Goal: Information Seeking & Learning: Learn about a topic

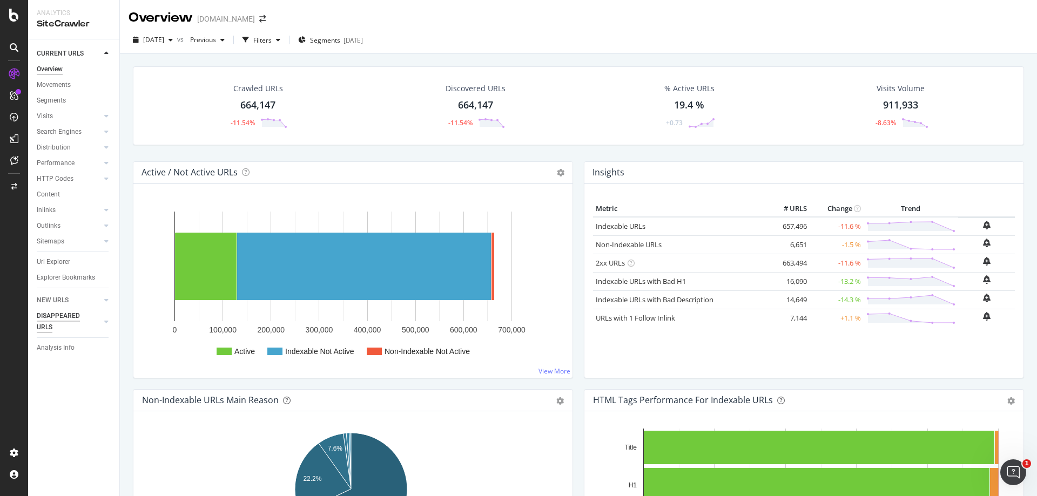
click at [69, 316] on div "DISAPPEARED URLS" at bounding box center [64, 322] width 55 height 23
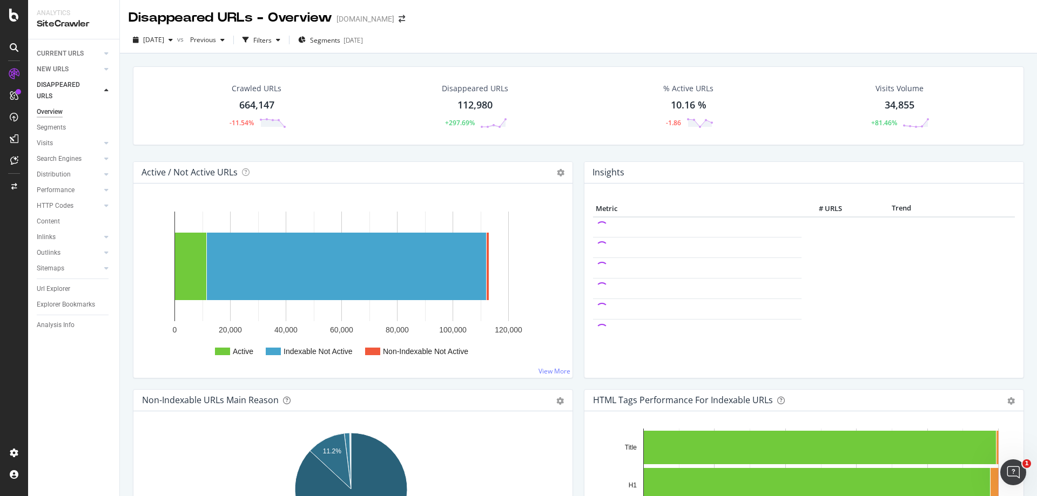
click at [475, 105] on div "112,980" at bounding box center [475, 105] width 35 height 14
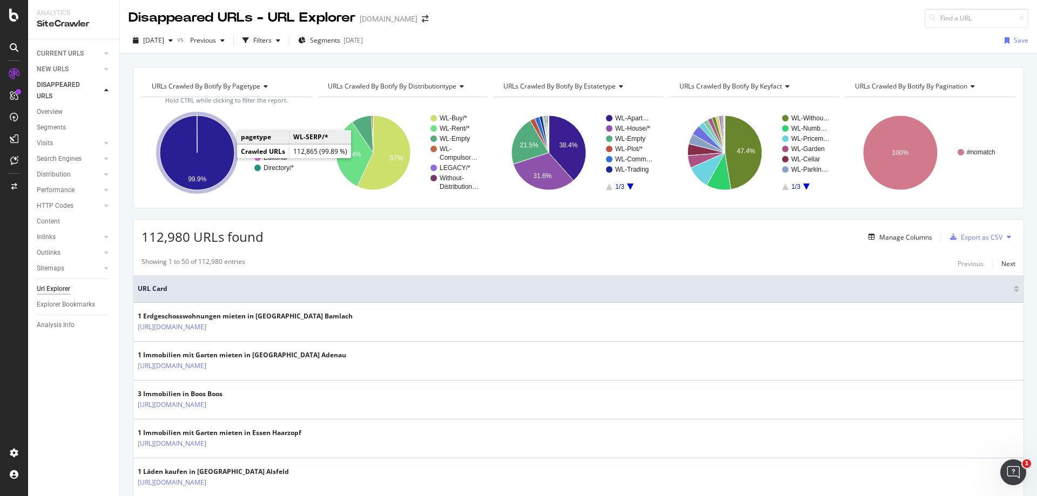
click at [217, 158] on icon "A chart." at bounding box center [197, 153] width 75 height 75
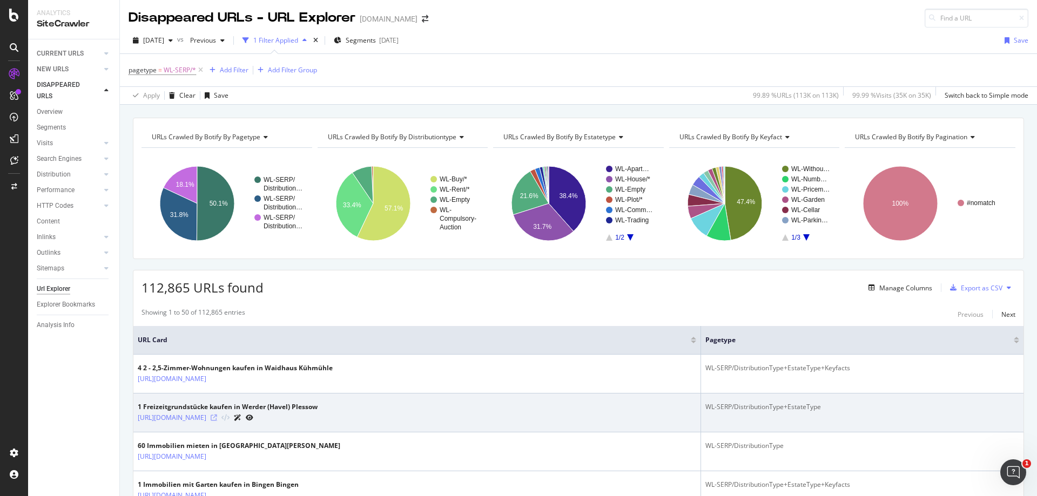
click at [217, 418] on icon at bounding box center [214, 418] width 6 height 6
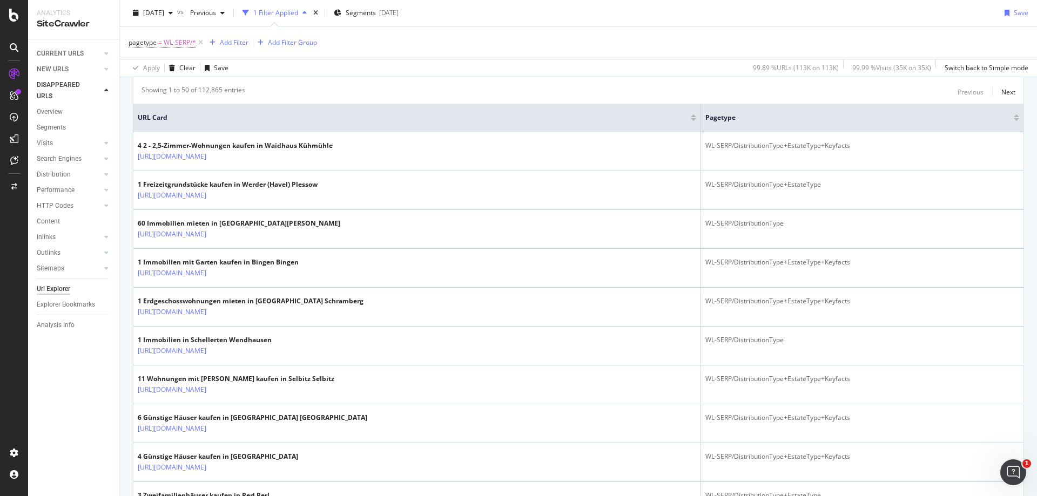
scroll to position [54, 0]
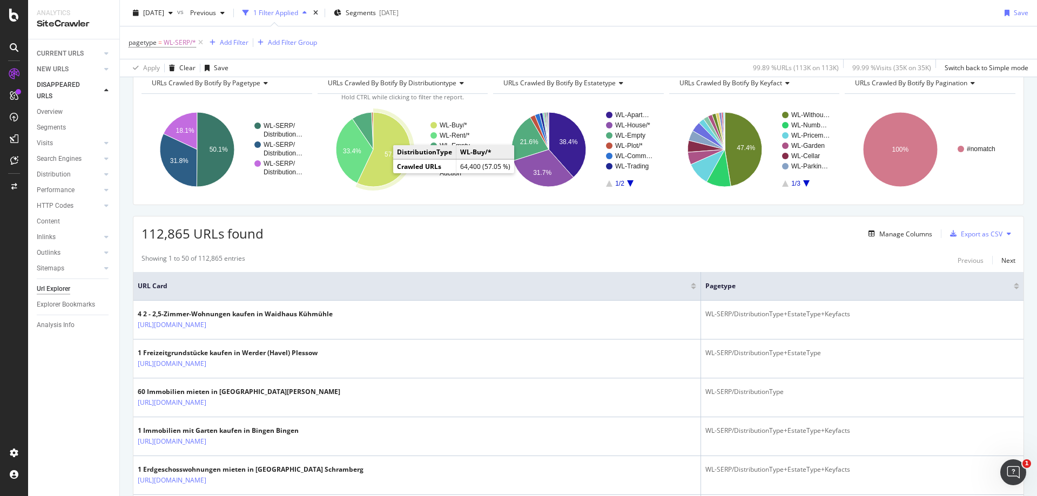
click at [377, 167] on icon "A chart." at bounding box center [383, 149] width 53 height 75
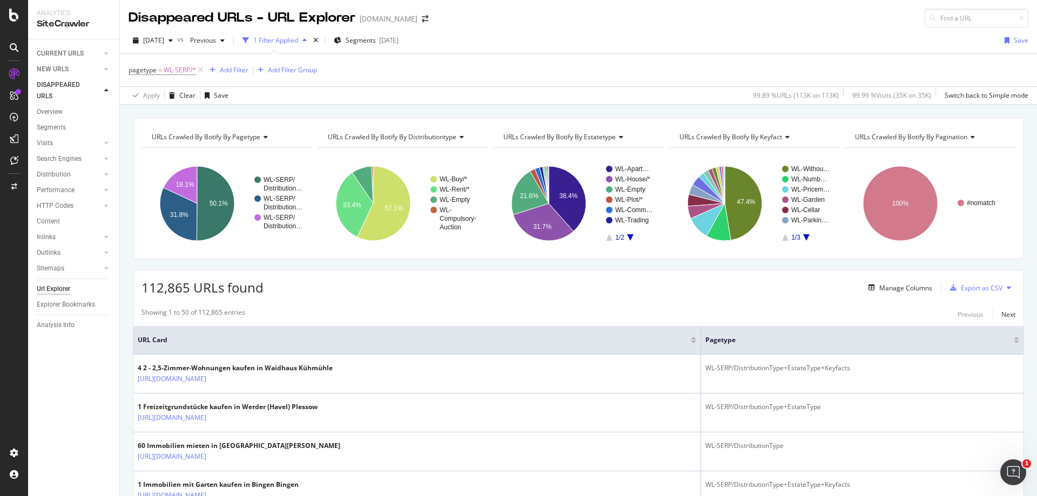
click at [911, 134] on span "URLs Crawled By Botify By pagination" at bounding box center [911, 136] width 112 height 9
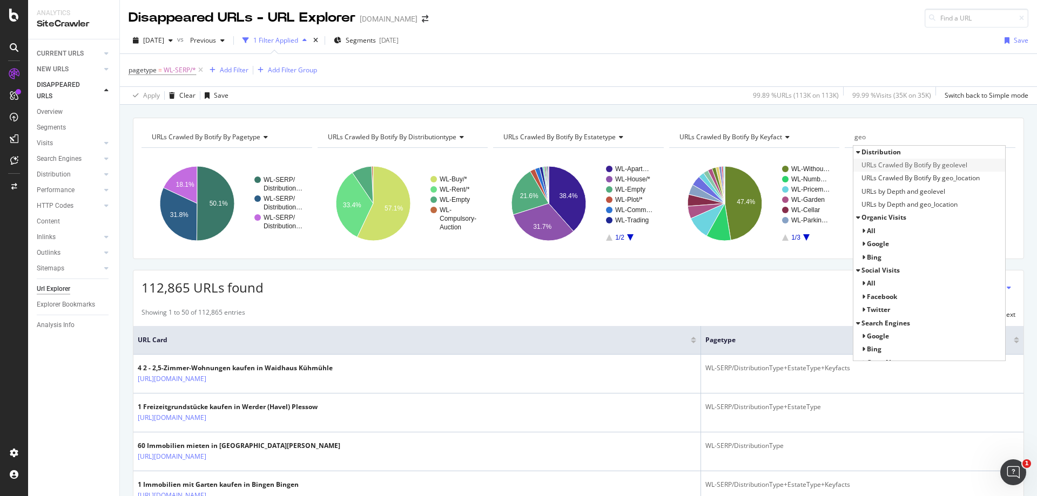
type input "geo"
click at [928, 165] on span "URLs Crawled By Botify By geolevel" at bounding box center [915, 165] width 106 height 11
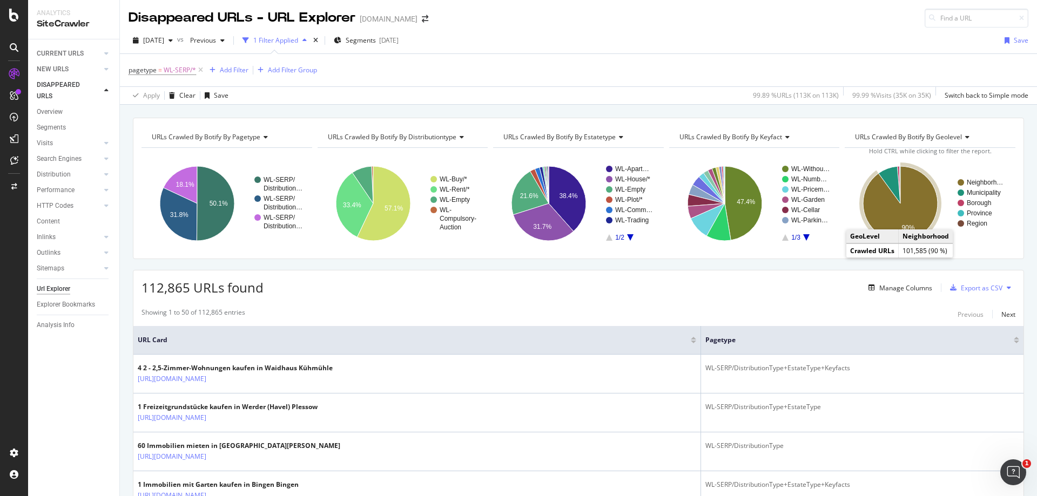
click at [916, 214] on icon "A chart." at bounding box center [900, 203] width 75 height 75
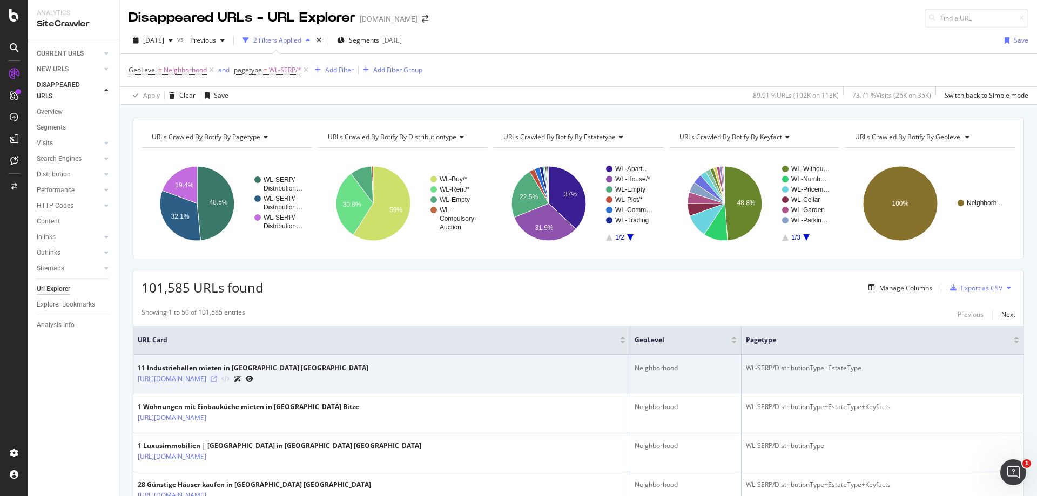
click at [217, 377] on icon at bounding box center [214, 379] width 6 height 6
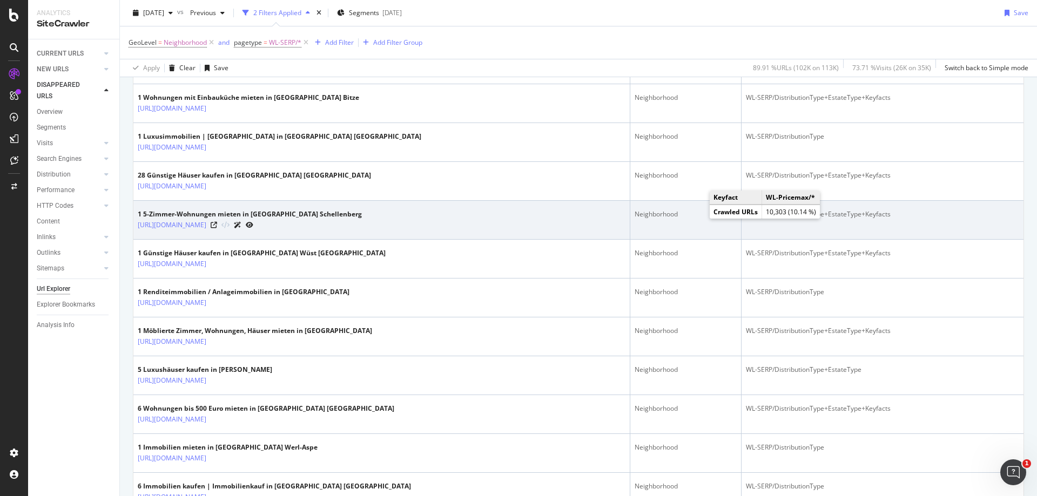
scroll to position [324, 0]
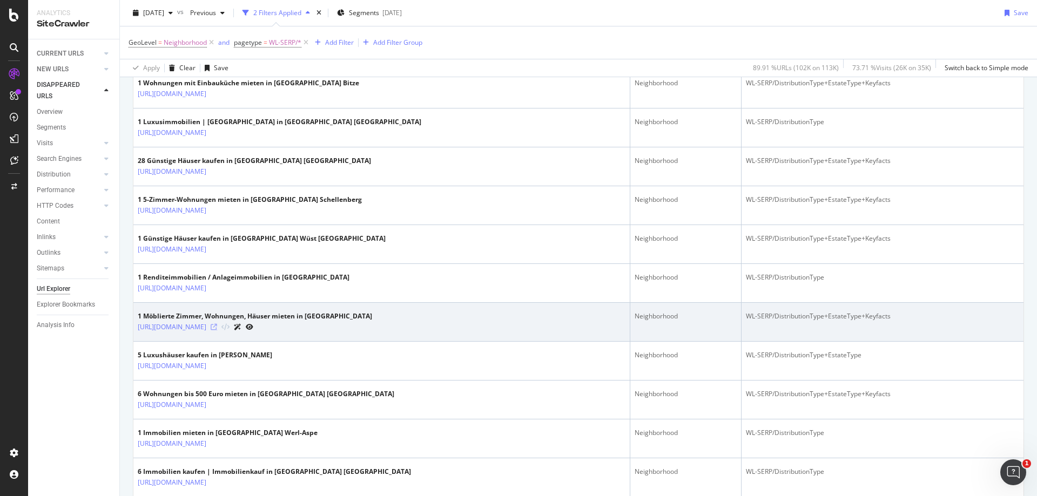
click at [217, 325] on icon at bounding box center [214, 327] width 6 height 6
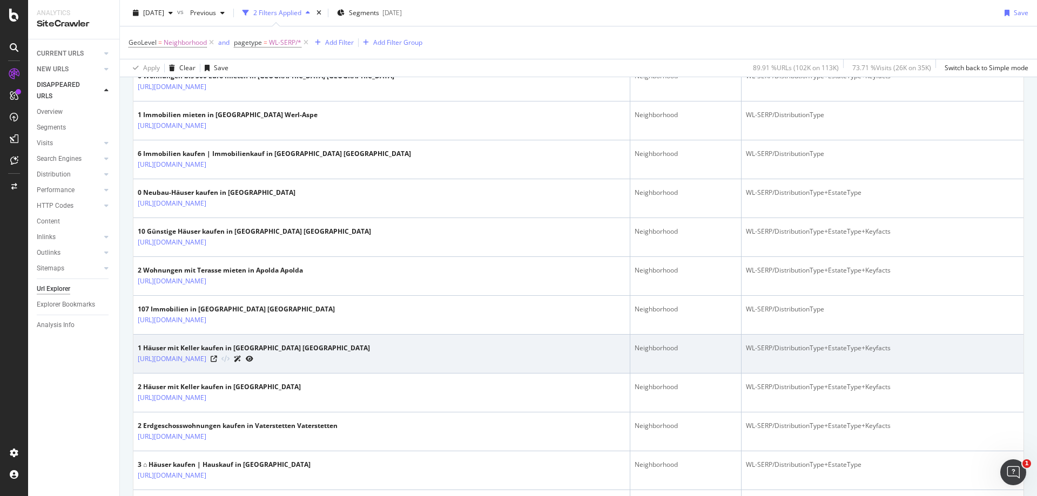
scroll to position [648, 0]
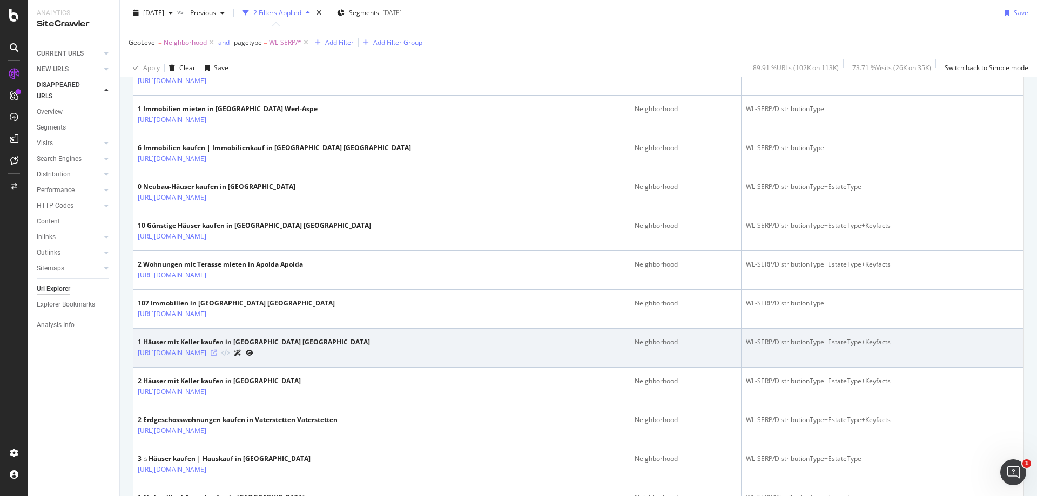
click at [217, 352] on icon at bounding box center [214, 353] width 6 height 6
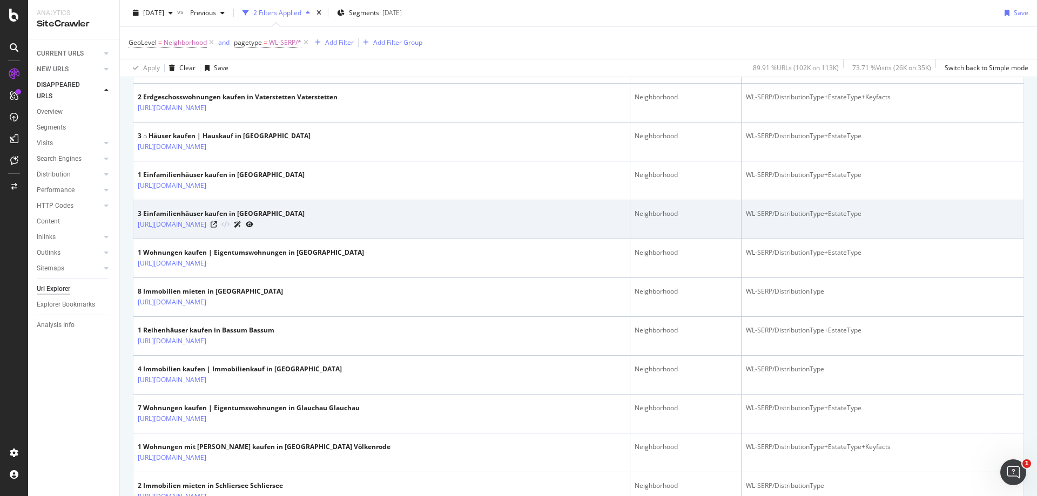
scroll to position [972, 0]
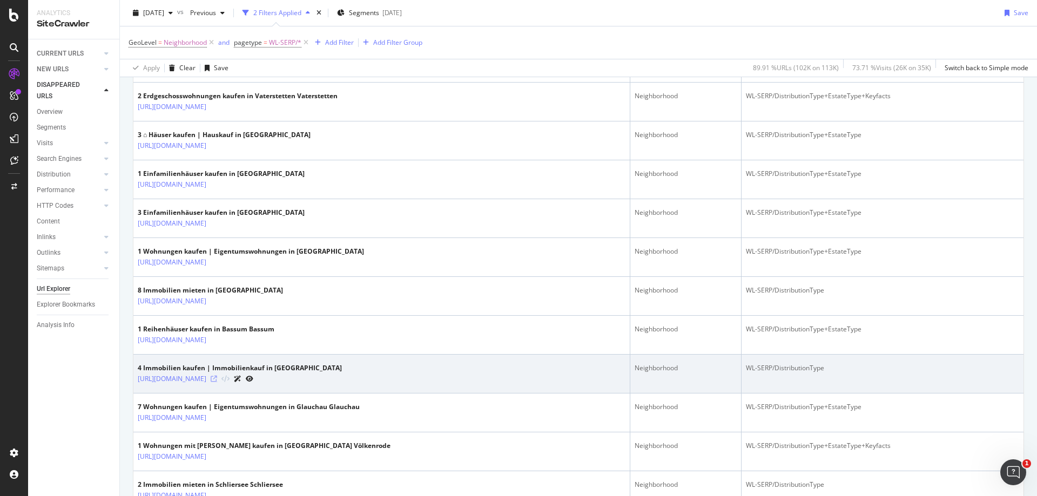
click at [217, 377] on icon at bounding box center [214, 379] width 6 height 6
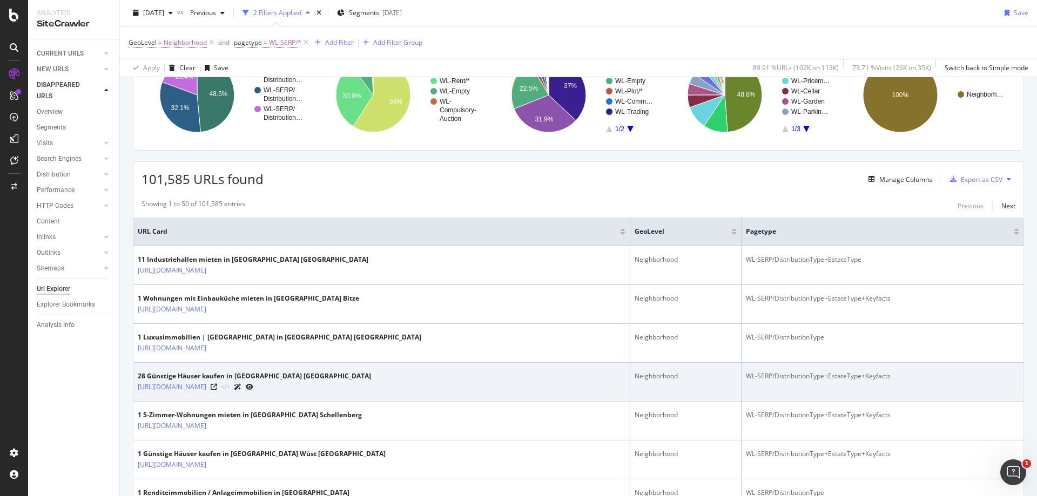
scroll to position [0, 0]
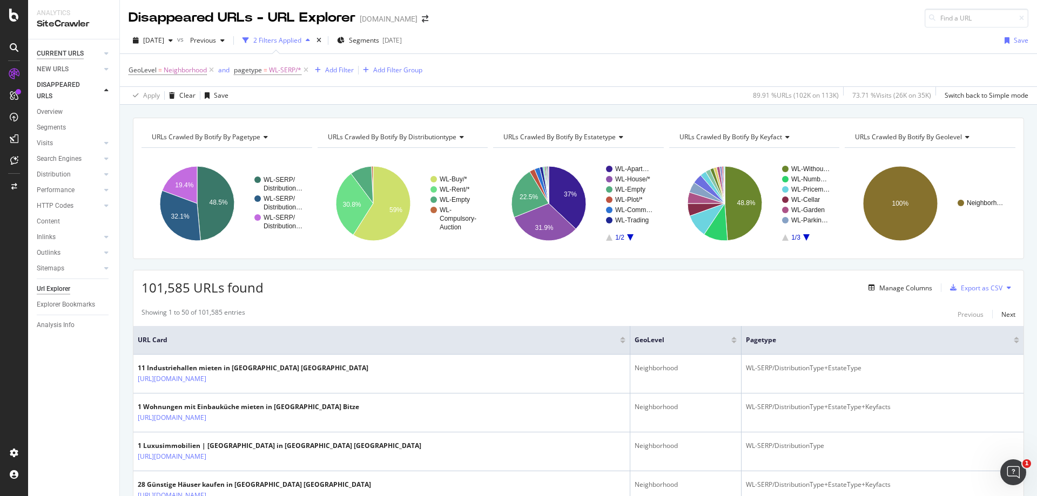
click at [73, 55] on div "CURRENT URLS" at bounding box center [60, 53] width 47 height 11
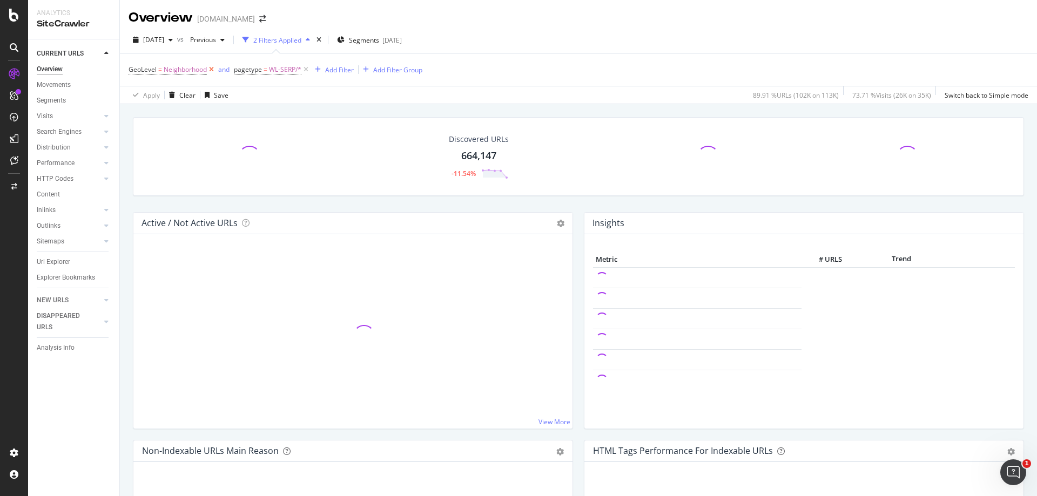
click at [211, 69] on icon at bounding box center [211, 69] width 9 height 11
click at [200, 68] on icon at bounding box center [200, 69] width 9 height 11
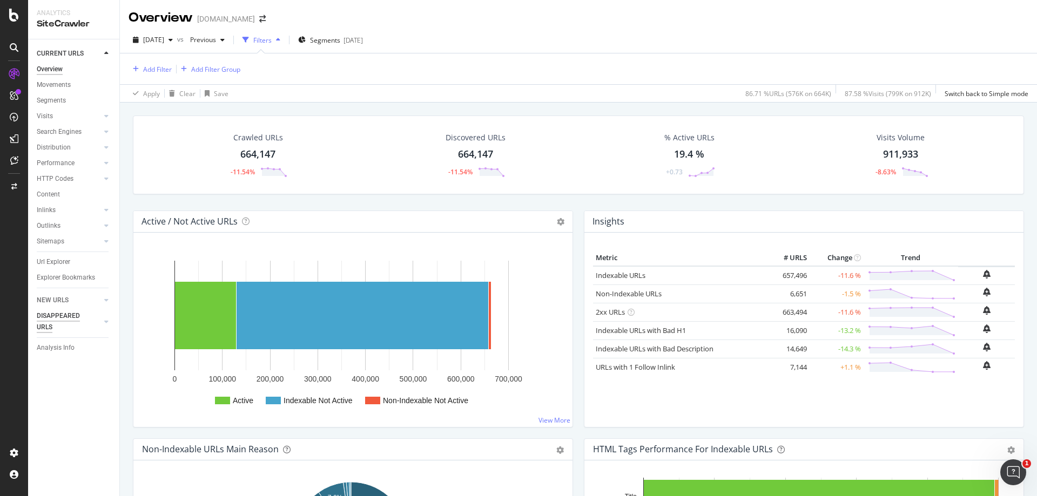
click at [68, 317] on div "DISAPPEARED URLS" at bounding box center [64, 322] width 55 height 23
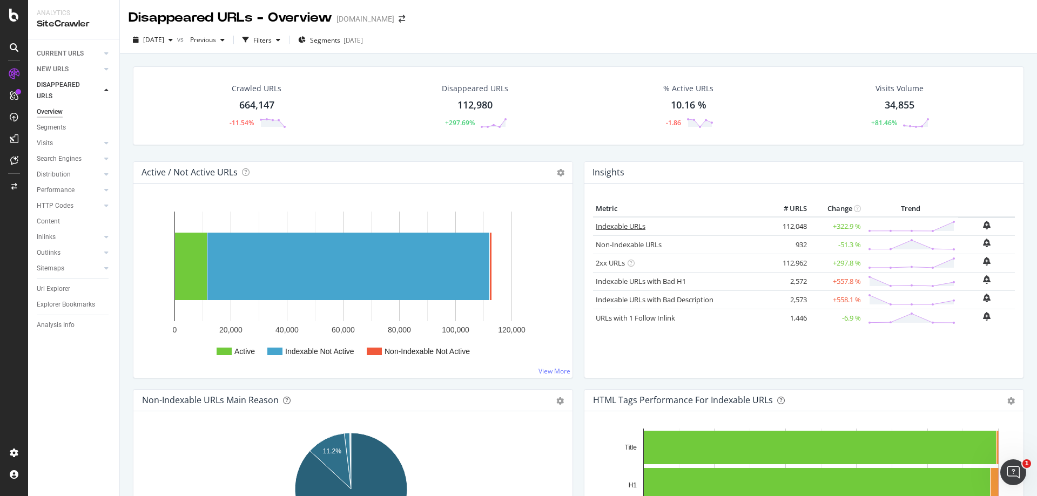
click at [627, 227] on link "Indexable URLs" at bounding box center [621, 226] width 50 height 10
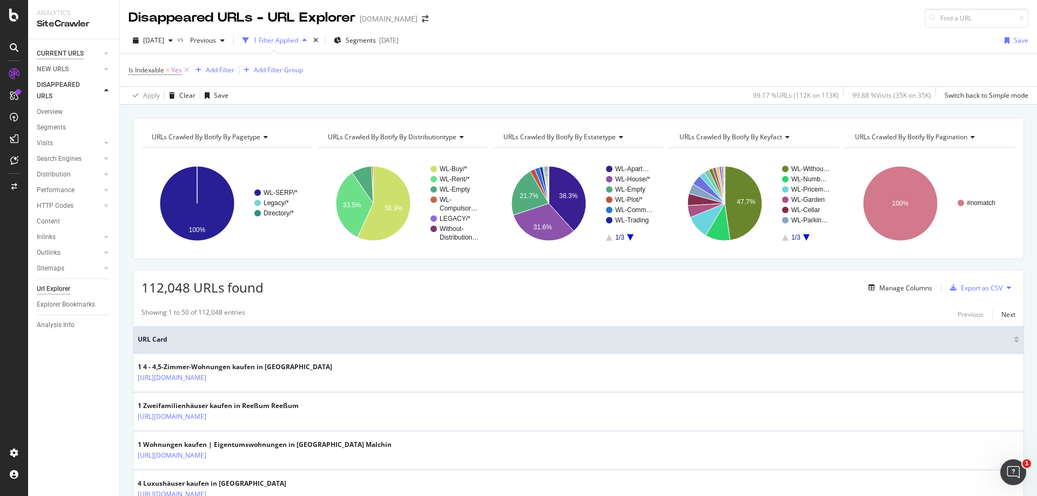
click at [63, 56] on div "CURRENT URLS" at bounding box center [60, 53] width 47 height 11
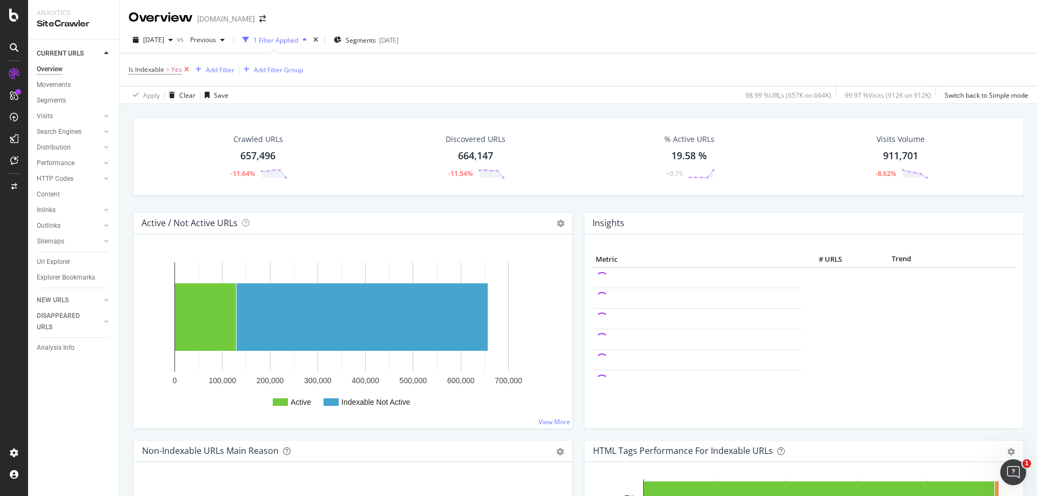
click at [188, 69] on icon at bounding box center [186, 69] width 9 height 11
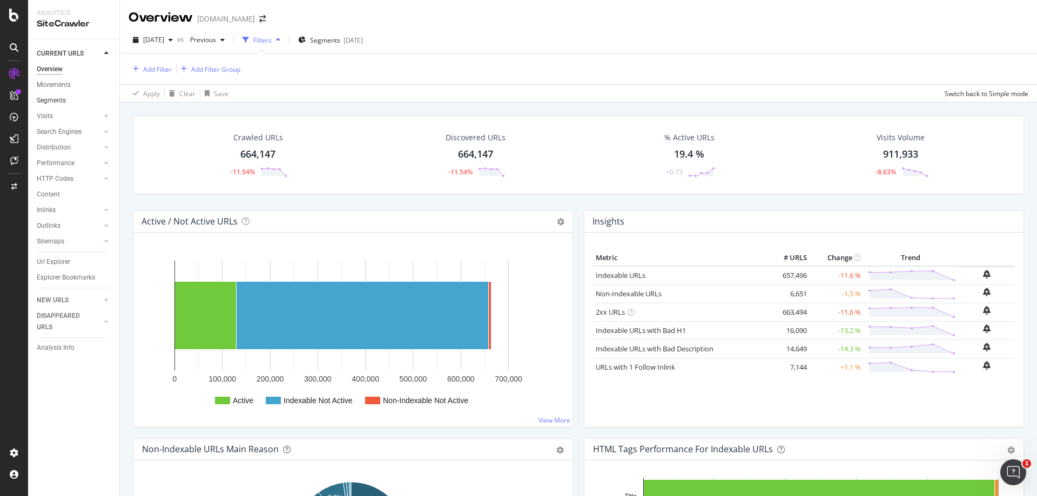
click at [66, 99] on link "Segments" at bounding box center [74, 100] width 75 height 11
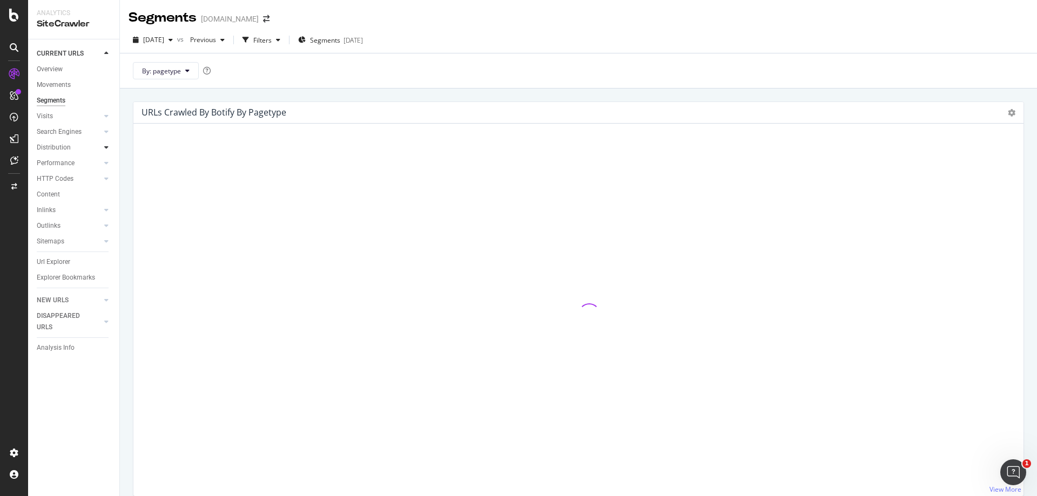
click at [108, 147] on icon at bounding box center [106, 147] width 4 height 6
click at [65, 180] on div "Segments" at bounding box center [56, 178] width 29 height 11
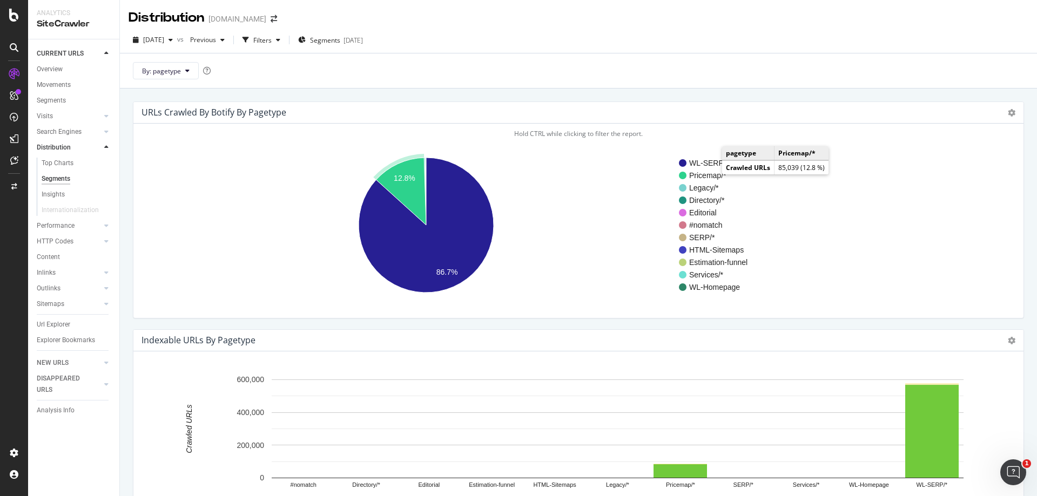
click at [711, 176] on text "Pricemap/*" at bounding box center [707, 175] width 37 height 9
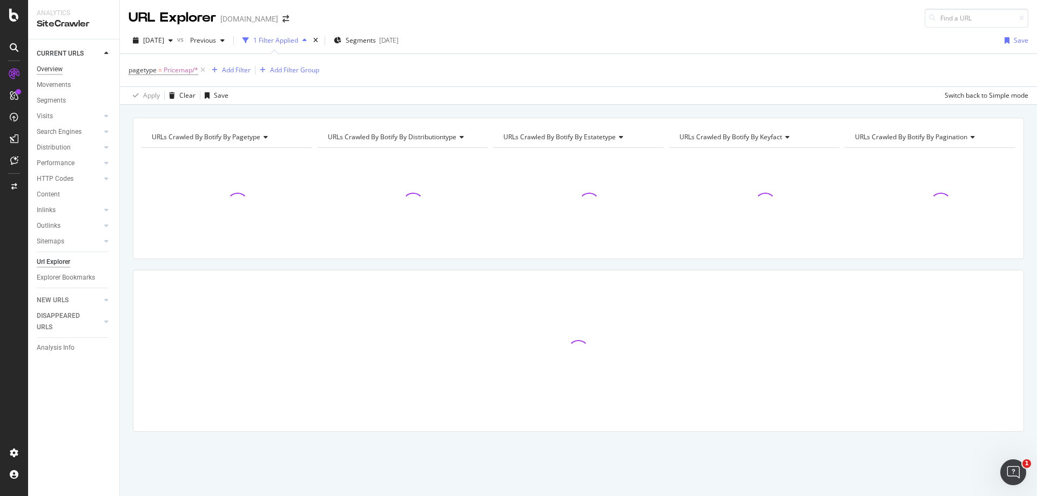
click at [54, 68] on div "Overview" at bounding box center [50, 69] width 26 height 11
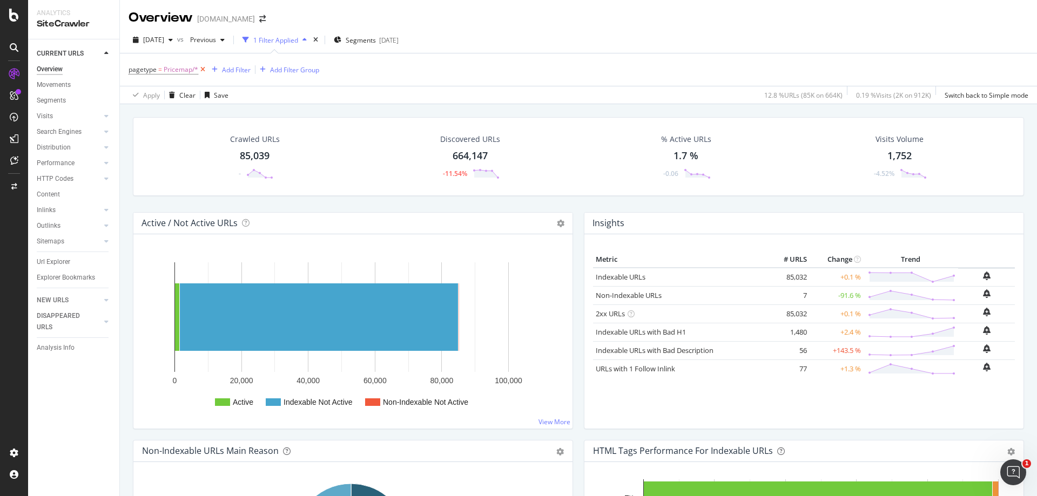
click at [201, 71] on icon at bounding box center [202, 69] width 9 height 11
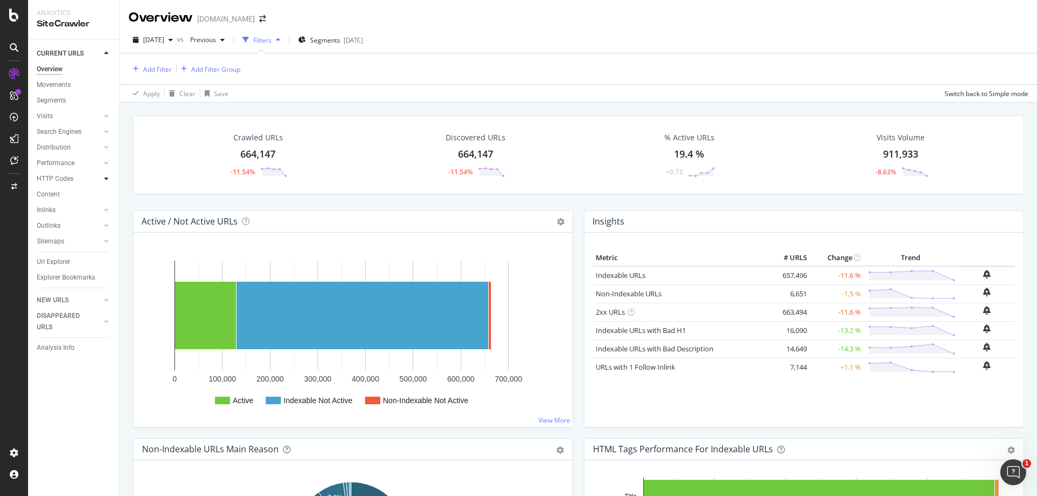
click at [107, 179] on icon at bounding box center [106, 179] width 4 height 6
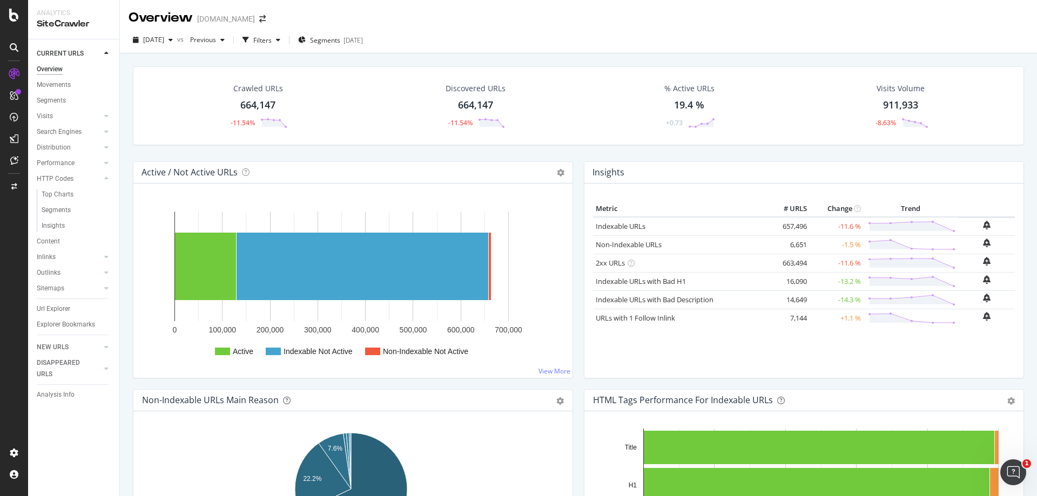
click at [58, 239] on div "Content" at bounding box center [48, 241] width 23 height 11
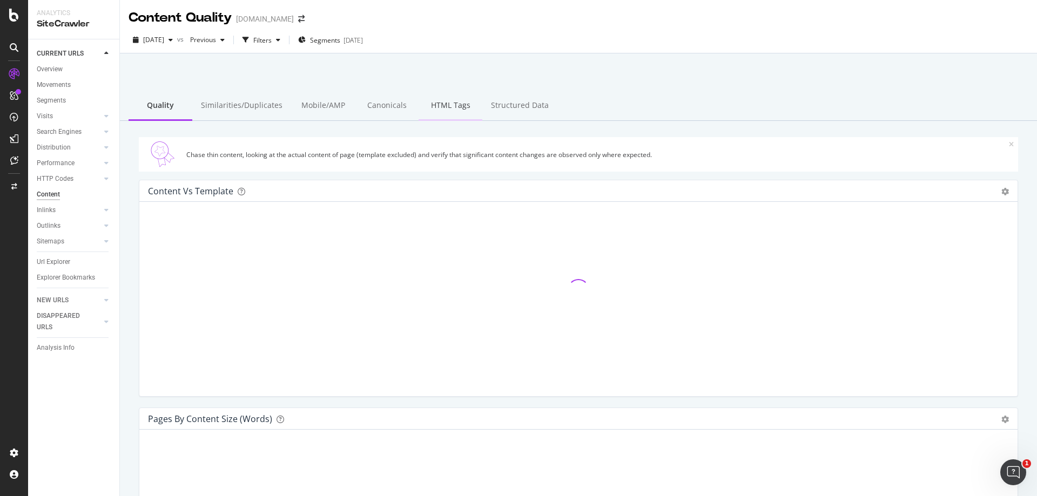
click at [440, 102] on div "HTML Tags" at bounding box center [451, 106] width 64 height 30
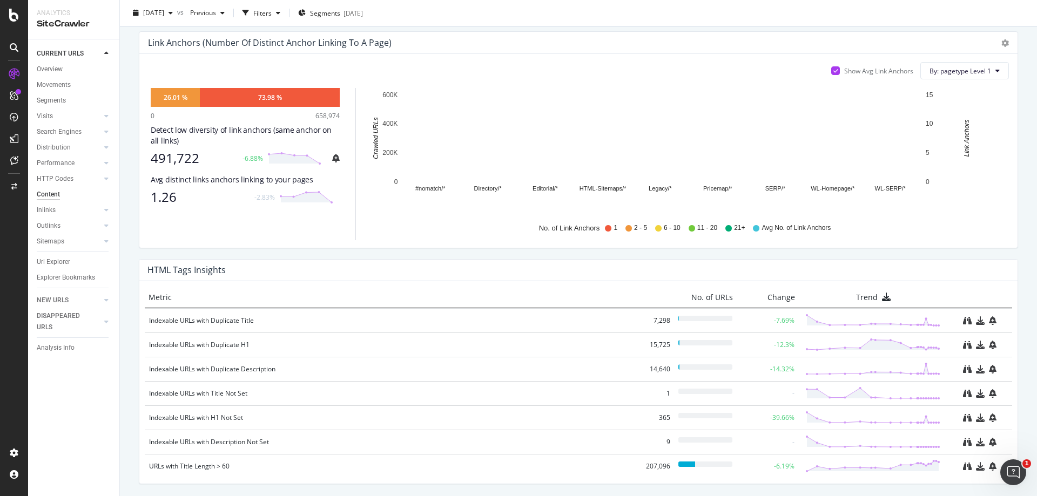
scroll to position [587, 0]
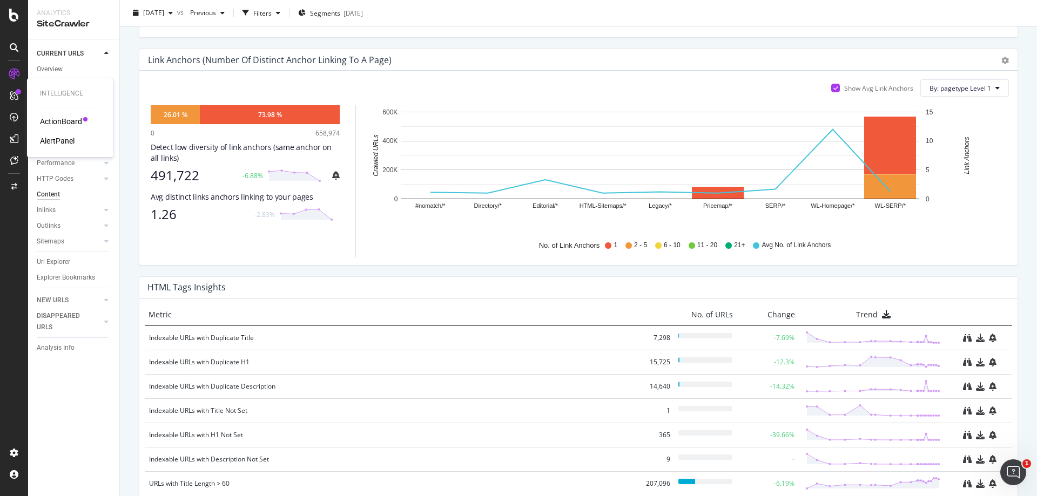
click at [62, 136] on div "AlertPanel" at bounding box center [57, 141] width 35 height 11
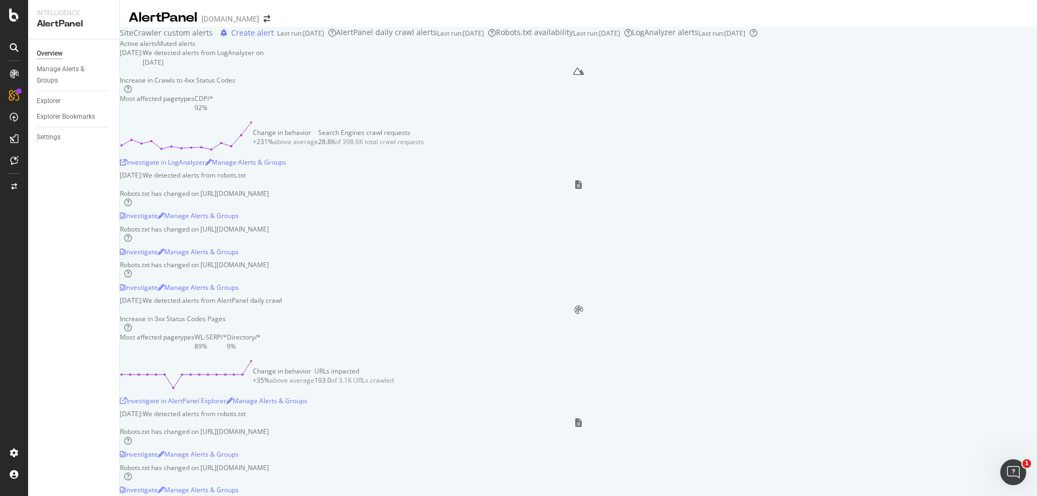
click at [429, 113] on div "Increase in Crawls to 4xx Status Codes Most affected pagetypes CDP/* 92%" at bounding box center [578, 94] width 917 height 37
click at [205, 167] on div "Investigate in LogAnalyzer" at bounding box center [162, 162] width 85 height 9
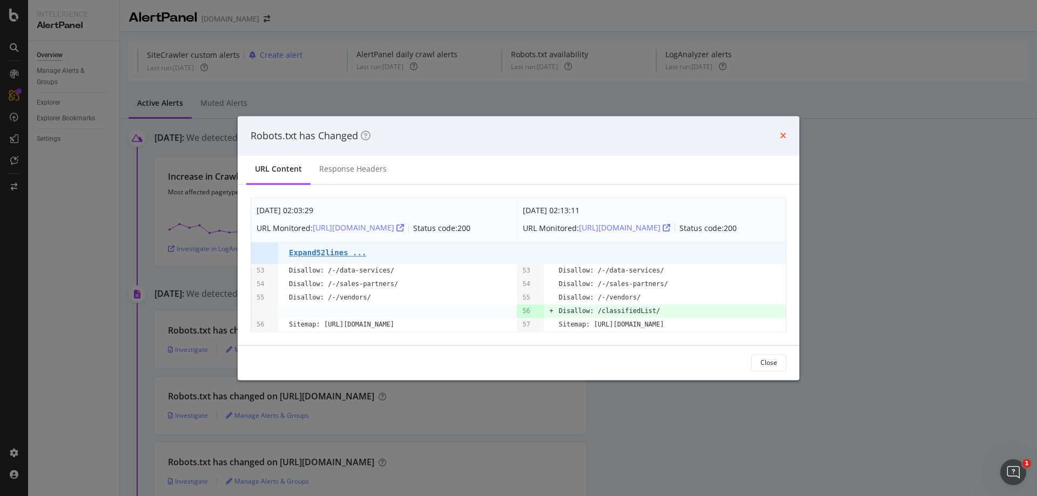
click at [783, 132] on icon "times" at bounding box center [783, 136] width 6 height 9
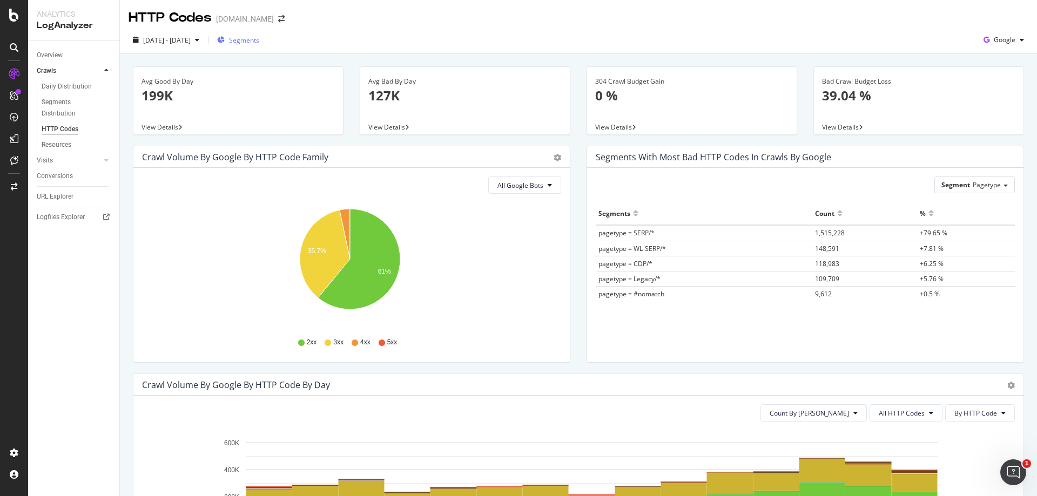
click at [259, 32] on div "Segments" at bounding box center [238, 40] width 42 height 16
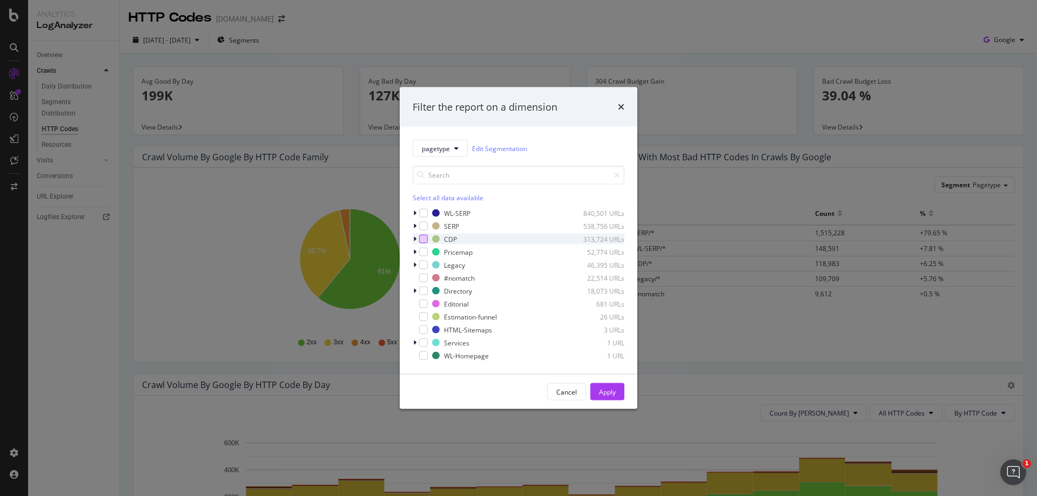
click at [424, 239] on div "modal" at bounding box center [423, 239] width 9 height 9
click at [618, 393] on button "Apply" at bounding box center [607, 392] width 34 height 17
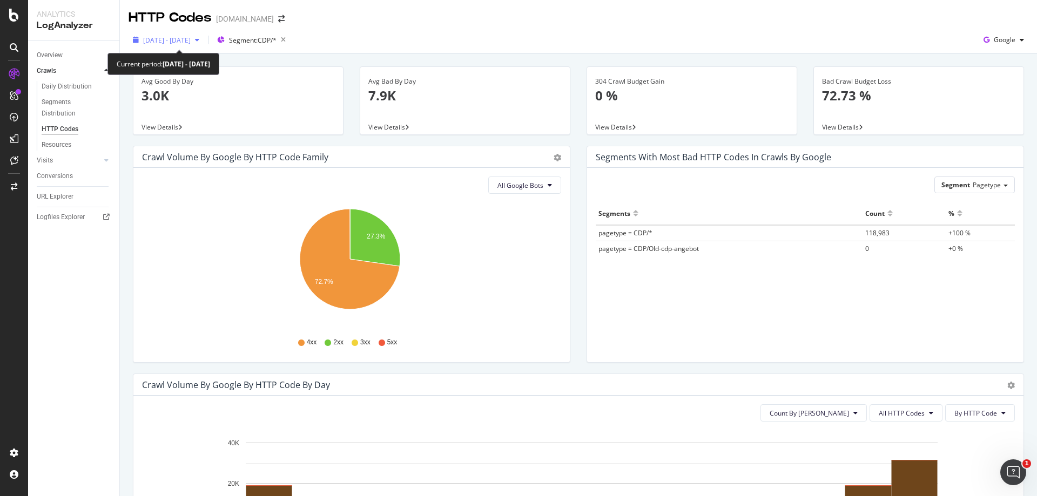
click at [191, 39] on span "2025 Sep. 19th - Oct. 3rd" at bounding box center [167, 40] width 48 height 9
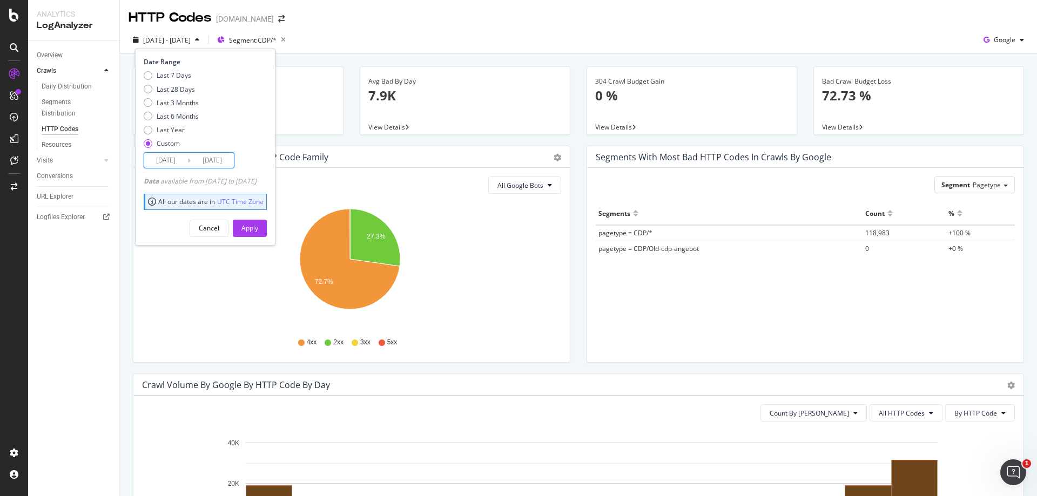
click at [216, 155] on input "2025/10/03" at bounding box center [212, 160] width 43 height 15
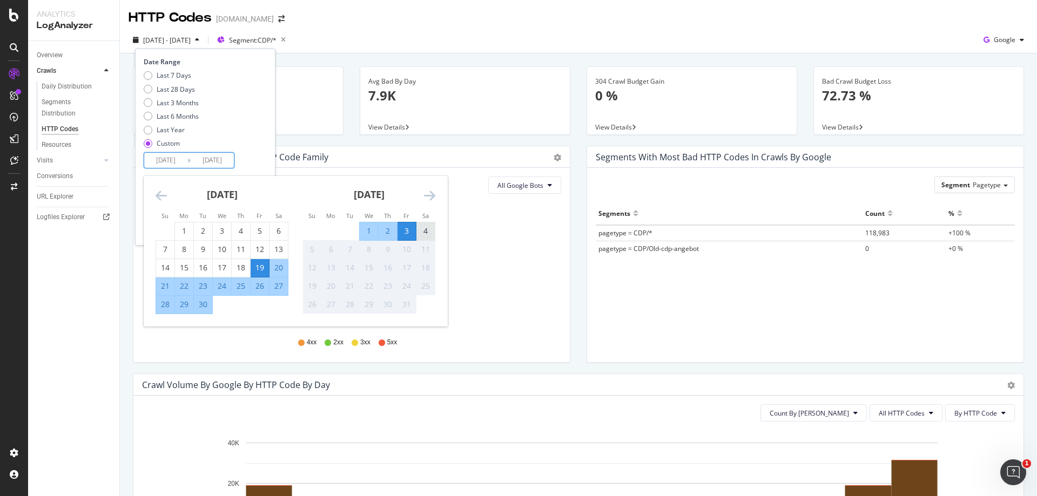
click at [428, 228] on div "4" at bounding box center [426, 231] width 18 height 11
type input "2025/10/04"
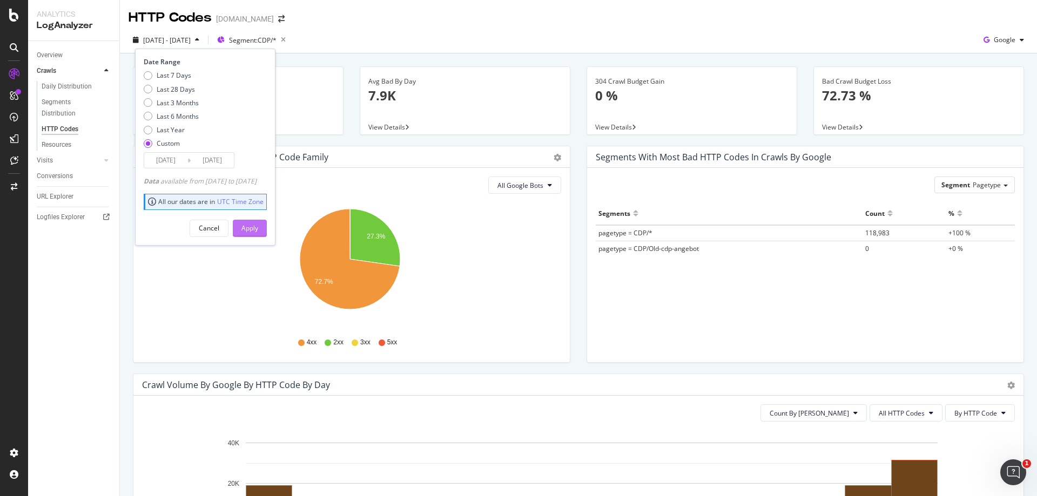
click at [258, 226] on div "Apply" at bounding box center [249, 228] width 17 height 9
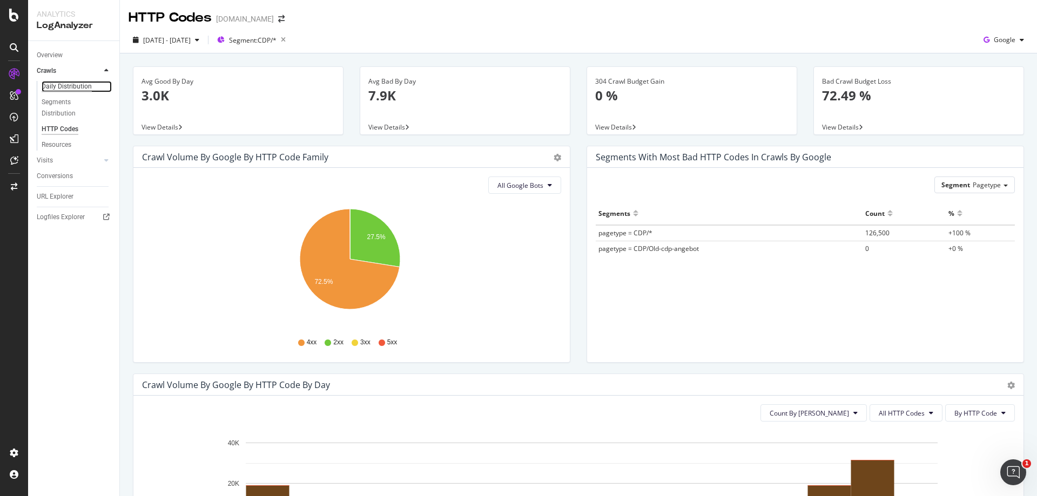
click at [82, 84] on div "Daily Distribution" at bounding box center [67, 86] width 50 height 11
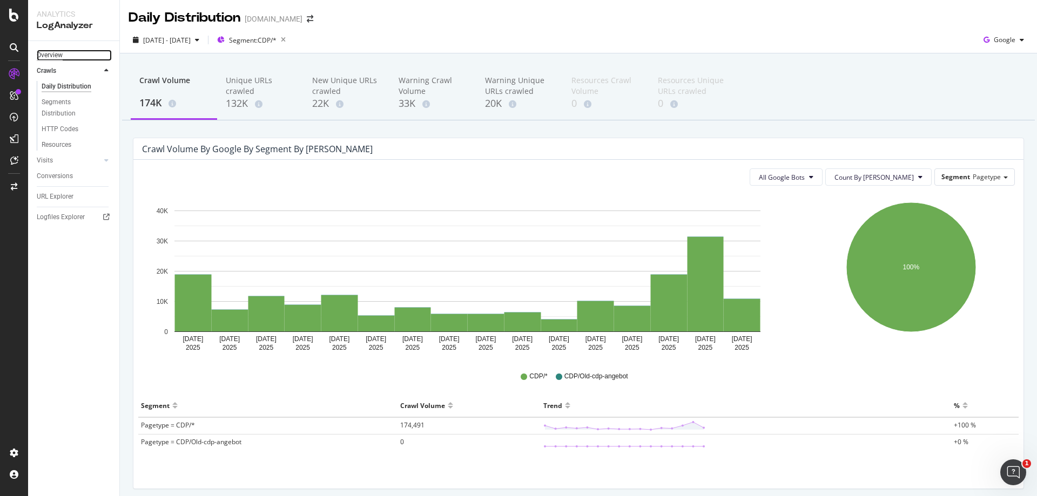
click at [49, 54] on div "Overview" at bounding box center [50, 55] width 26 height 11
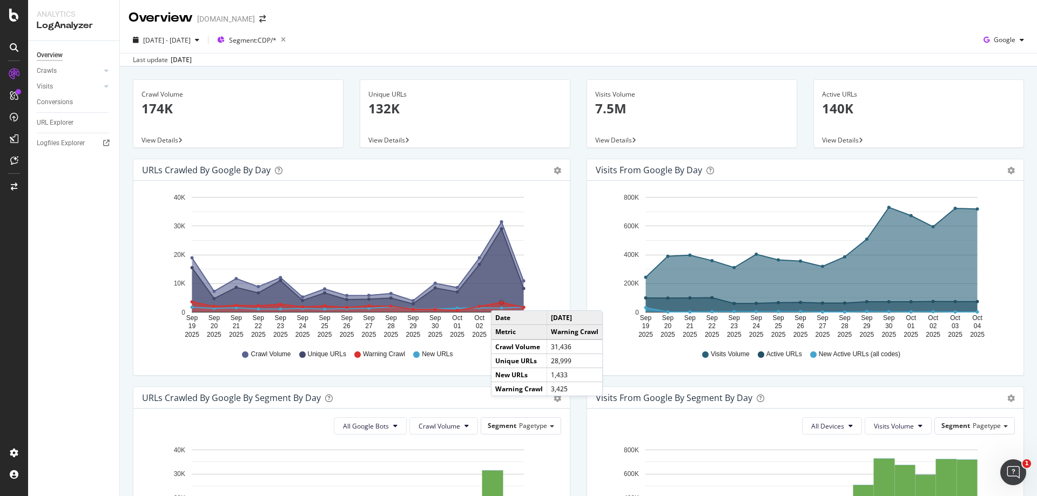
click at [502, 300] on circle "A chart." at bounding box center [502, 303] width 6 height 6
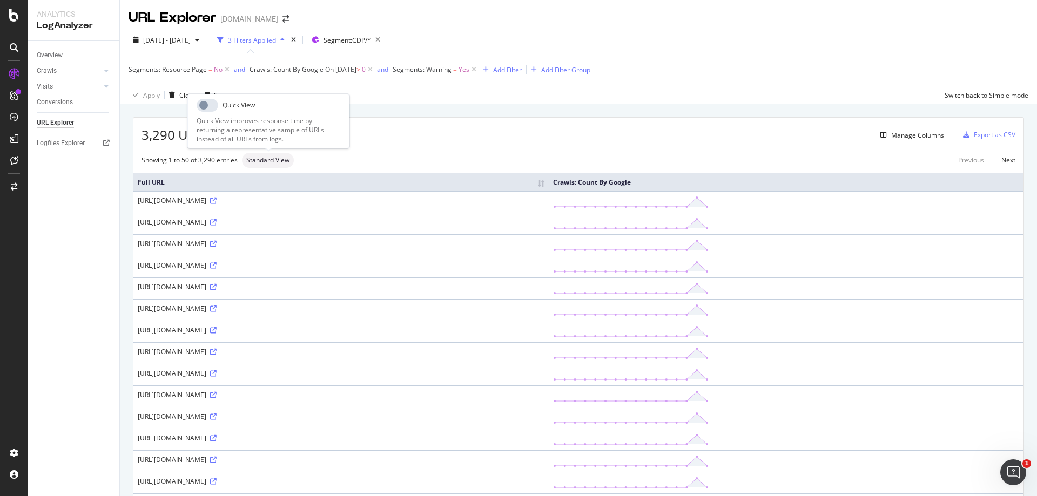
click at [280, 160] on span "Standard View" at bounding box center [267, 160] width 43 height 6
click at [51, 58] on div "Overview" at bounding box center [50, 55] width 26 height 11
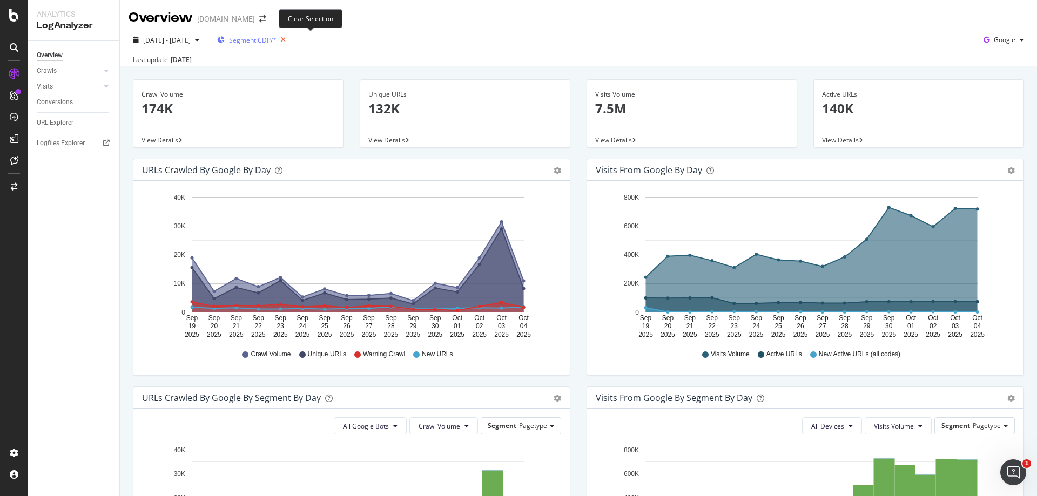
click at [290, 39] on icon "button" at bounding box center [284, 39] width 14 height 15
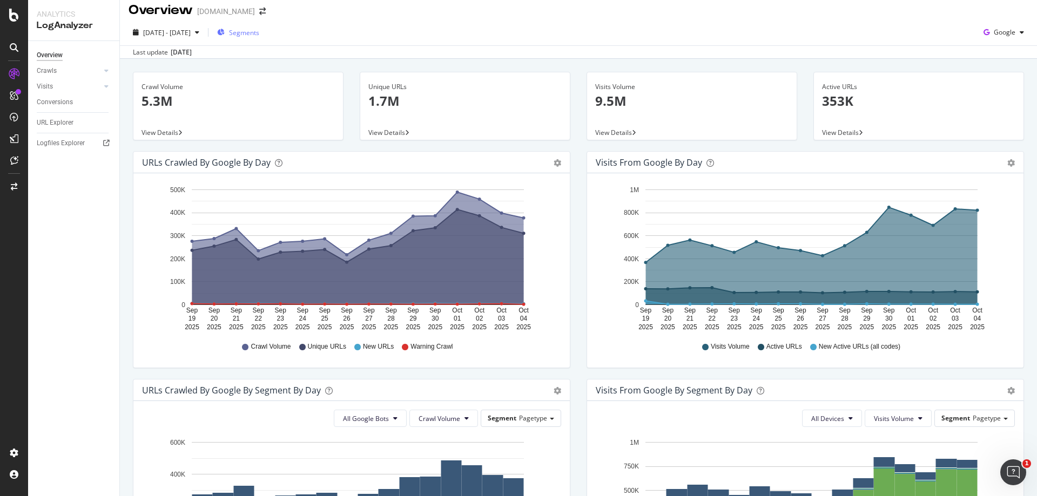
scroll to position [6, 0]
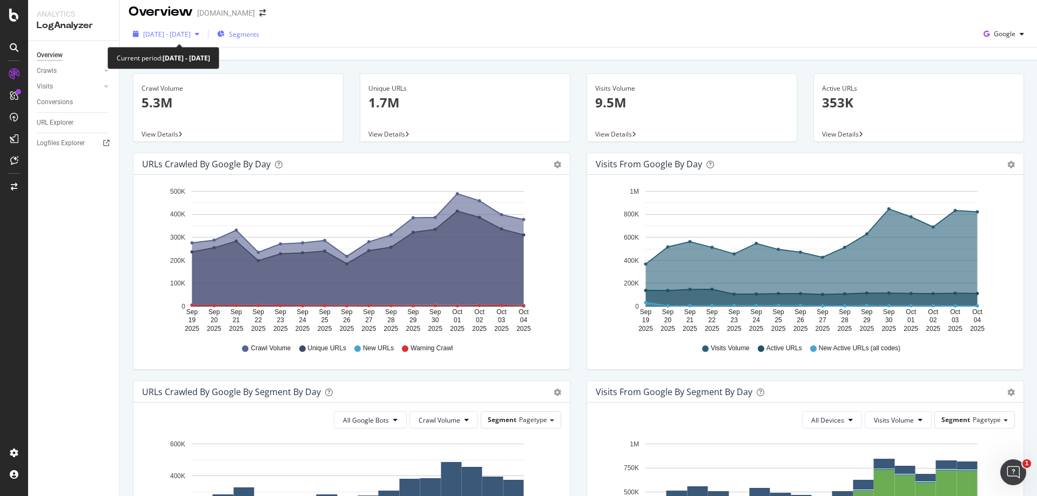
click at [191, 30] on span "2025 Sep. 19th - Oct. 4th" at bounding box center [167, 34] width 48 height 9
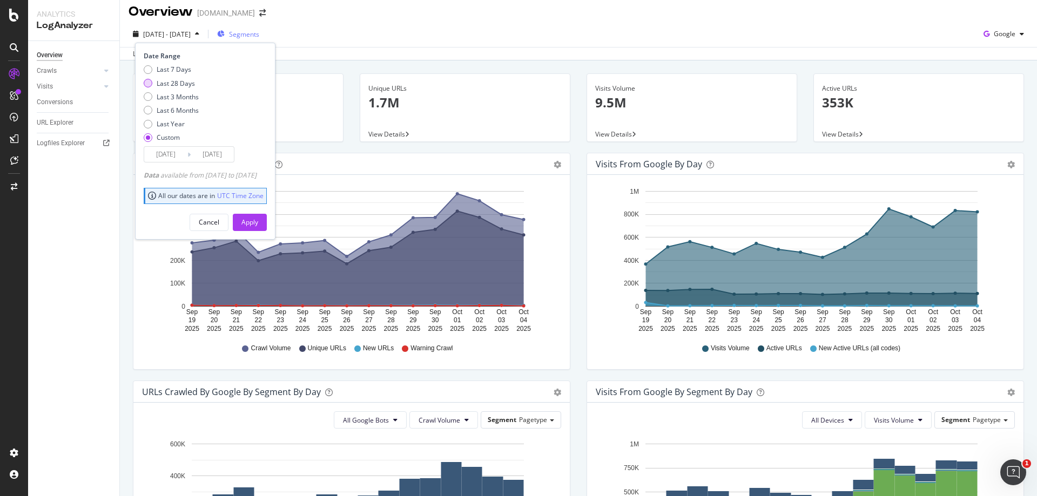
click at [167, 83] on div "Last 28 Days" at bounding box center [176, 83] width 38 height 9
type input "2025/09/07"
click at [258, 220] on div "Apply" at bounding box center [249, 222] width 17 height 9
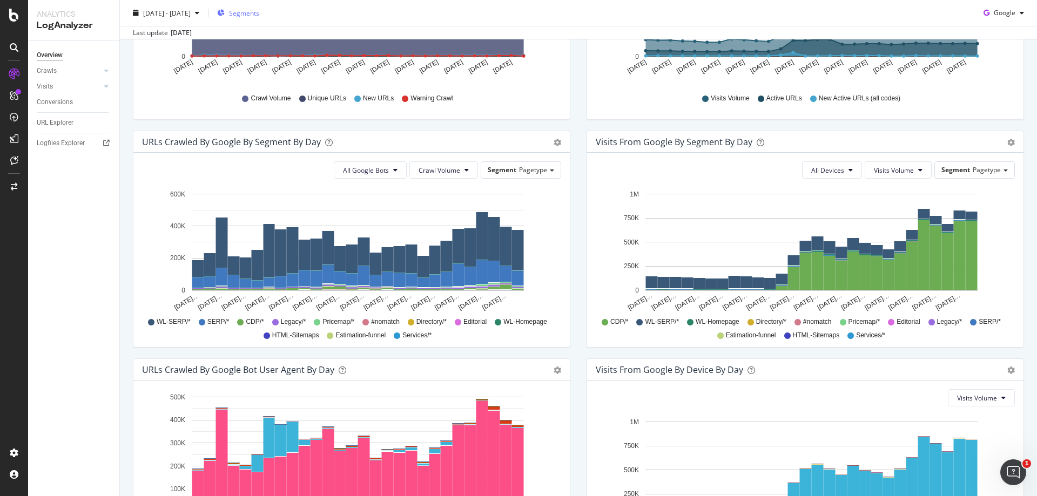
scroll to position [222, 0]
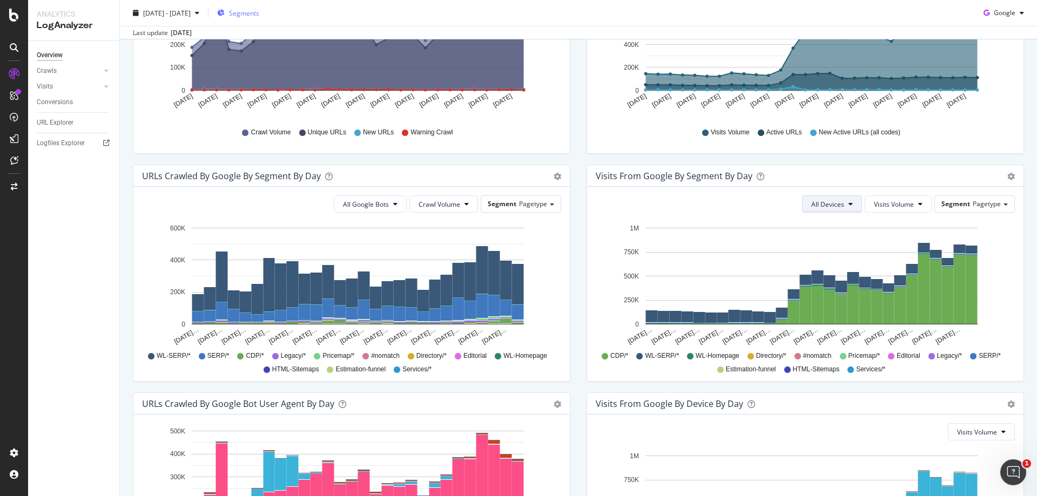
click at [829, 203] on span "All Devices" at bounding box center [827, 204] width 33 height 9
click at [918, 206] on icon at bounding box center [920, 204] width 4 height 6
click at [915, 244] on span "Active URLs" at bounding box center [908, 246] width 83 height 10
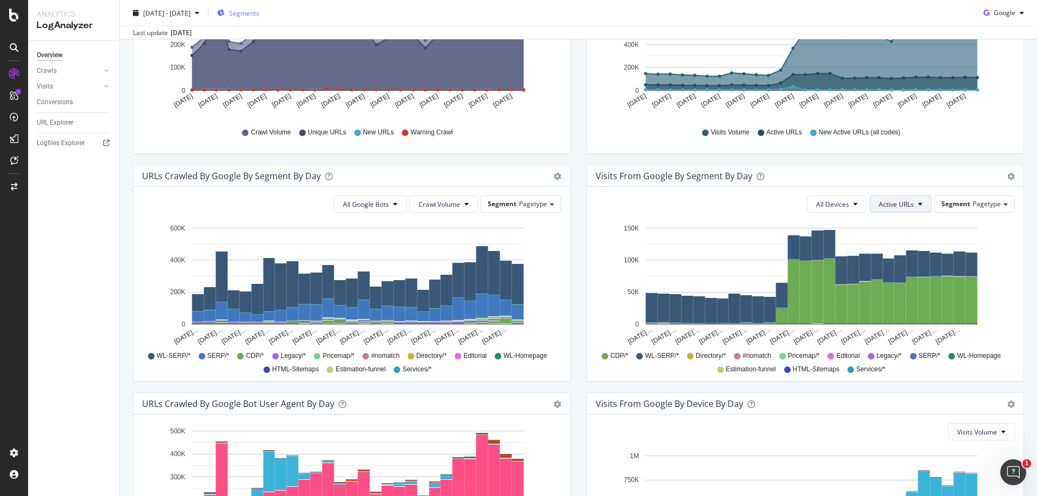
click at [910, 205] on button "Active URLs" at bounding box center [901, 204] width 62 height 17
click at [908, 268] on span "New Active URLs (all codes)" at bounding box center [913, 266] width 83 height 10
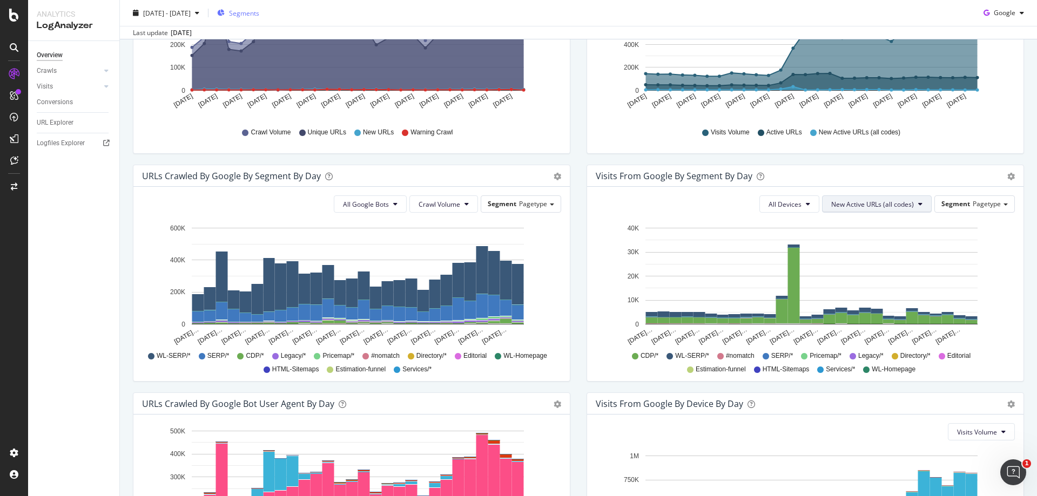
click at [904, 211] on button "New Active URLs (all codes)" at bounding box center [877, 204] width 110 height 17
click at [901, 225] on span "Visits Volume" at bounding box center [867, 226] width 85 height 10
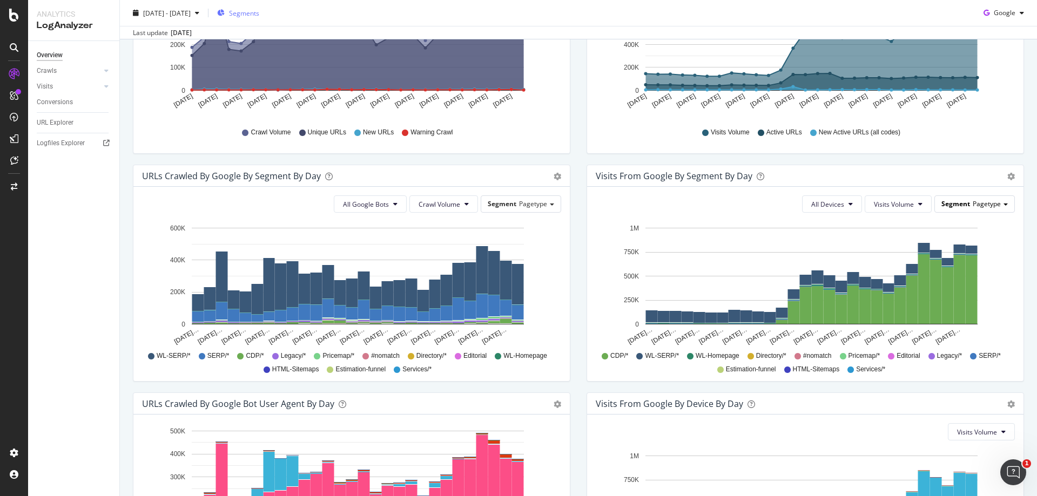
click at [1004, 204] on span at bounding box center [1006, 205] width 4 height 2
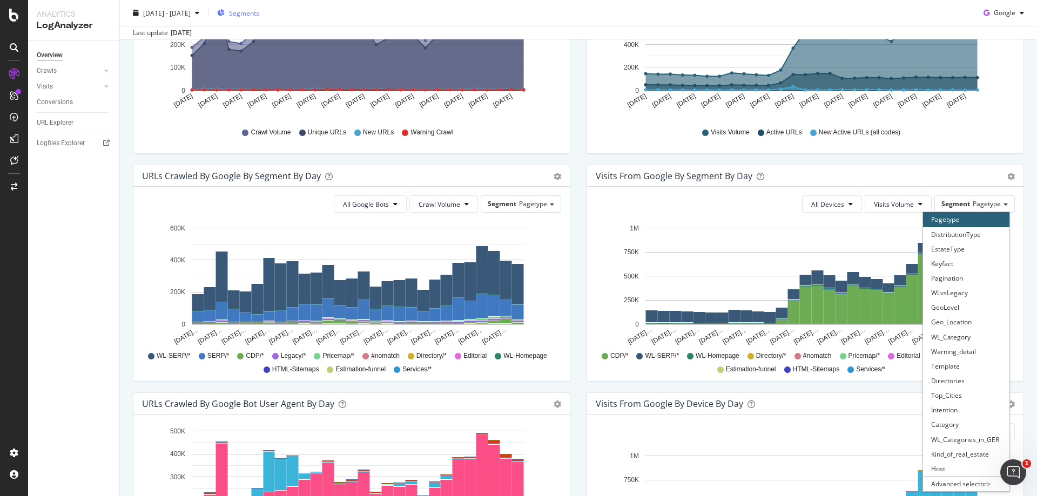
click at [962, 171] on div "Visits from Google By Segment By Day" at bounding box center [793, 176] width 395 height 11
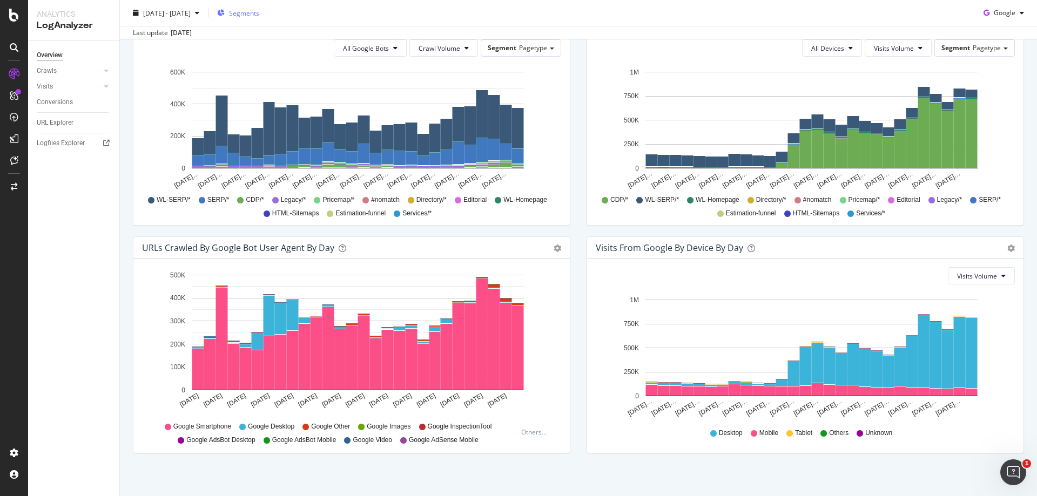
scroll to position [384, 0]
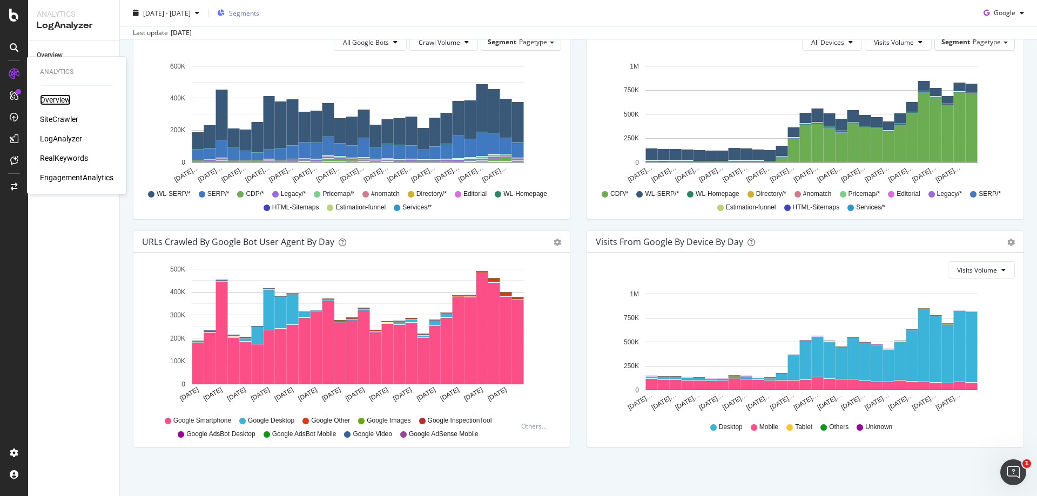
click at [48, 99] on div "Overview" at bounding box center [55, 100] width 31 height 11
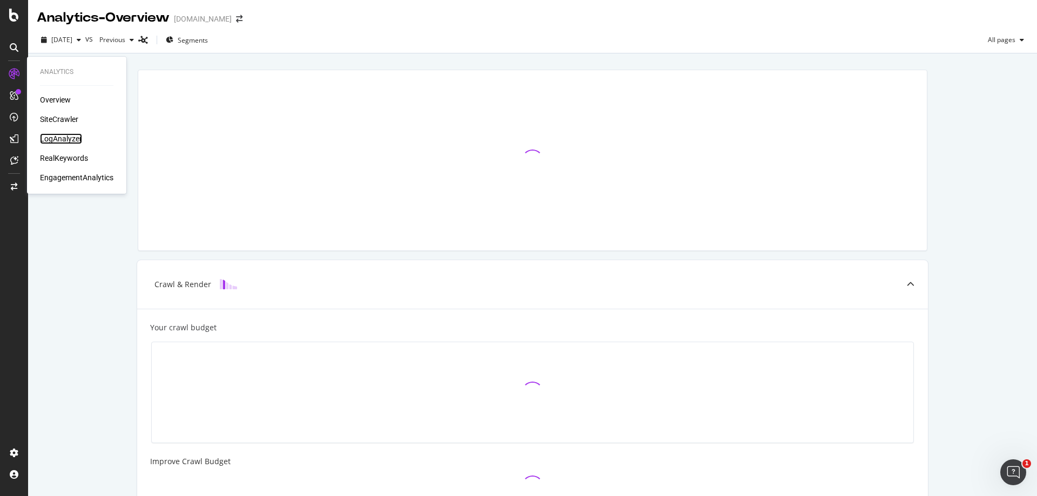
click at [68, 139] on div "LogAnalyzer" at bounding box center [61, 138] width 42 height 11
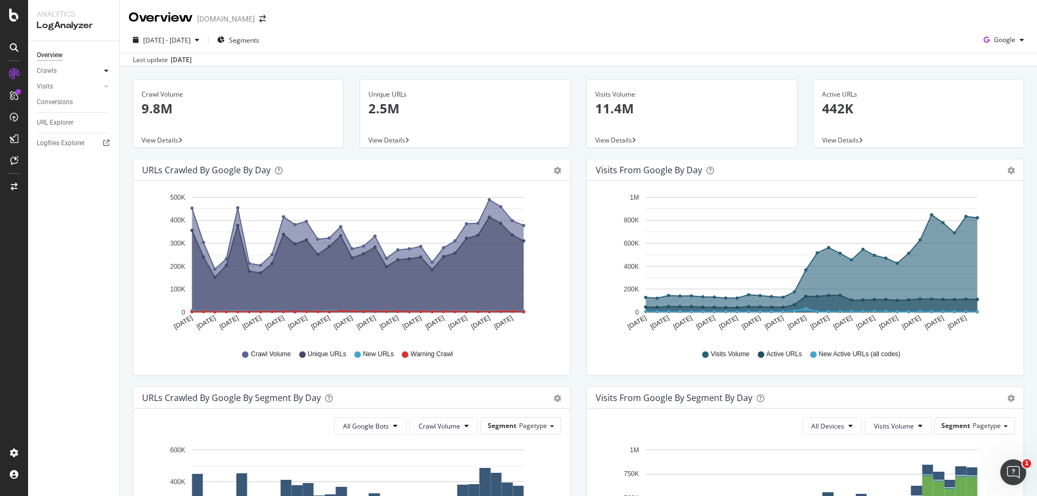
click at [106, 71] on icon at bounding box center [106, 71] width 4 height 6
click at [66, 128] on div "HTTP Codes" at bounding box center [60, 129] width 37 height 11
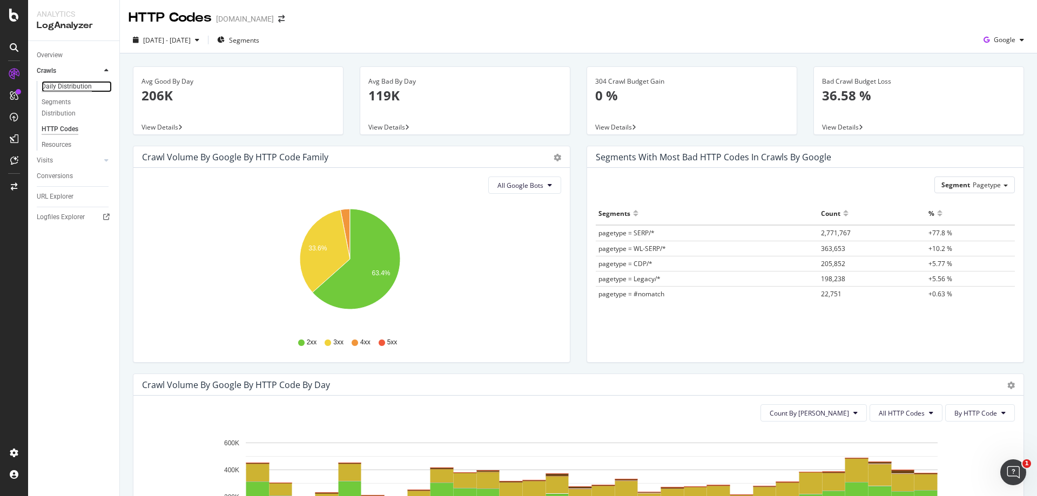
click at [69, 86] on div "Daily Distribution" at bounding box center [67, 86] width 50 height 11
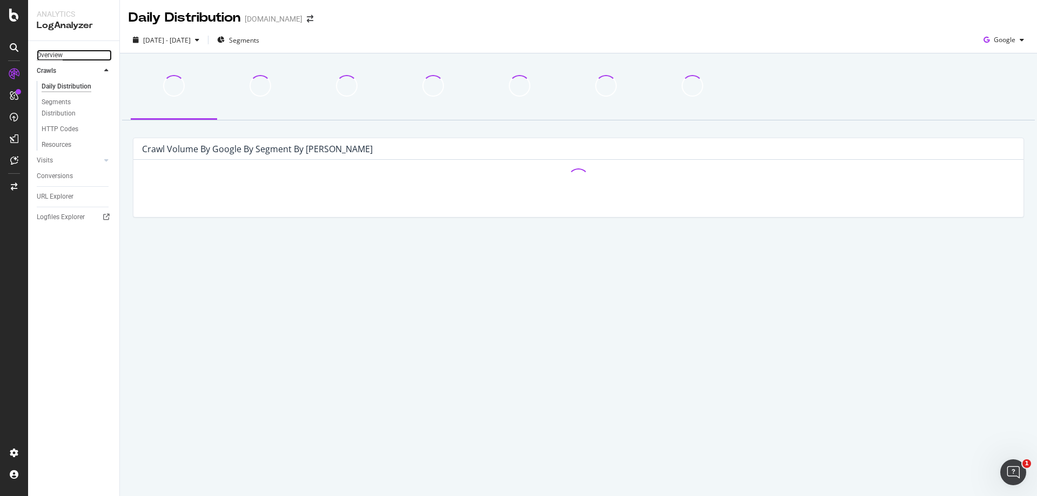
click at [61, 55] on div "Overview" at bounding box center [50, 55] width 26 height 11
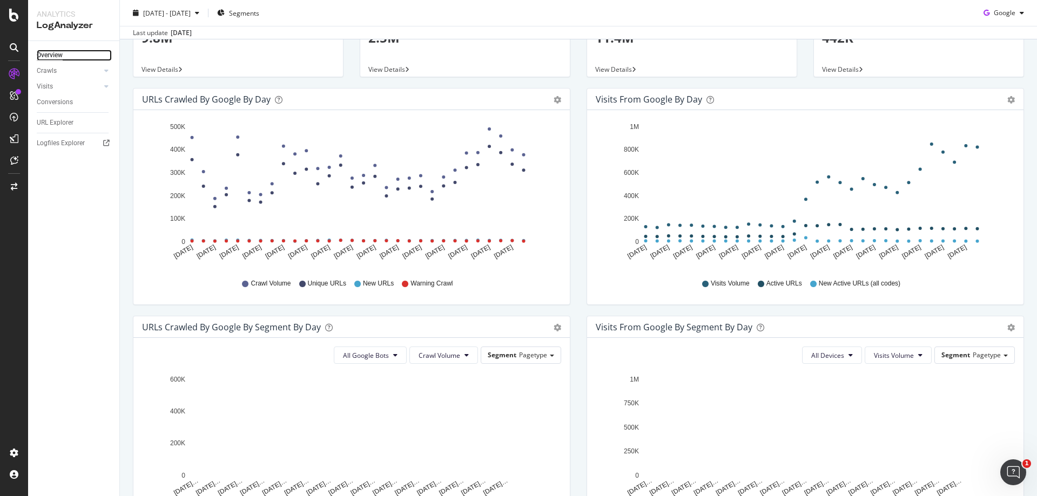
scroll to position [54, 0]
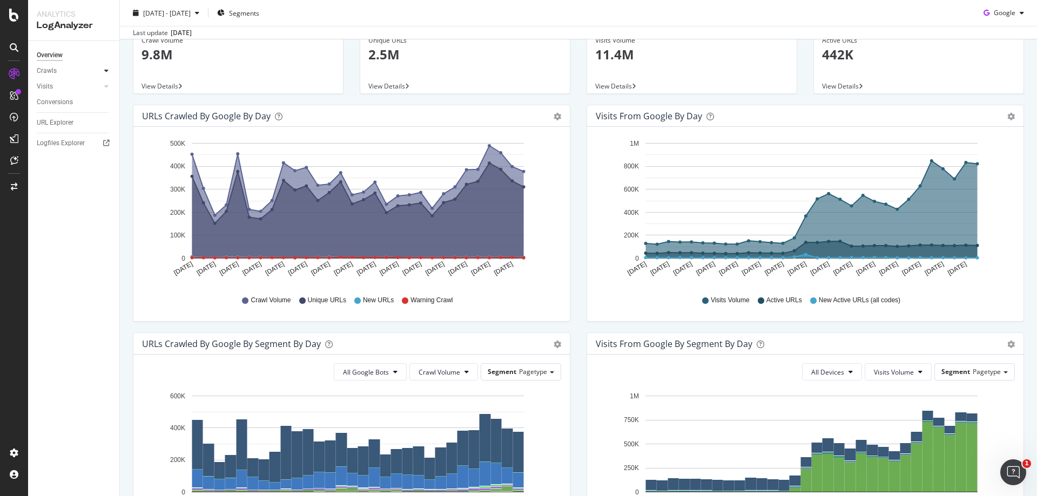
click at [107, 70] on icon at bounding box center [106, 71] width 4 height 6
click at [80, 86] on div "Daily Distribution" at bounding box center [67, 86] width 50 height 11
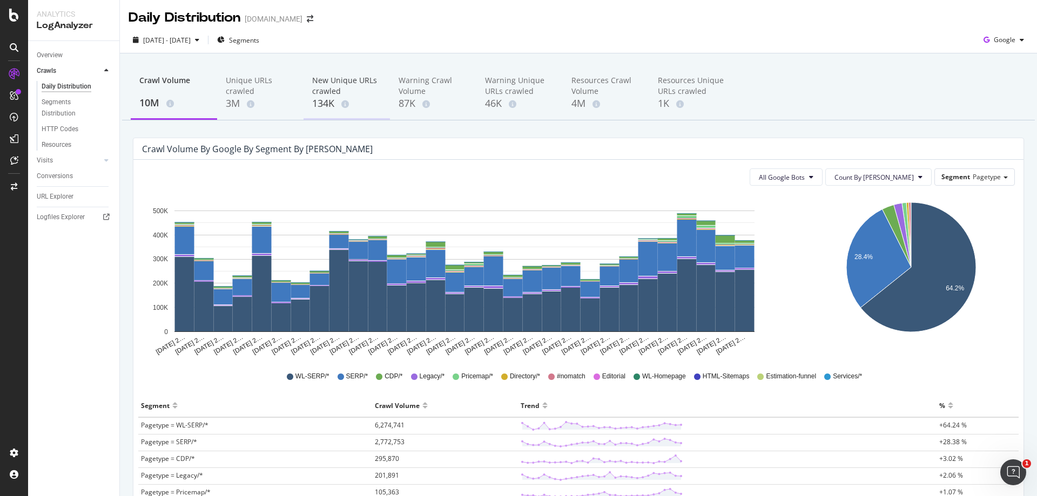
click at [326, 91] on div "New Unique URLs crawled" at bounding box center [346, 86] width 69 height 22
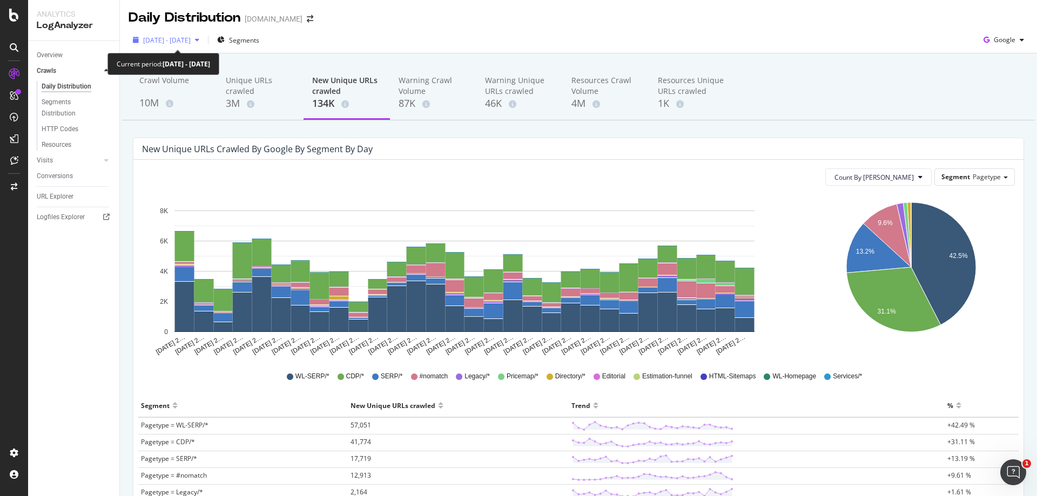
click at [191, 43] on span "2025 Sep. 5th - Oct. 4th" at bounding box center [167, 40] width 48 height 9
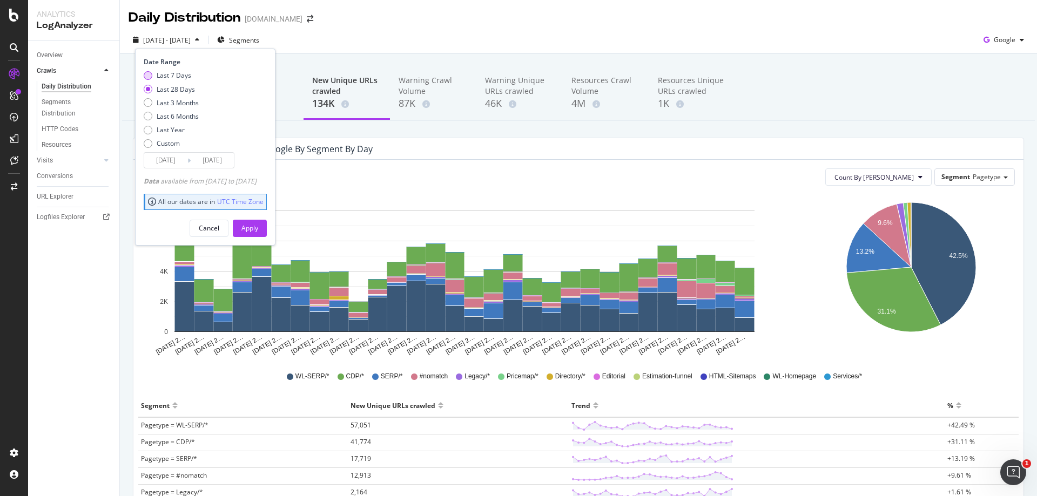
click at [177, 75] on div "Last 7 Days" at bounding box center [174, 75] width 35 height 9
type input "2025/09/28"
click at [258, 227] on div "Apply" at bounding box center [249, 228] width 17 height 9
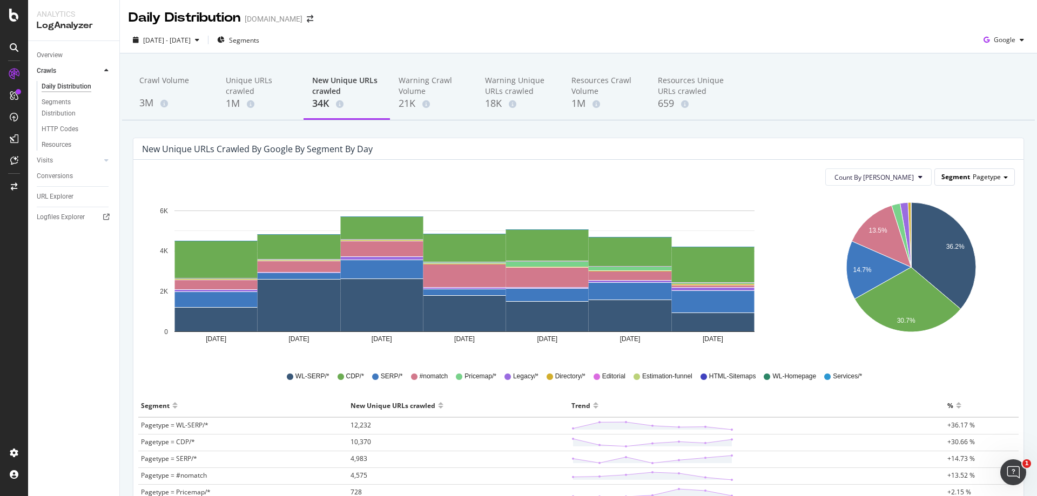
click at [993, 176] on div "Segment Pagetype" at bounding box center [974, 177] width 79 height 16
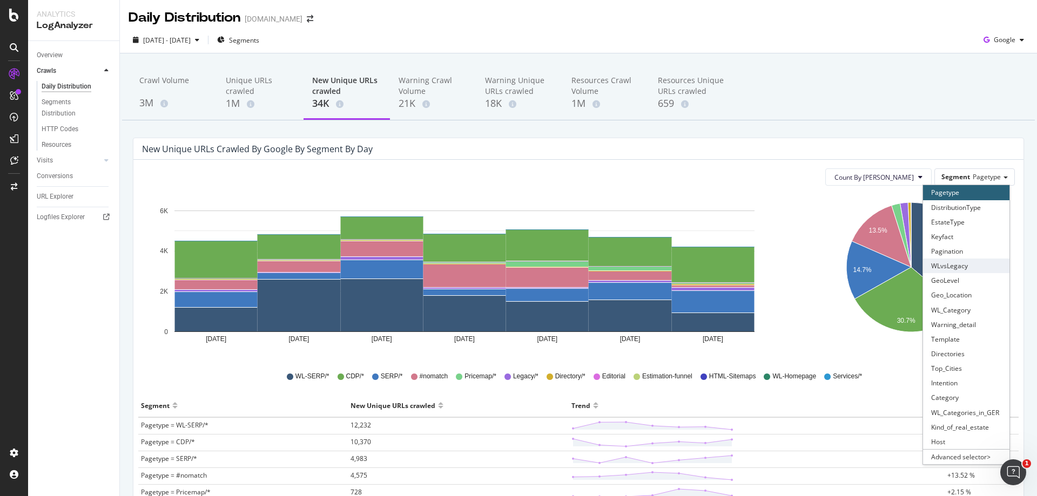
click at [969, 264] on div "WLvsLegacy" at bounding box center [966, 266] width 86 height 15
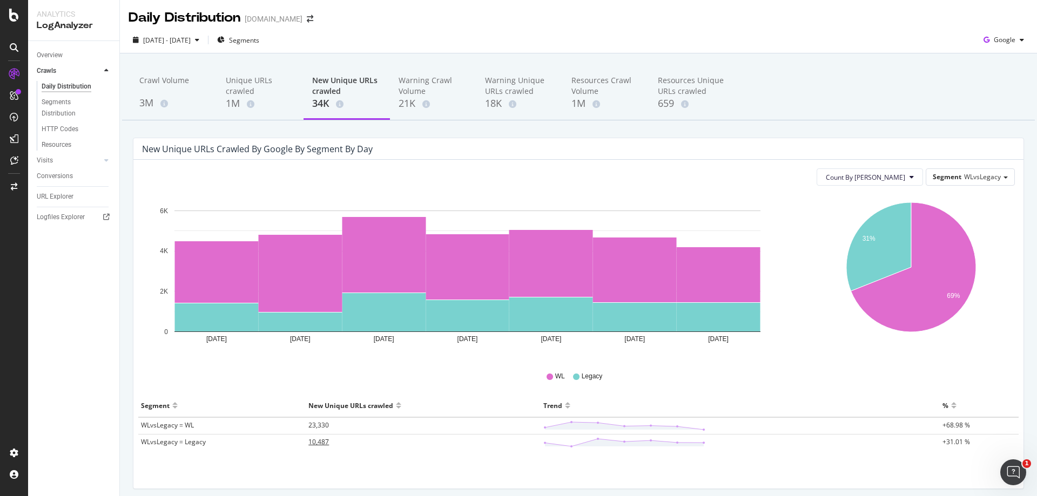
click at [322, 442] on span "10,487" at bounding box center [318, 442] width 21 height 9
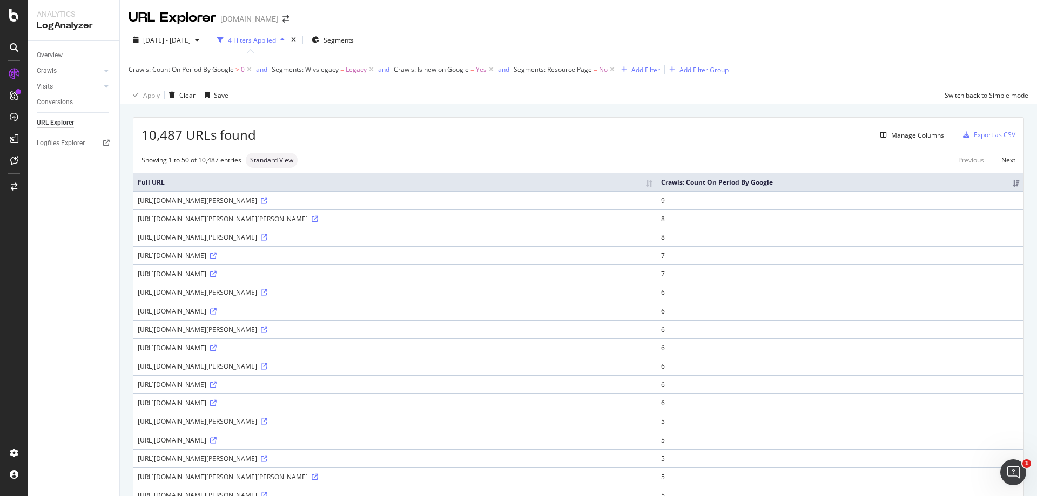
click at [464, 200] on div "https://www.immonet.de/baden-wuerttemberg/alb-donau-kreis-staig-harthausen-wohn…" at bounding box center [395, 200] width 515 height 9
click at [267, 200] on icon at bounding box center [264, 201] width 6 height 6
click at [283, 19] on icon "arrow-right-arrow-left" at bounding box center [286, 19] width 6 height 8
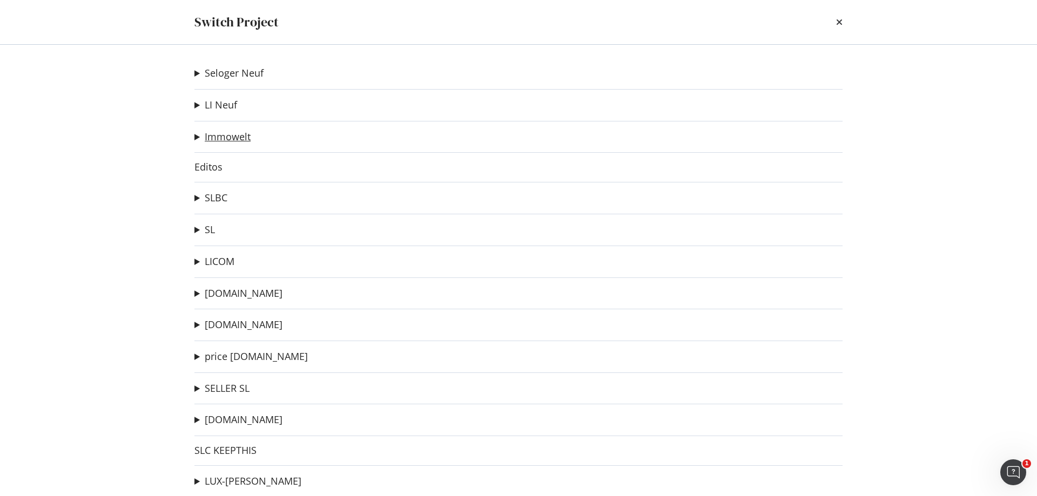
click at [233, 135] on link "Immowelt" at bounding box center [228, 136] width 46 height 11
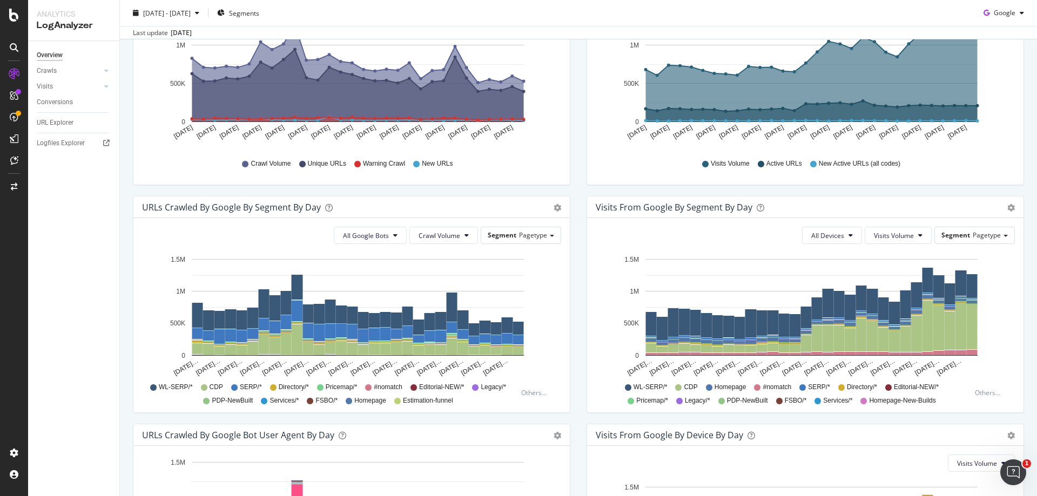
scroll to position [216, 0]
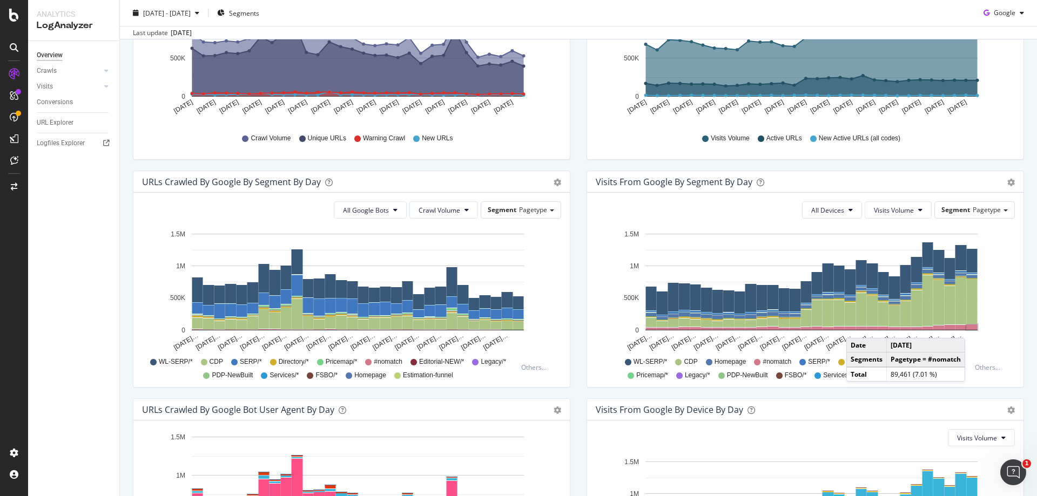
click at [968, 327] on rect "A chart." at bounding box center [972, 327] width 11 height 5
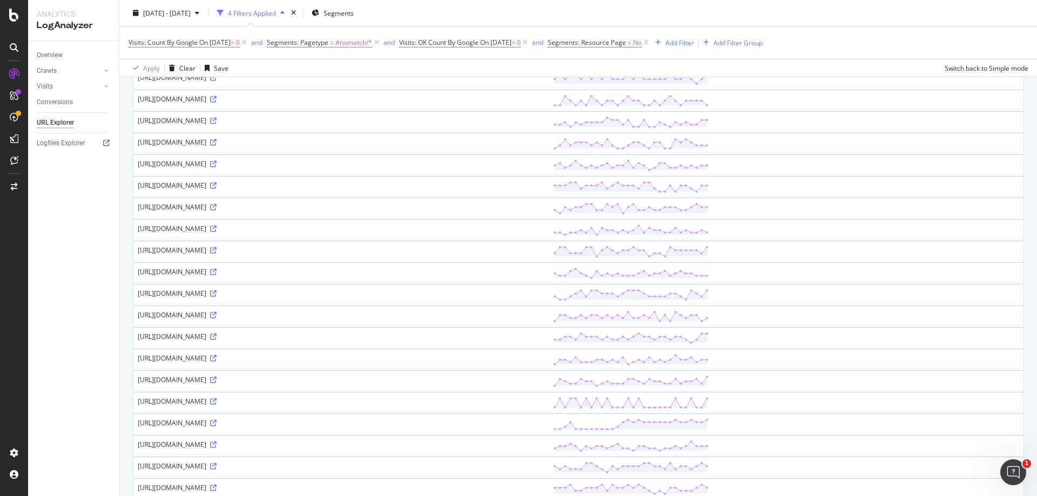
scroll to position [432, 0]
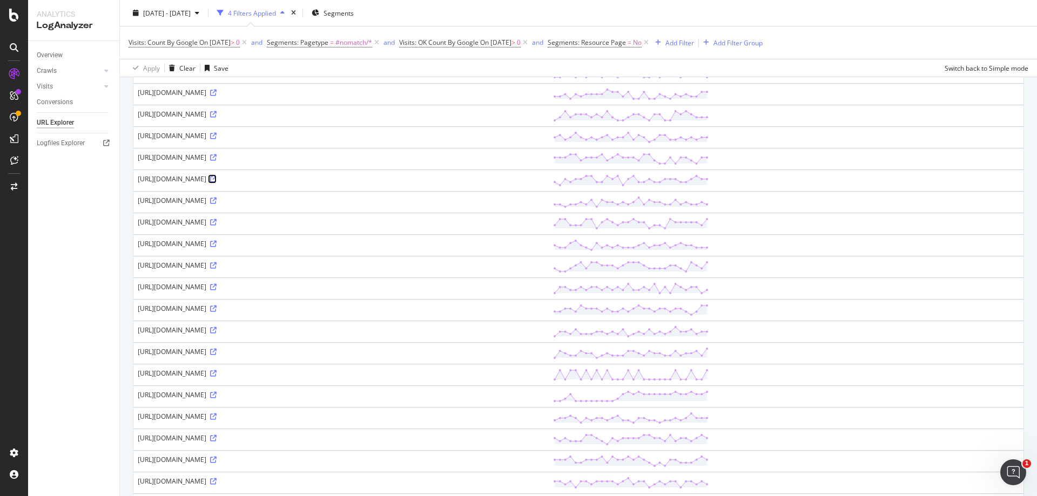
click at [217, 183] on icon at bounding box center [213, 179] width 6 height 6
click at [217, 161] on icon at bounding box center [213, 158] width 6 height 6
click at [217, 75] on icon at bounding box center [213, 71] width 6 height 6
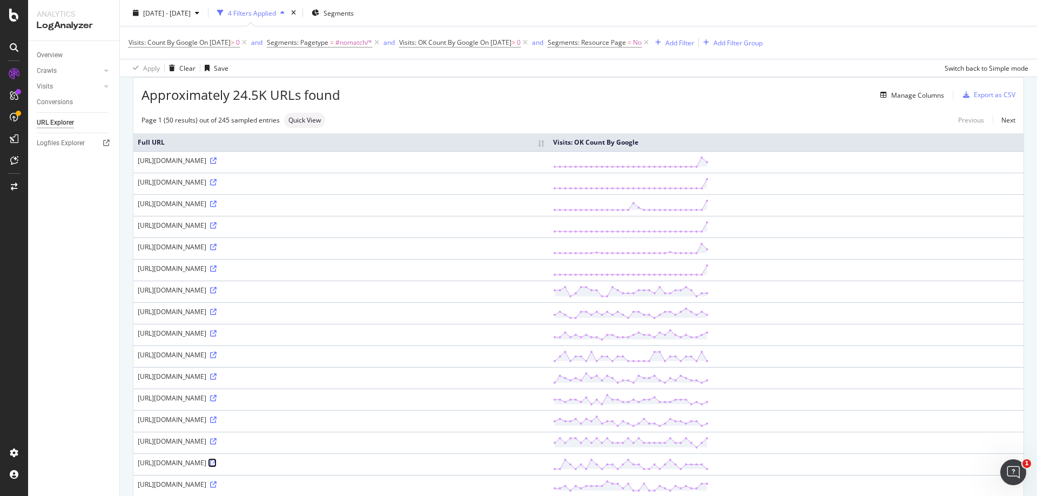
scroll to position [0, 0]
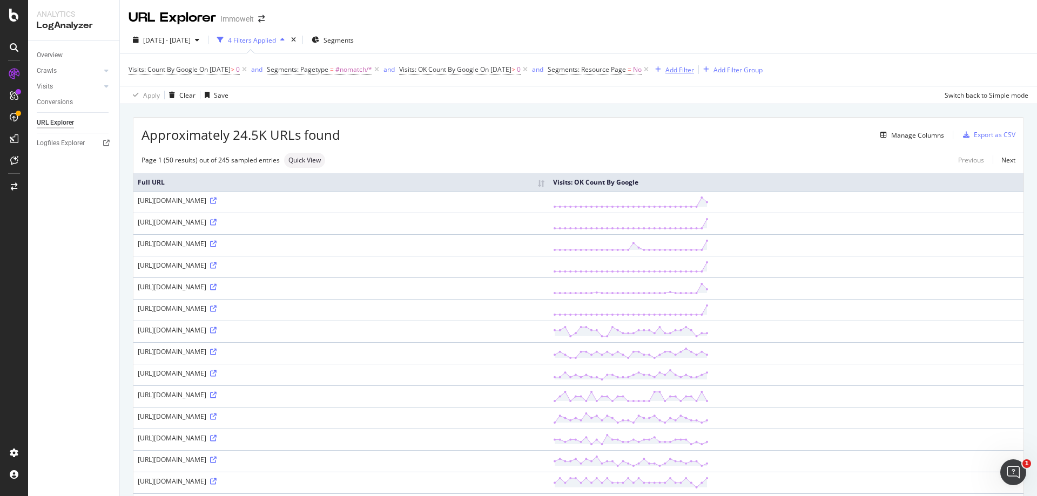
click at [694, 69] on div "Add Filter" at bounding box center [680, 69] width 29 height 9
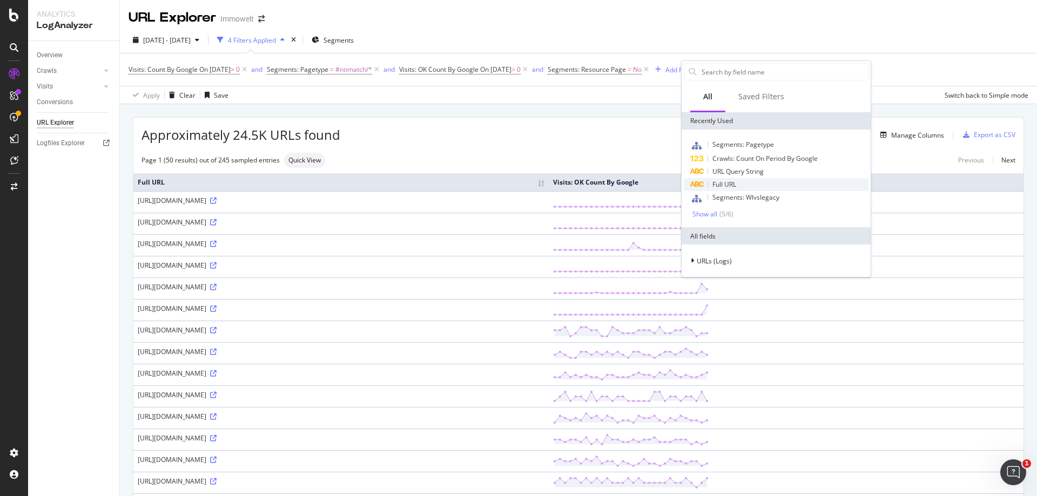
click at [731, 184] on span "Full URL" at bounding box center [725, 184] width 24 height 9
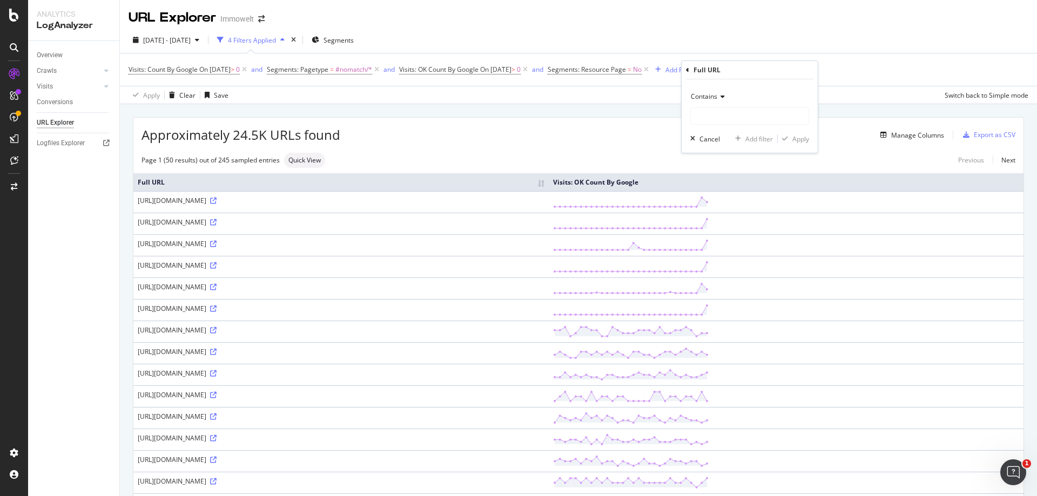
click at [722, 95] on icon at bounding box center [721, 96] width 8 height 6
click at [734, 217] on span "Doesn't contain" at bounding box center [719, 217] width 47 height 9
click at [721, 114] on input "text" at bounding box center [750, 116] width 118 height 17
type input "page="
click at [798, 137] on div "Apply" at bounding box center [801, 139] width 17 height 9
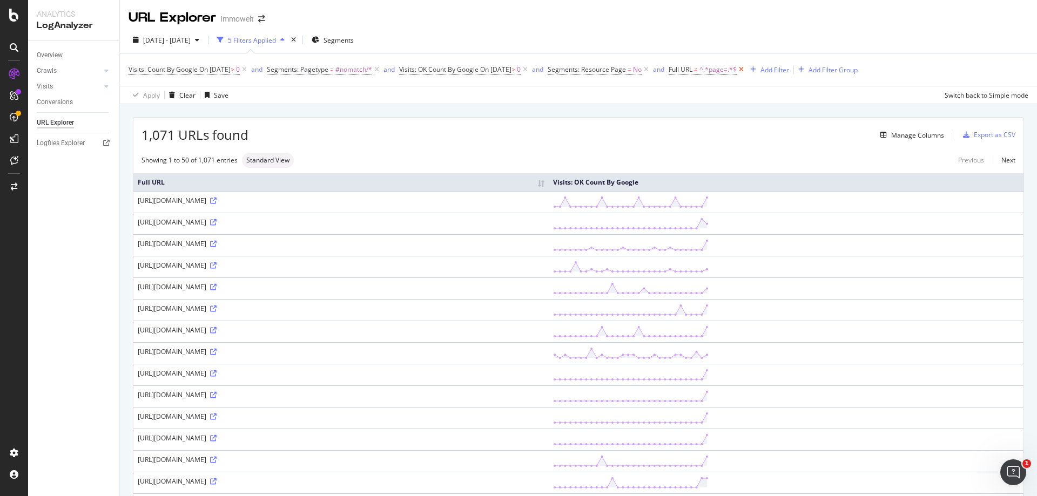
click at [746, 72] on icon at bounding box center [741, 69] width 9 height 11
click at [108, 73] on icon at bounding box center [106, 71] width 4 height 6
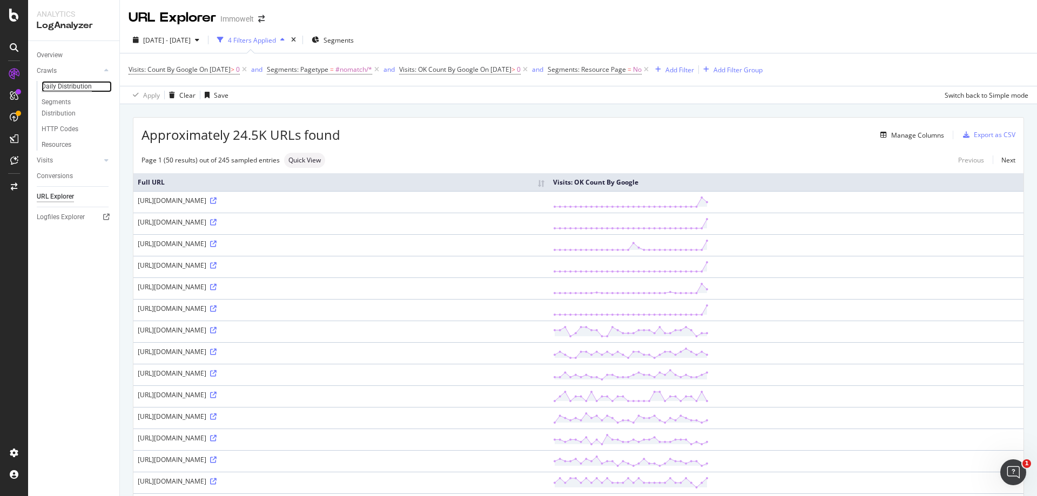
click at [68, 86] on div "Daily Distribution" at bounding box center [67, 86] width 50 height 11
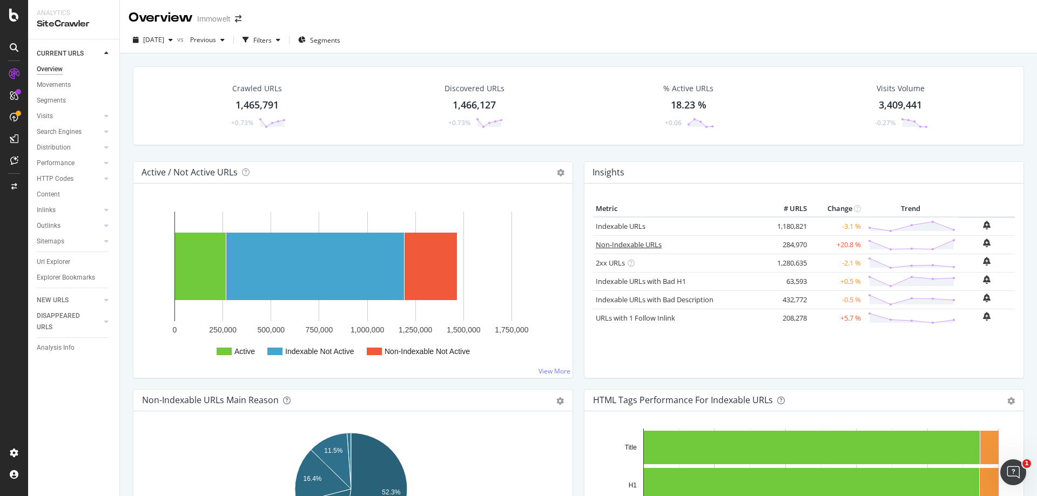
click at [634, 245] on link "Non-Indexable URLs" at bounding box center [629, 245] width 66 height 10
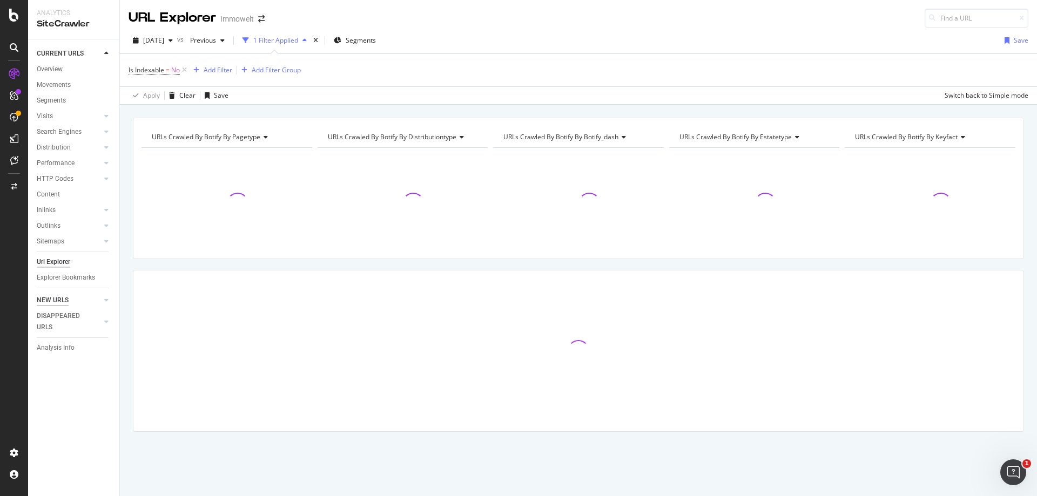
click at [66, 301] on div "NEW URLS" at bounding box center [53, 300] width 32 height 11
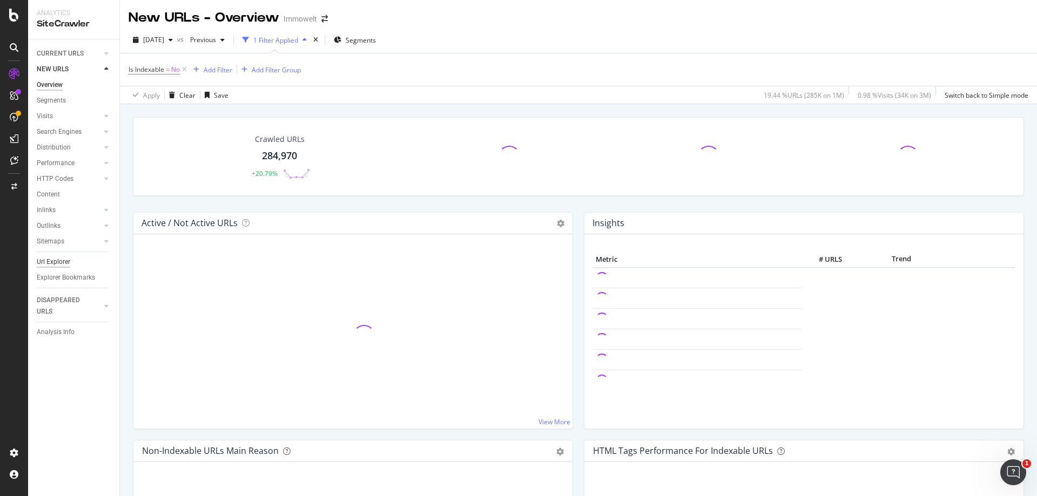
click at [54, 261] on div "Url Explorer" at bounding box center [53, 262] width 33 height 11
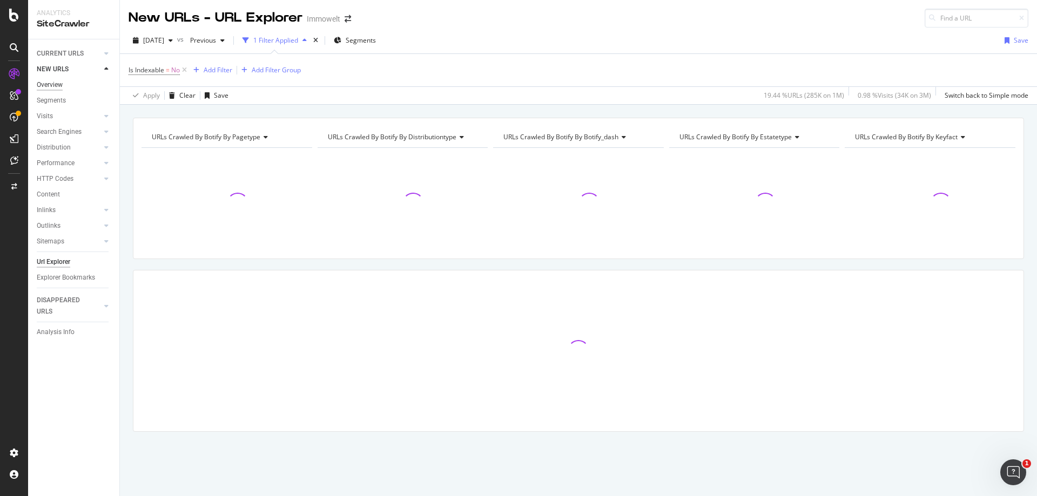
click at [59, 85] on div "Overview" at bounding box center [50, 84] width 26 height 11
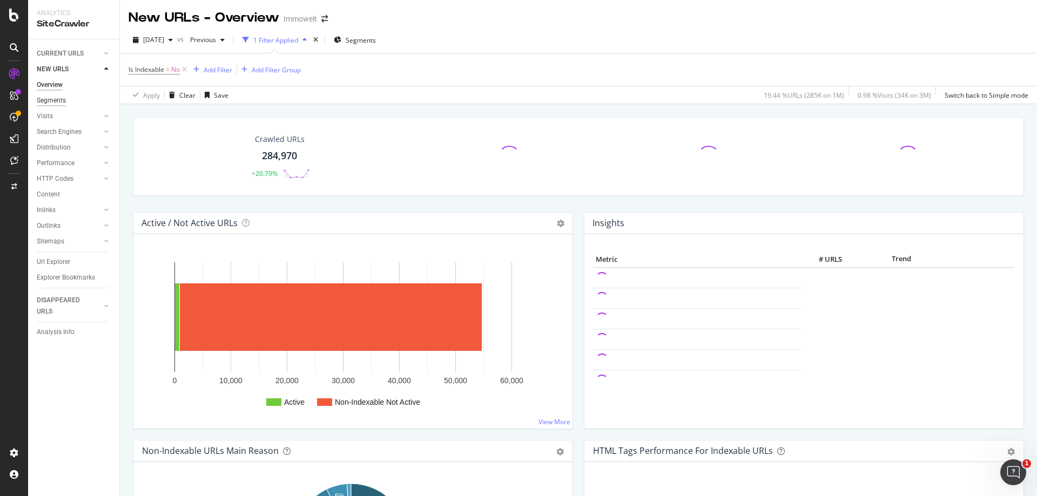
click at [61, 103] on div "Segments" at bounding box center [51, 100] width 29 height 11
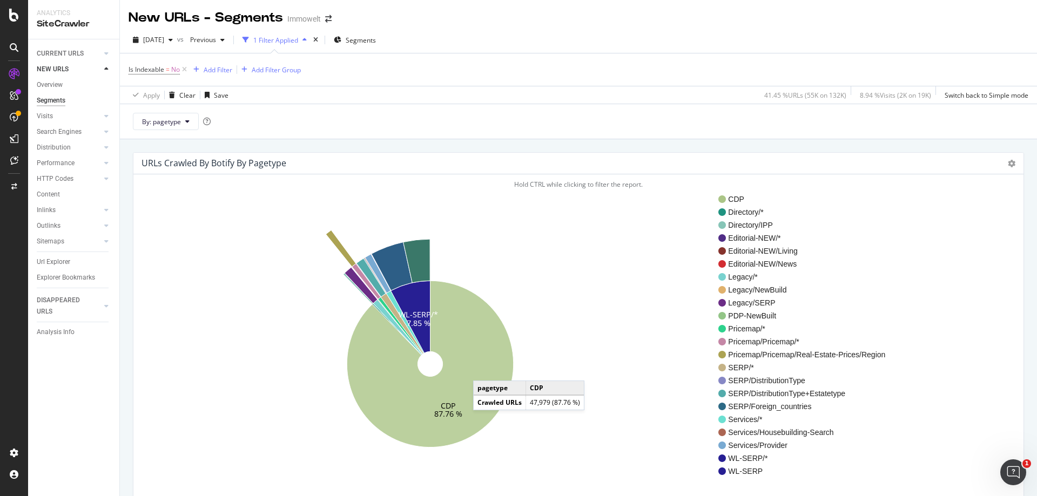
click at [484, 370] on icon at bounding box center [430, 364] width 166 height 167
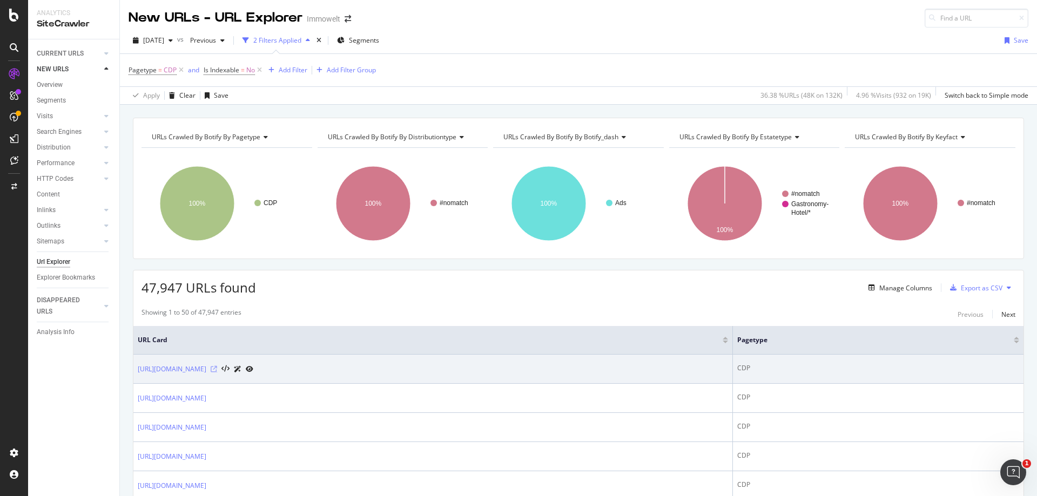
click at [217, 367] on icon at bounding box center [214, 369] width 6 height 6
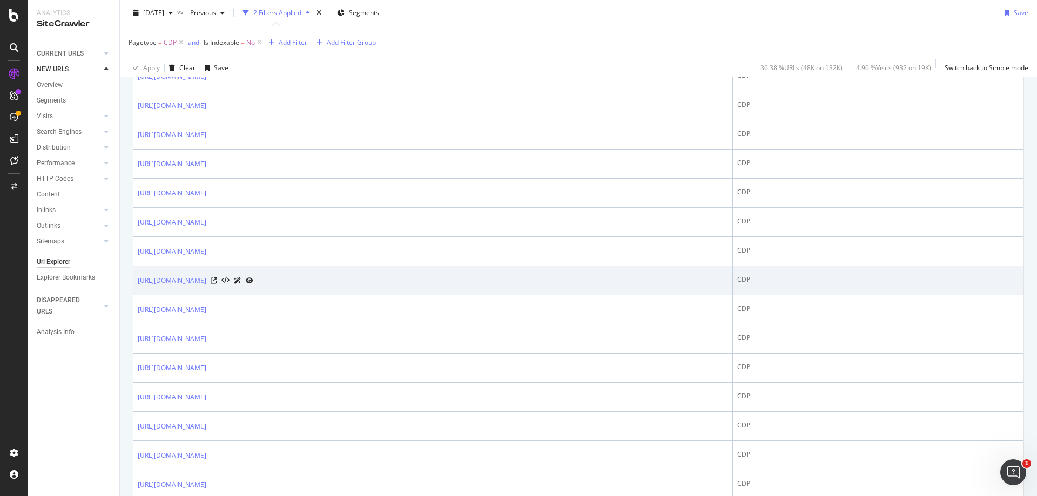
scroll to position [486, 0]
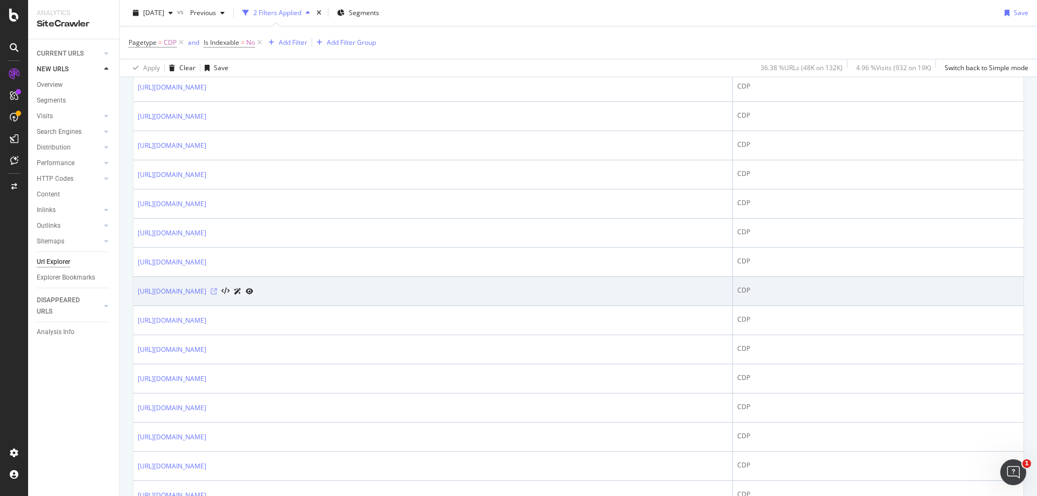
click at [217, 293] on icon at bounding box center [214, 291] width 6 height 6
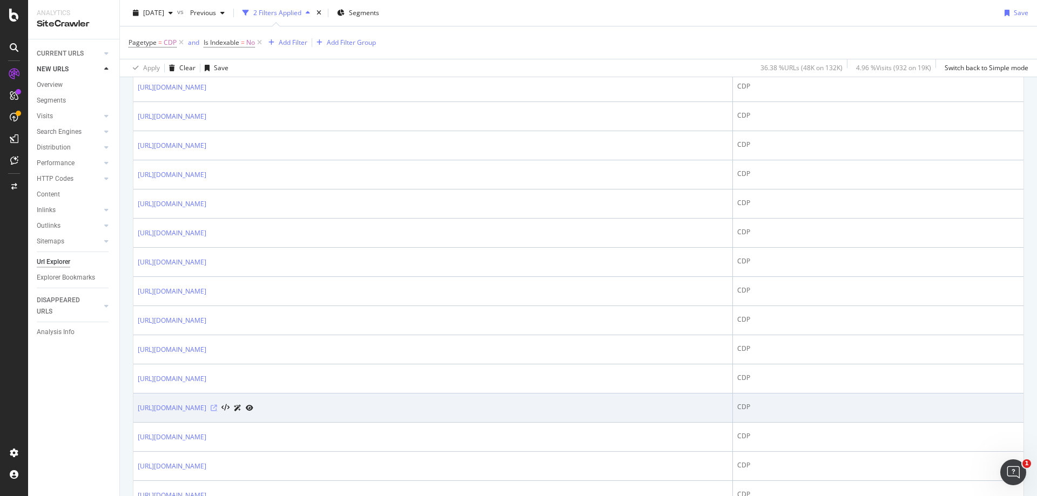
click at [217, 407] on icon at bounding box center [214, 408] width 6 height 6
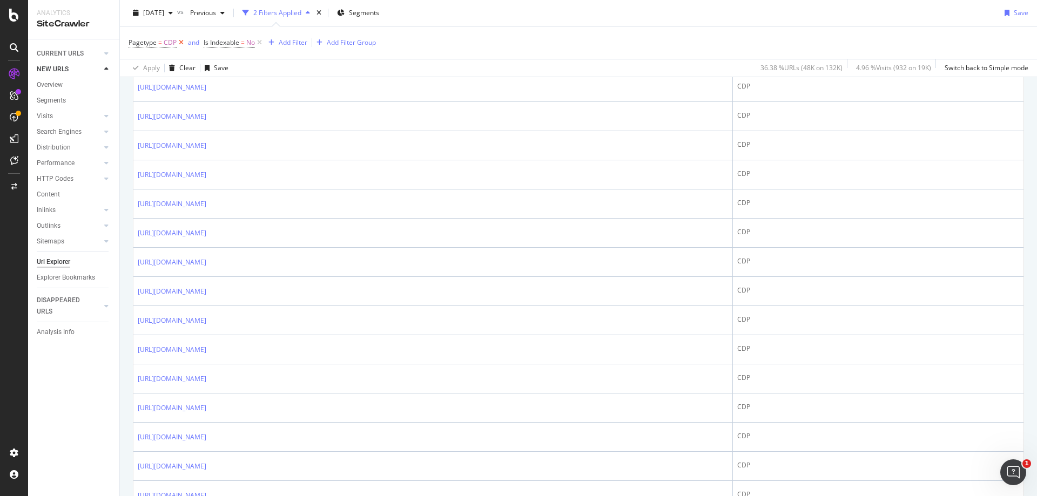
click at [179, 43] on icon at bounding box center [181, 42] width 9 height 11
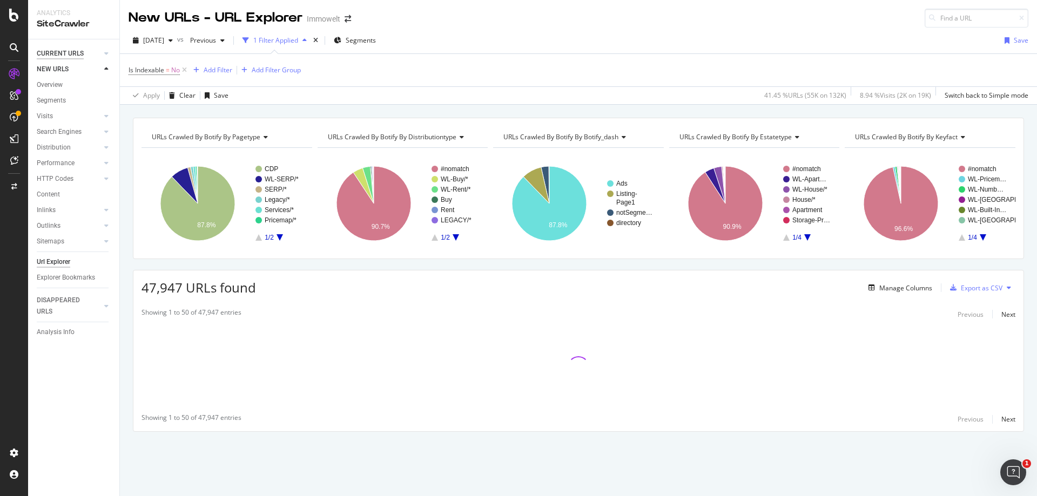
click at [61, 53] on div "CURRENT URLS" at bounding box center [60, 53] width 47 height 11
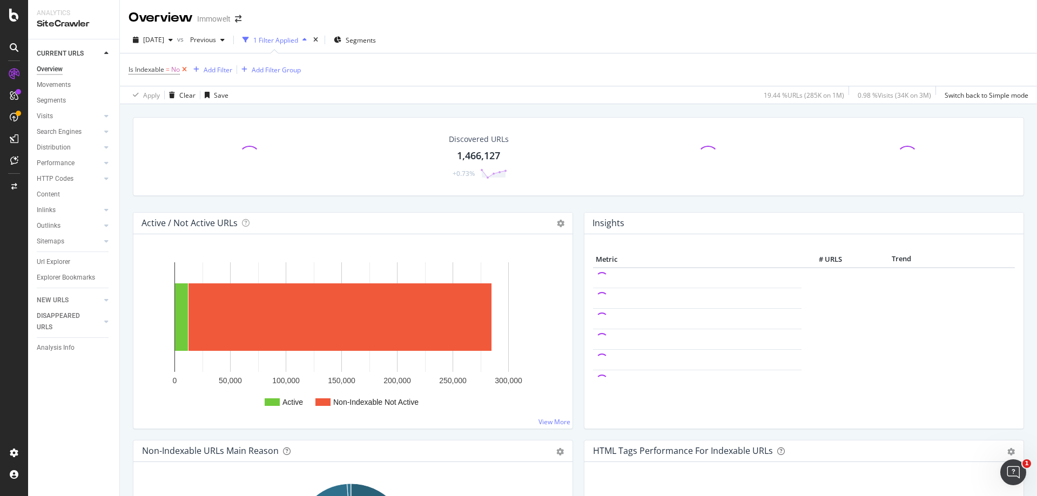
click at [186, 69] on icon at bounding box center [184, 69] width 9 height 11
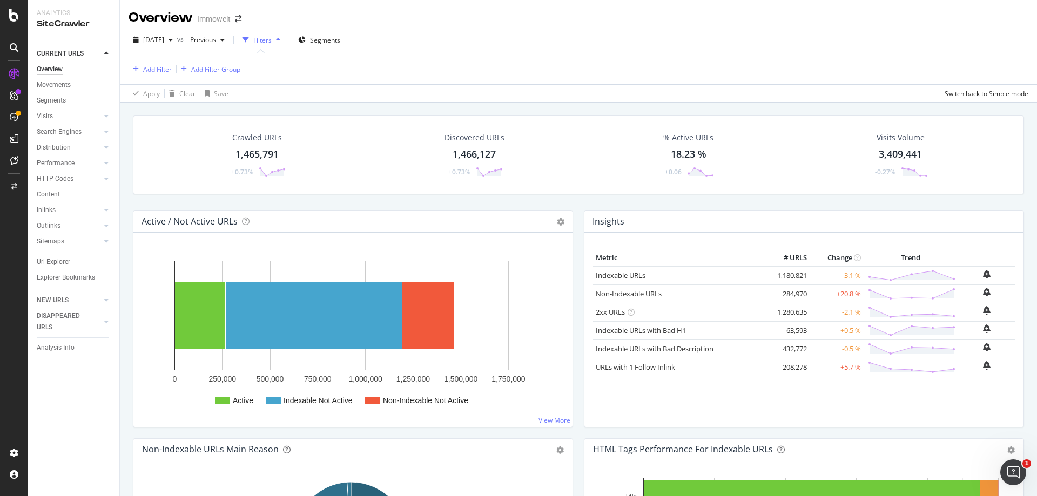
click at [639, 297] on link "Non-Indexable URLs" at bounding box center [629, 294] width 66 height 10
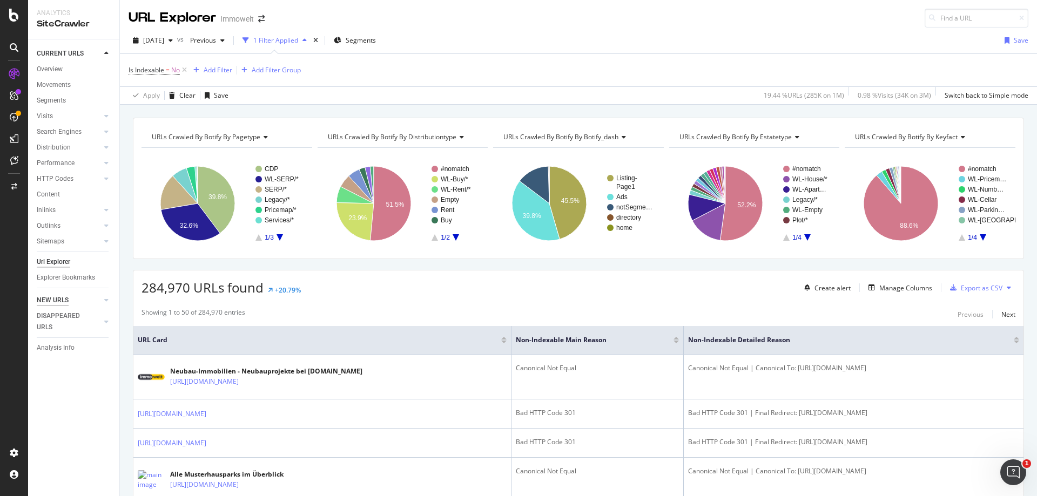
click at [52, 301] on div "NEW URLS" at bounding box center [53, 300] width 32 height 11
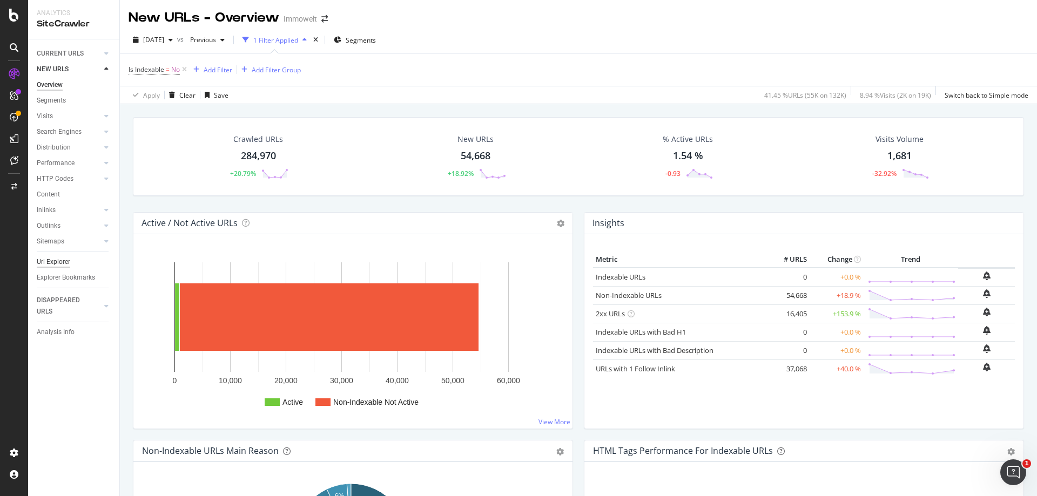
click at [61, 263] on div "Url Explorer" at bounding box center [53, 262] width 33 height 11
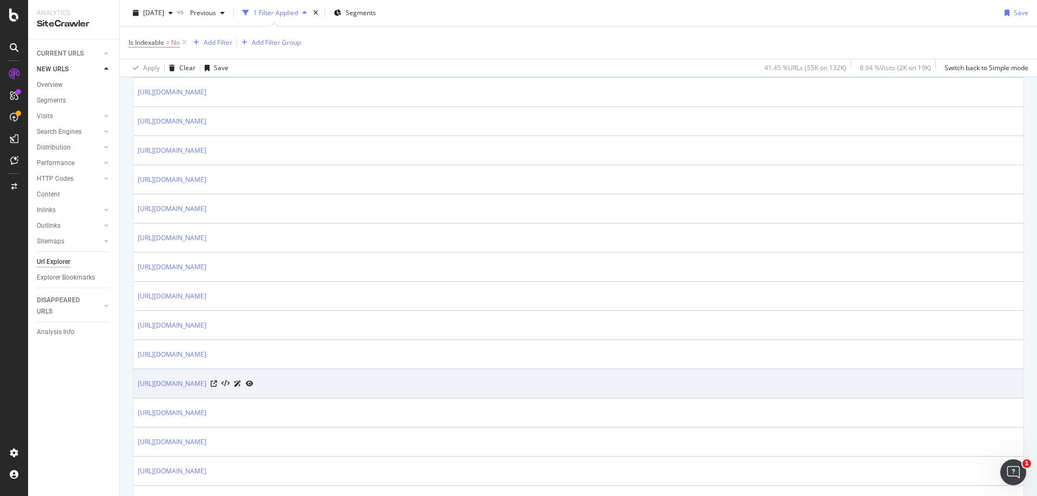
scroll to position [324, 0]
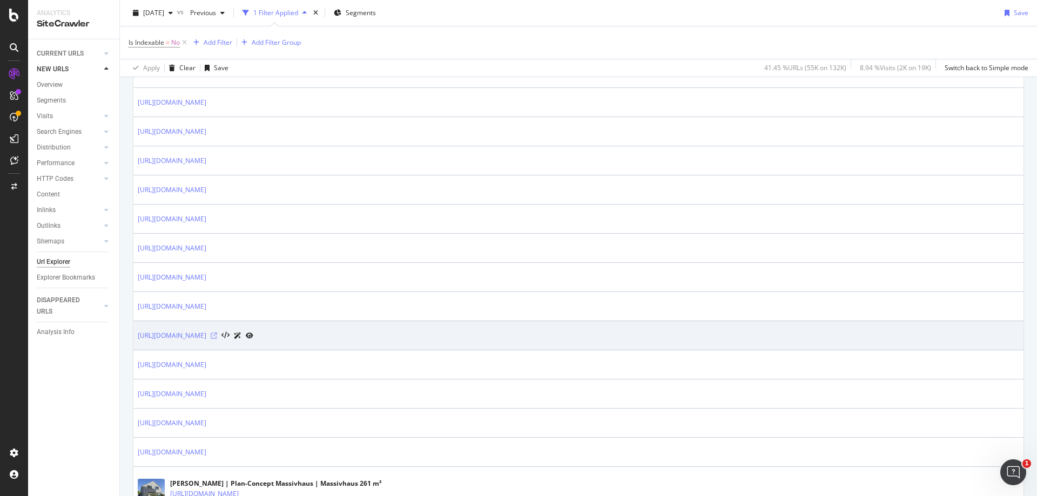
click at [217, 338] on icon at bounding box center [214, 336] width 6 height 6
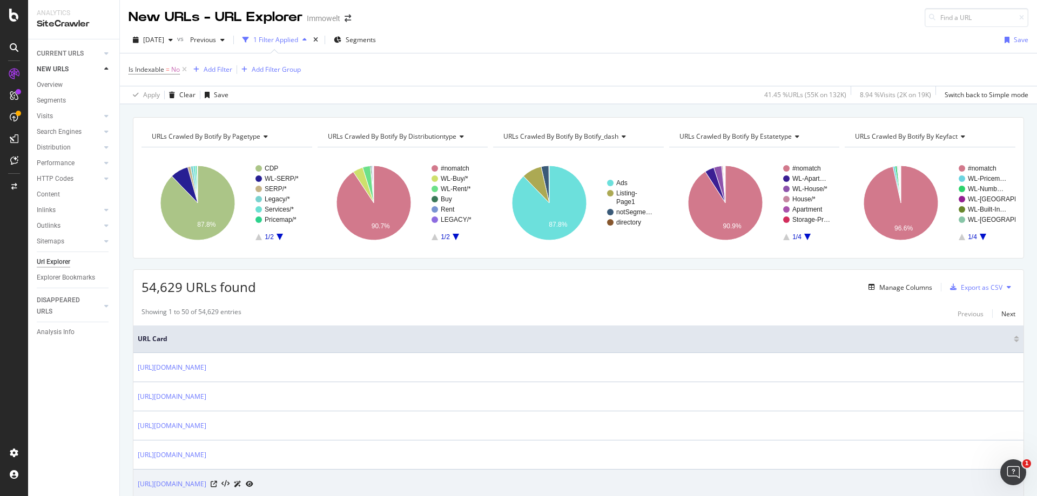
scroll to position [0, 0]
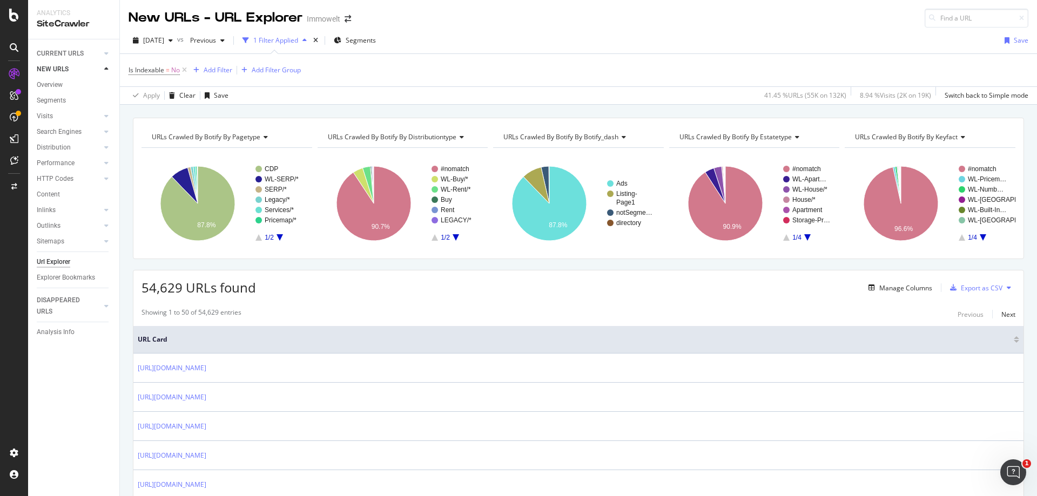
click at [950, 140] on span "URLs Crawled By Botify By keyfact" at bounding box center [906, 136] width 103 height 9
type input "main rea"
click at [927, 162] on span "Non-Indexable URLs Main Reason" at bounding box center [912, 165] width 101 height 11
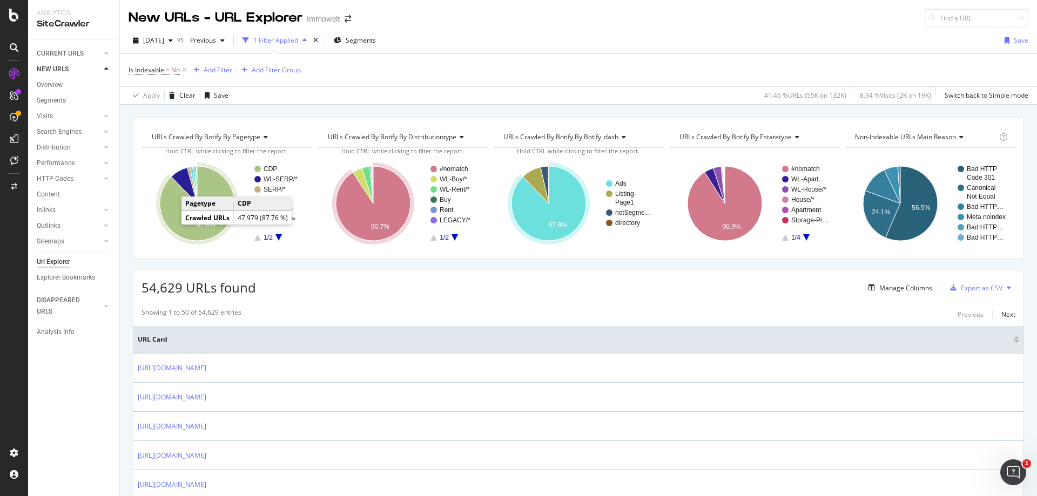
click at [176, 221] on icon "A chart." at bounding box center [197, 203] width 75 height 75
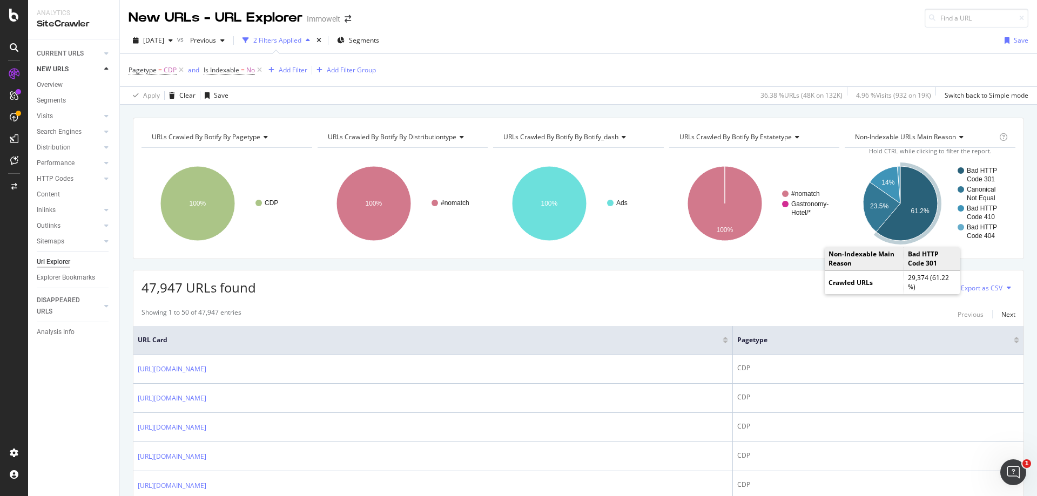
click at [904, 224] on icon "A chart." at bounding box center [908, 203] width 62 height 75
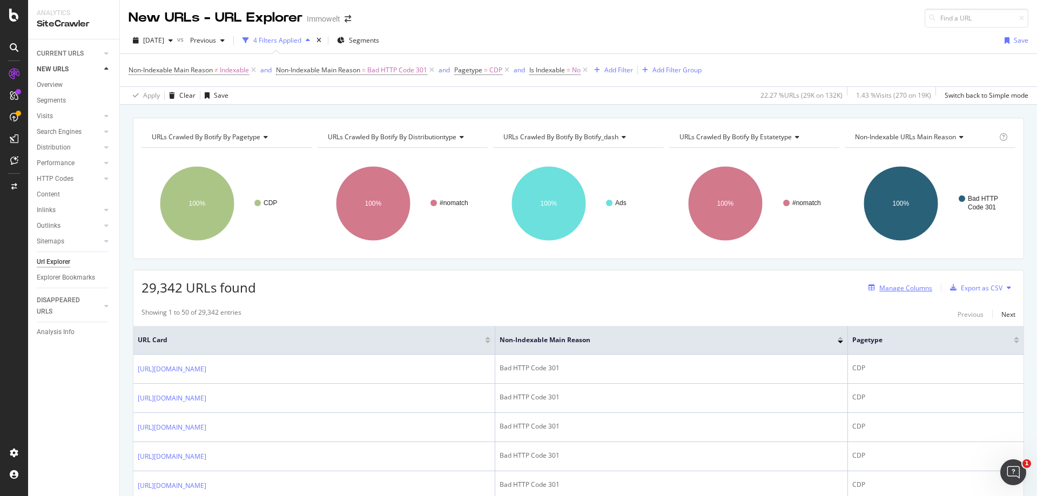
click at [919, 286] on div "Manage Columns" at bounding box center [906, 288] width 53 height 9
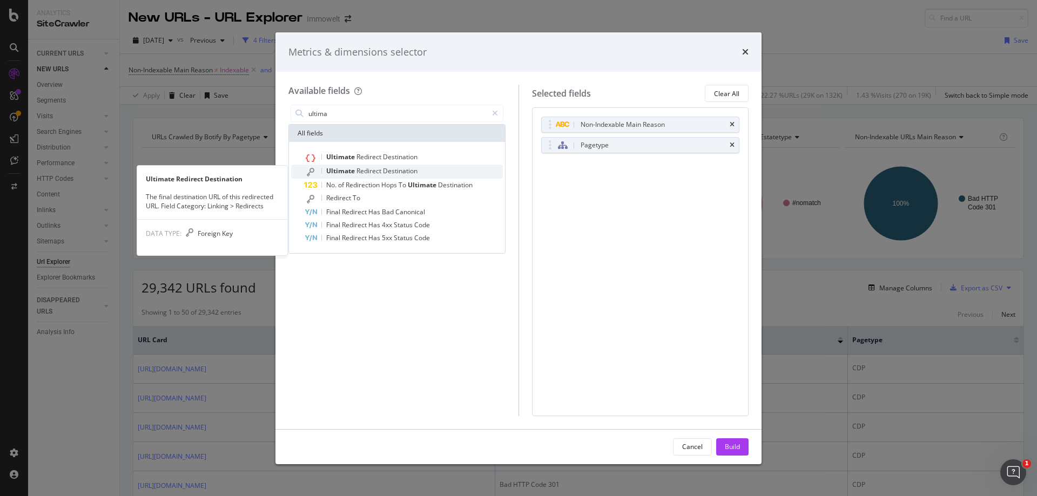
type input "ultima"
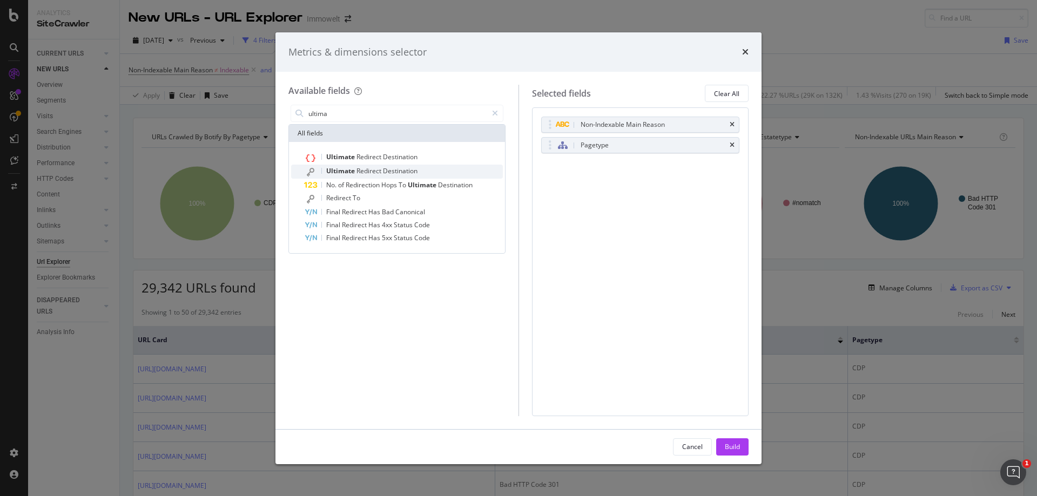
click at [395, 171] on span "Destination" at bounding box center [400, 170] width 35 height 9
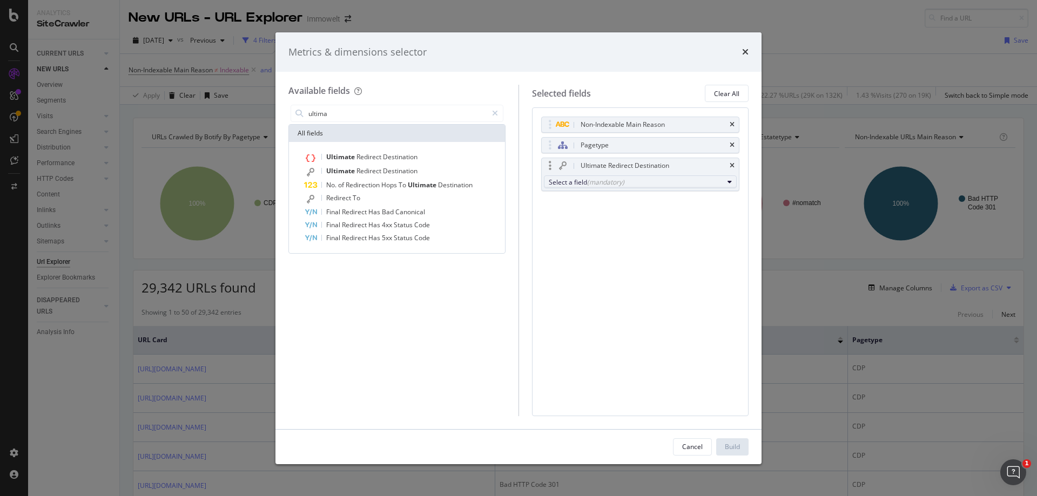
click at [592, 182] on div "(mandatory)" at bounding box center [605, 182] width 37 height 9
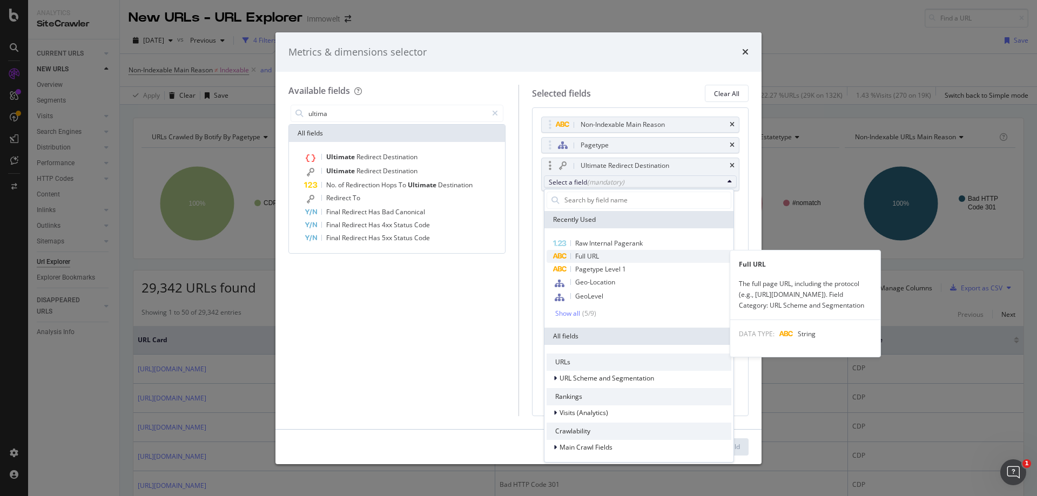
click at [595, 254] on span "Full URL" at bounding box center [587, 256] width 24 height 9
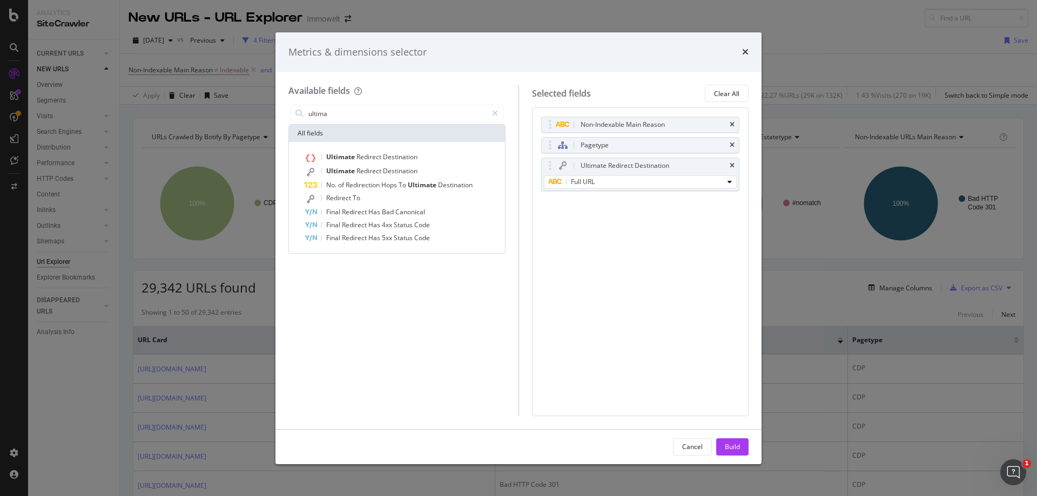
click at [735, 446] on div "Build" at bounding box center [732, 446] width 15 height 9
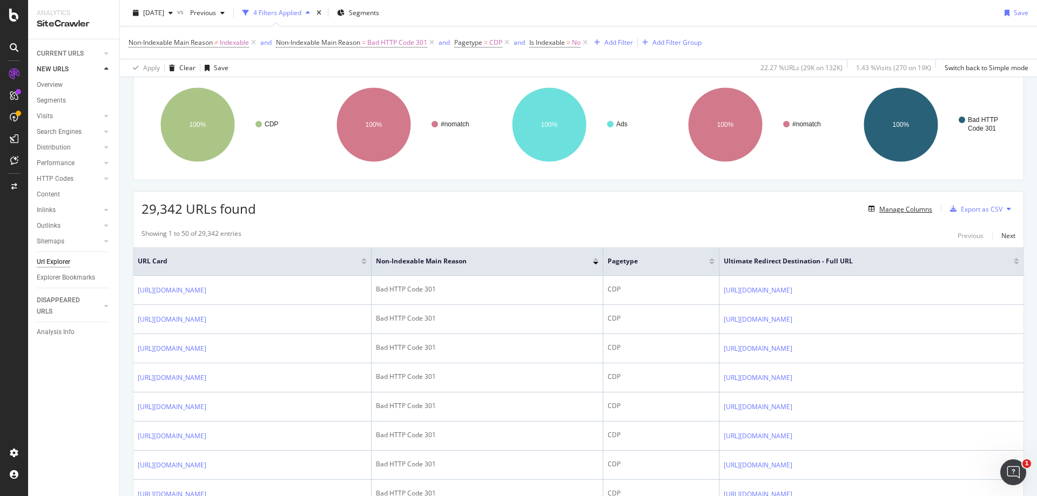
scroll to position [108, 0]
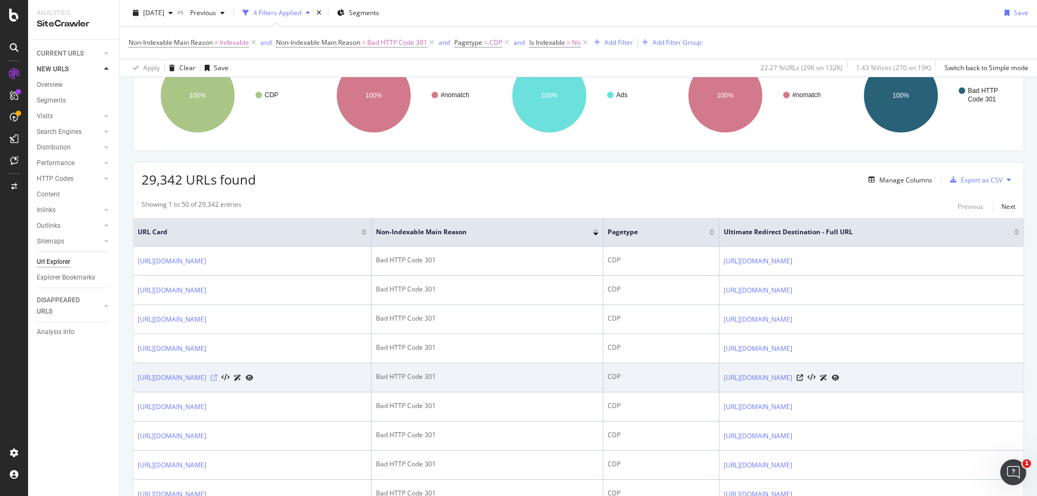
click at [217, 377] on icon at bounding box center [214, 378] width 6 height 6
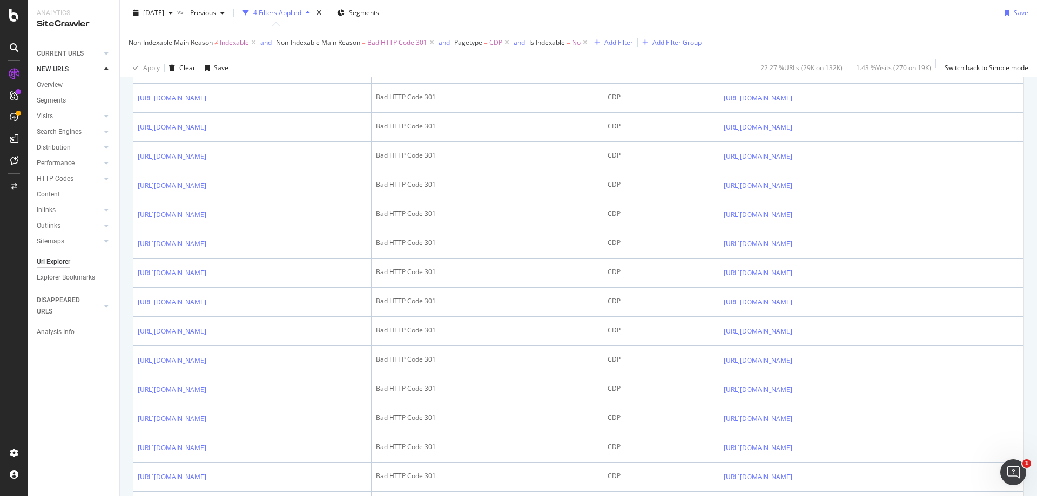
scroll to position [756, 0]
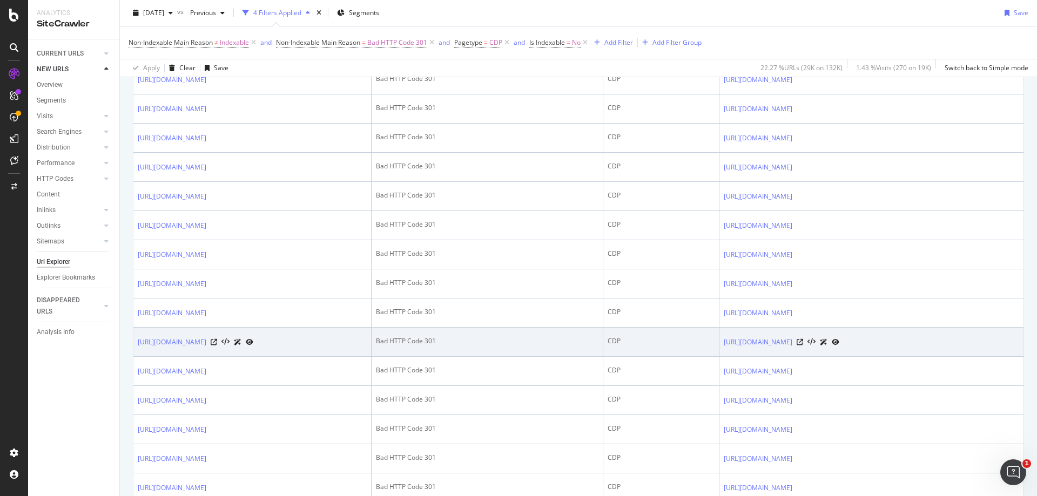
click at [253, 344] on icon at bounding box center [250, 342] width 8 height 6
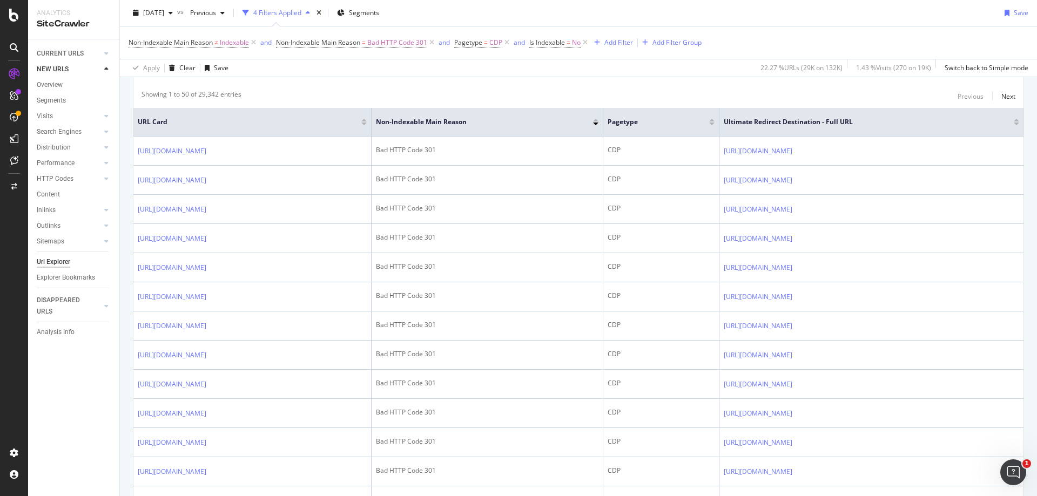
scroll to position [0, 0]
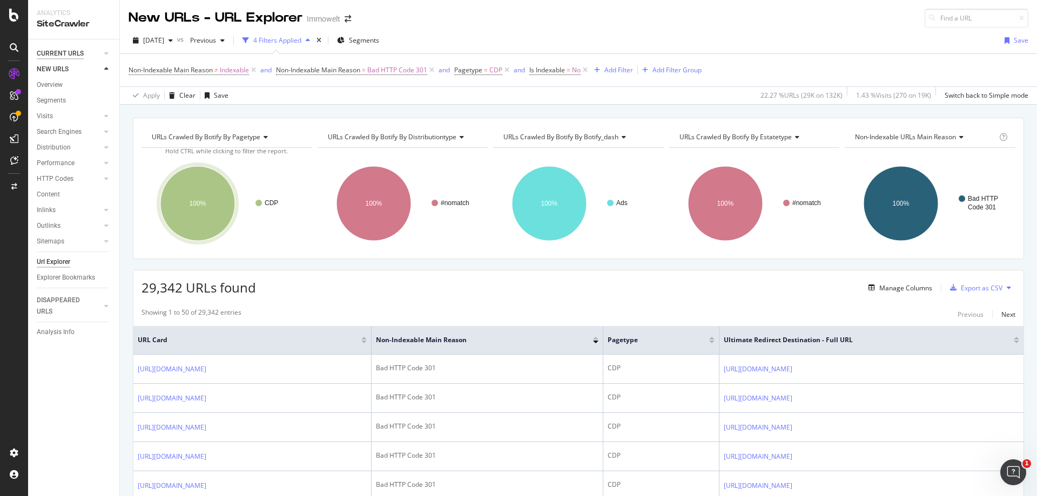
click at [75, 55] on div "CURRENT URLS" at bounding box center [60, 53] width 47 height 11
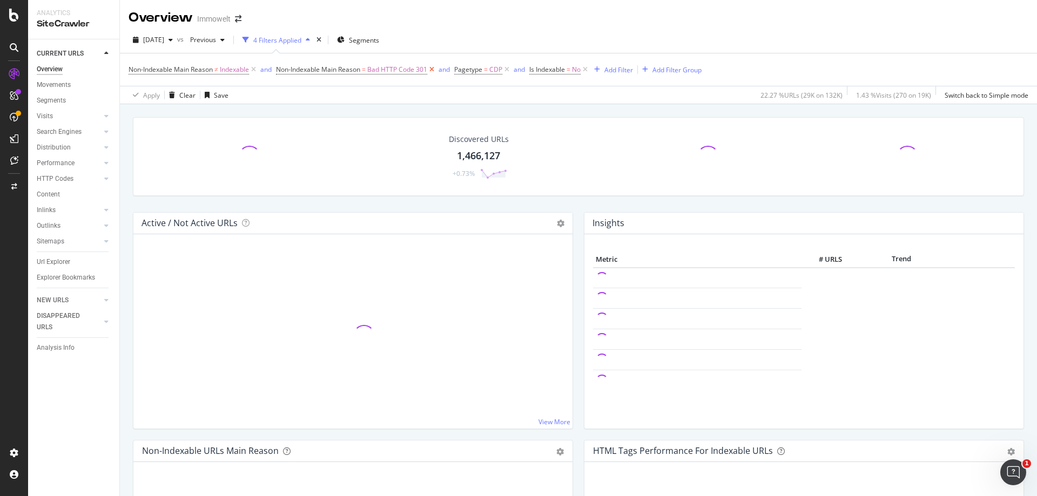
click at [433, 66] on icon at bounding box center [431, 69] width 9 height 11
click at [433, 66] on div "Add Filter" at bounding box center [440, 69] width 29 height 9
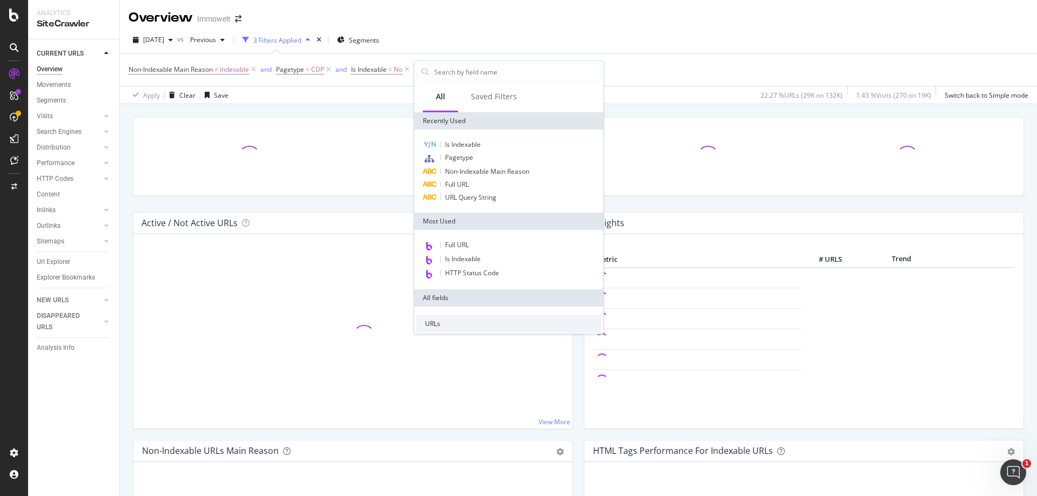
click at [406, 54] on div "Non-Indexable Main Reason ≠ Indexable and Pagetype = CDP and Is Indexable = No …" at bounding box center [579, 69] width 900 height 32
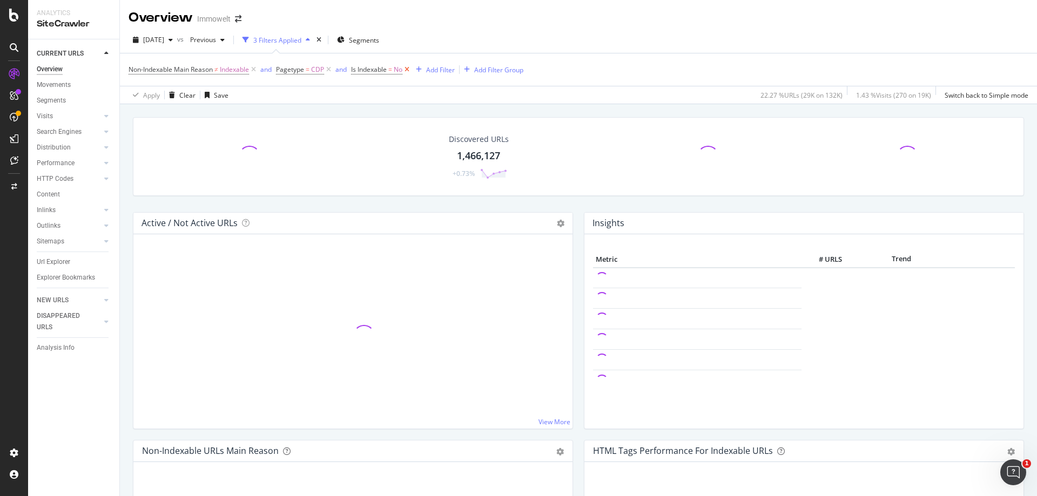
click at [407, 69] on icon at bounding box center [406, 69] width 9 height 11
click at [330, 70] on icon at bounding box center [328, 69] width 9 height 11
click at [254, 69] on icon at bounding box center [253, 69] width 9 height 11
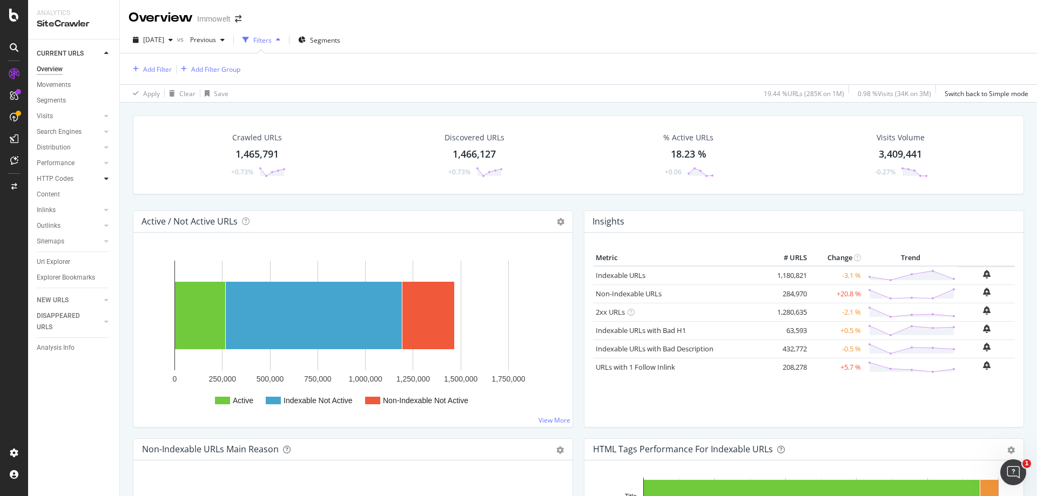
click at [109, 178] on div at bounding box center [106, 178] width 11 height 11
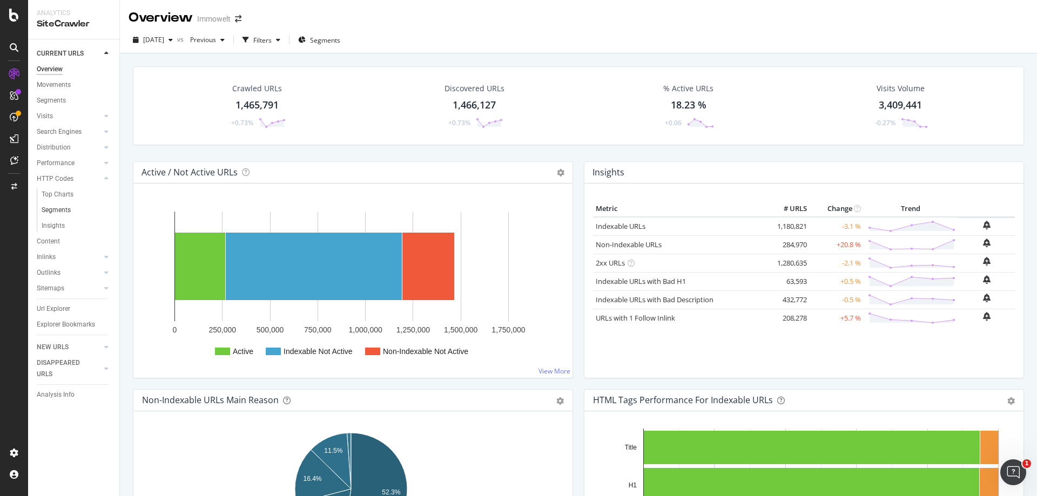
click at [71, 210] on link "Segments" at bounding box center [77, 210] width 70 height 11
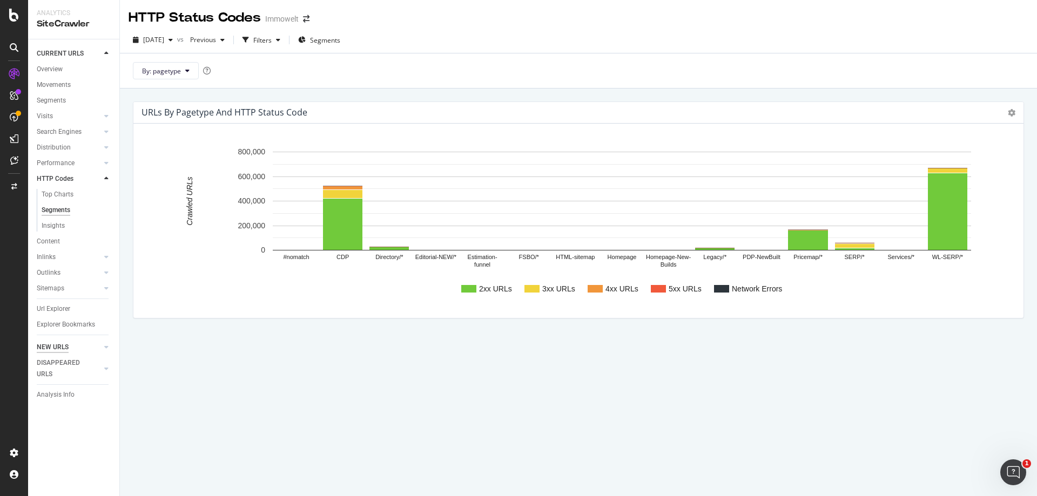
click at [57, 345] on div "NEW URLS" at bounding box center [53, 347] width 32 height 11
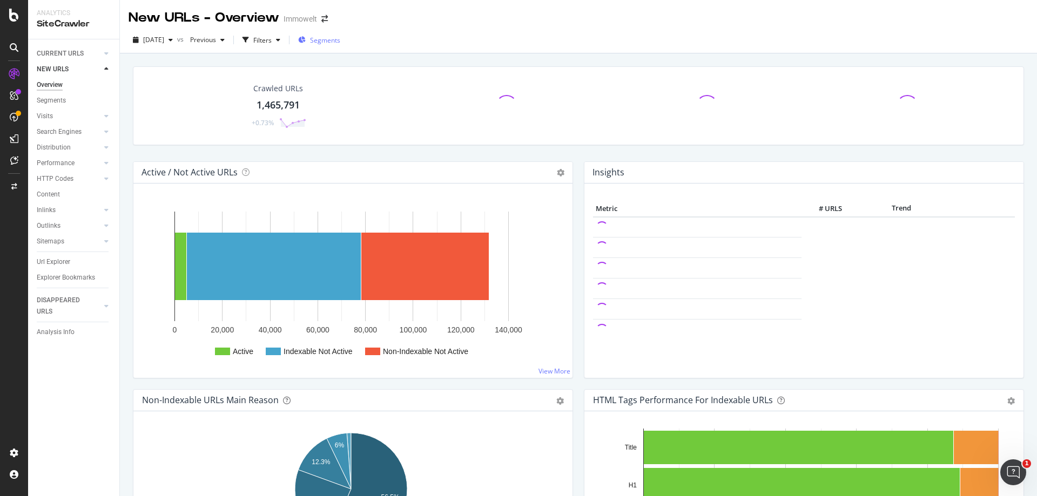
click at [340, 44] on span "Segments" at bounding box center [325, 40] width 30 height 9
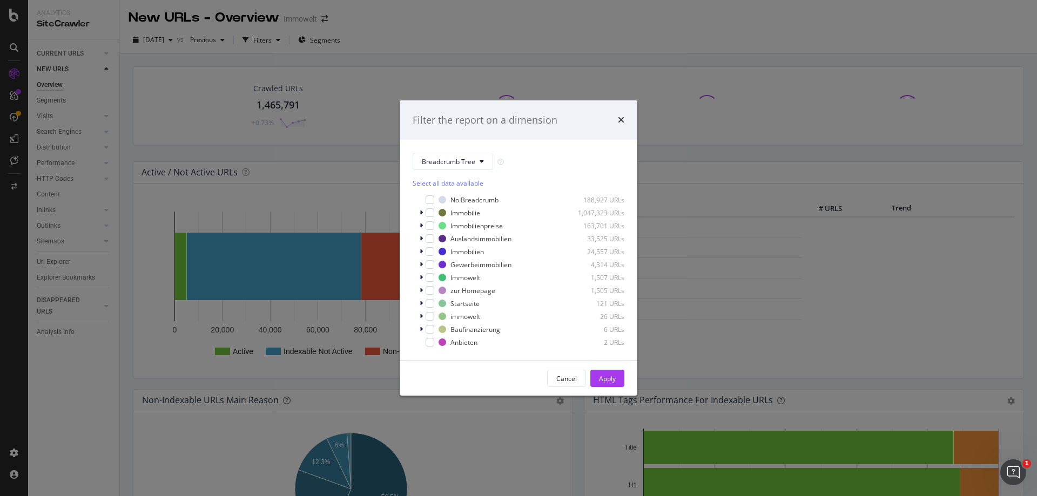
click at [453, 152] on div "Breadcrumb Tree Select all data available No Breadcrumb 188,927 URLs Immobilie …" at bounding box center [519, 250] width 238 height 221
click at [467, 166] on span "Breadcrumb Tree" at bounding box center [448, 161] width 53 height 9
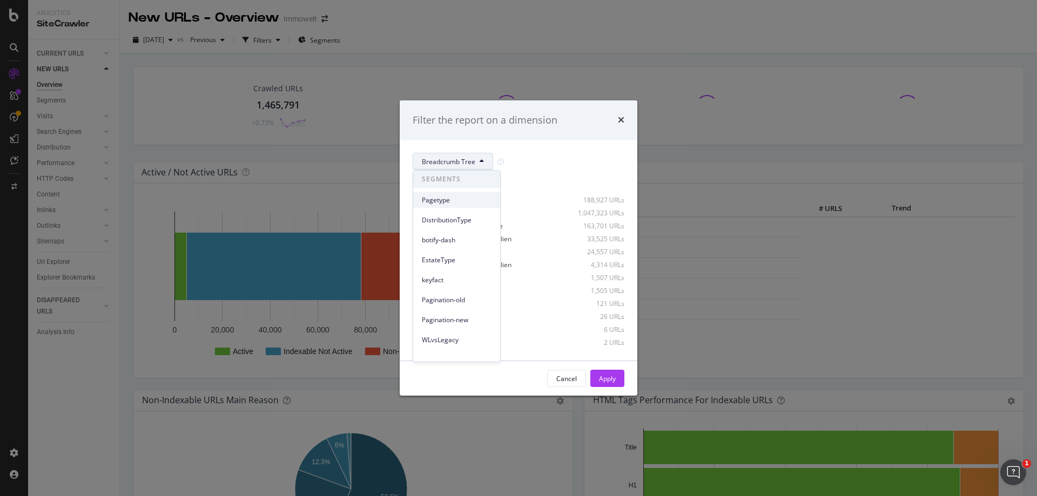
click at [461, 205] on span "Pagetype" at bounding box center [457, 201] width 70 height 10
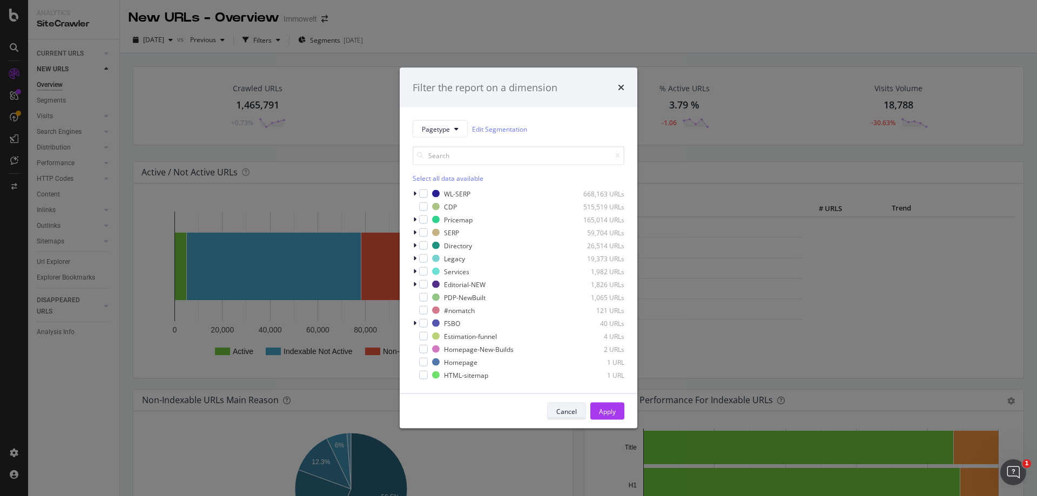
click at [575, 411] on div "Cancel" at bounding box center [566, 411] width 21 height 9
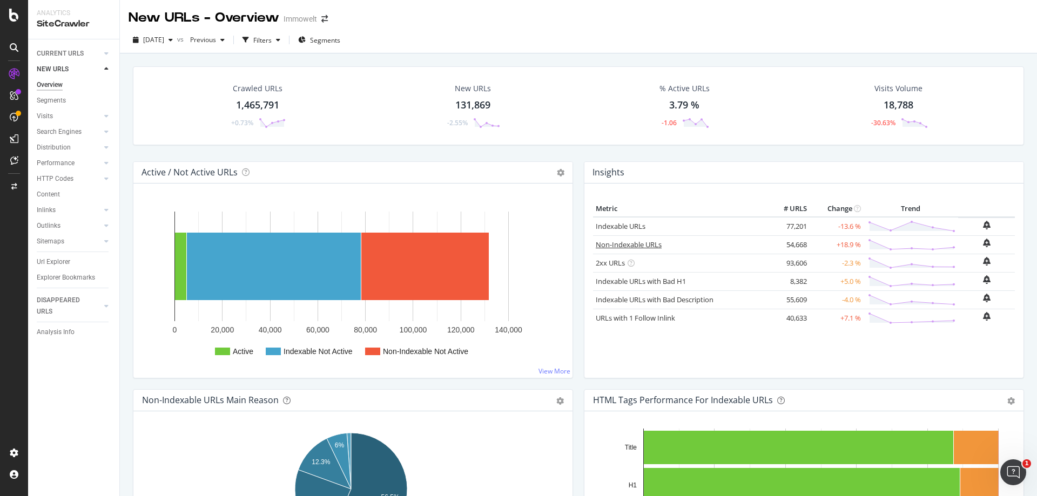
click at [614, 247] on link "Non-Indexable URLs" at bounding box center [629, 245] width 66 height 10
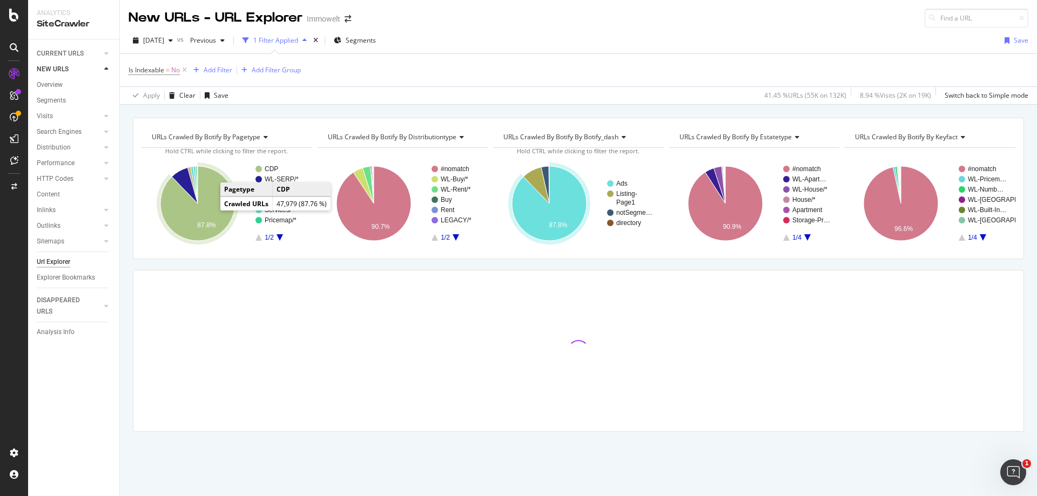
click at [209, 209] on icon "A chart." at bounding box center [197, 203] width 75 height 75
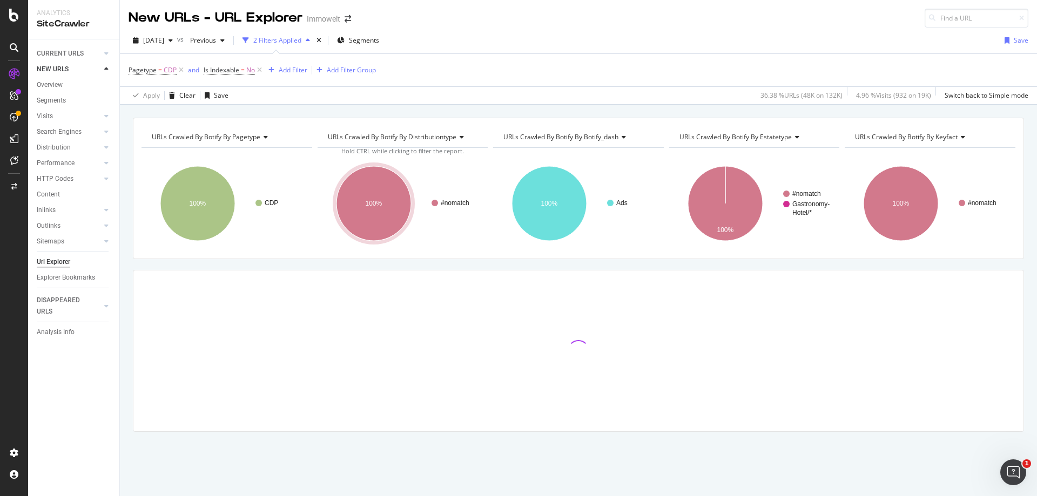
click at [912, 139] on span "URLs Crawled By Botify By keyfact" at bounding box center [906, 136] width 103 height 9
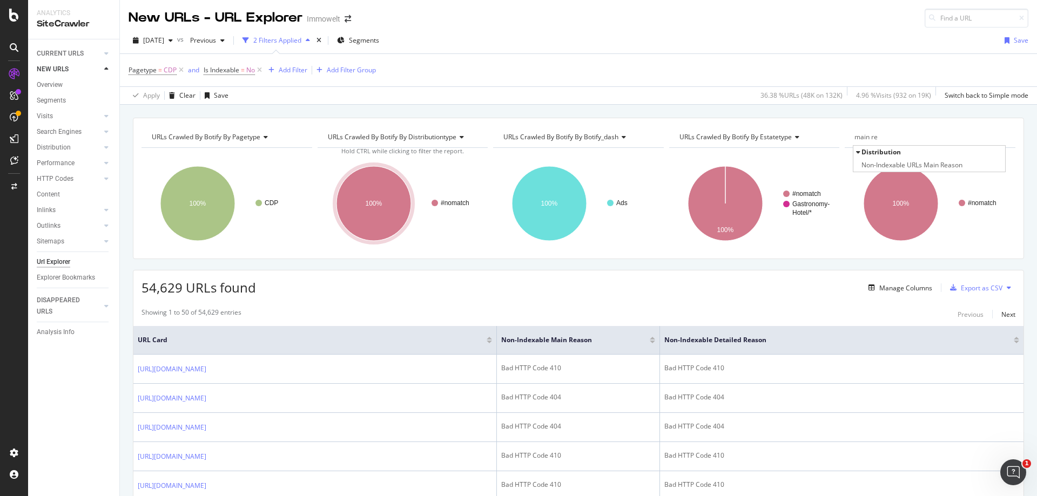
type input "main re"
click at [946, 155] on div "Distribution" at bounding box center [930, 152] width 152 height 13
click at [945, 163] on span "Non-Indexable URLs Main Reason" at bounding box center [912, 165] width 101 height 11
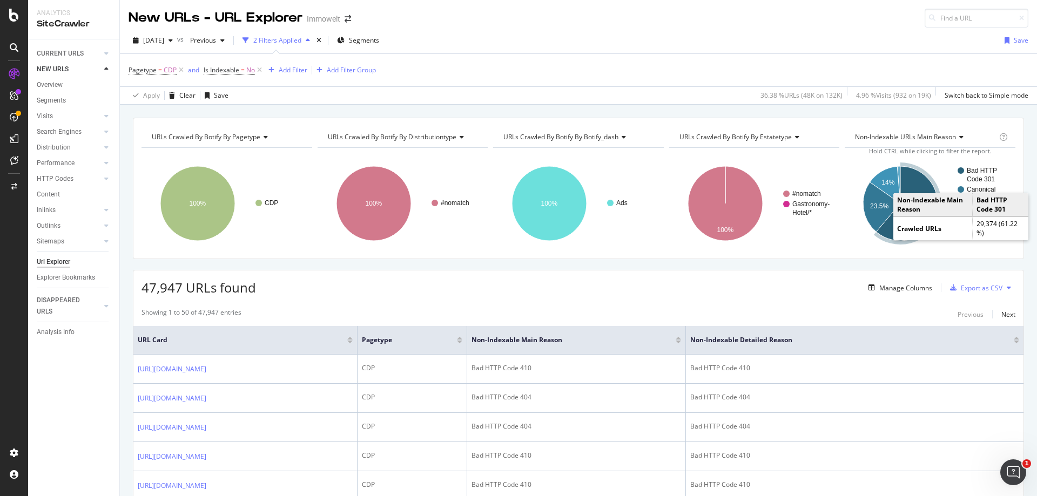
click at [891, 230] on icon "A chart." at bounding box center [908, 203] width 62 height 75
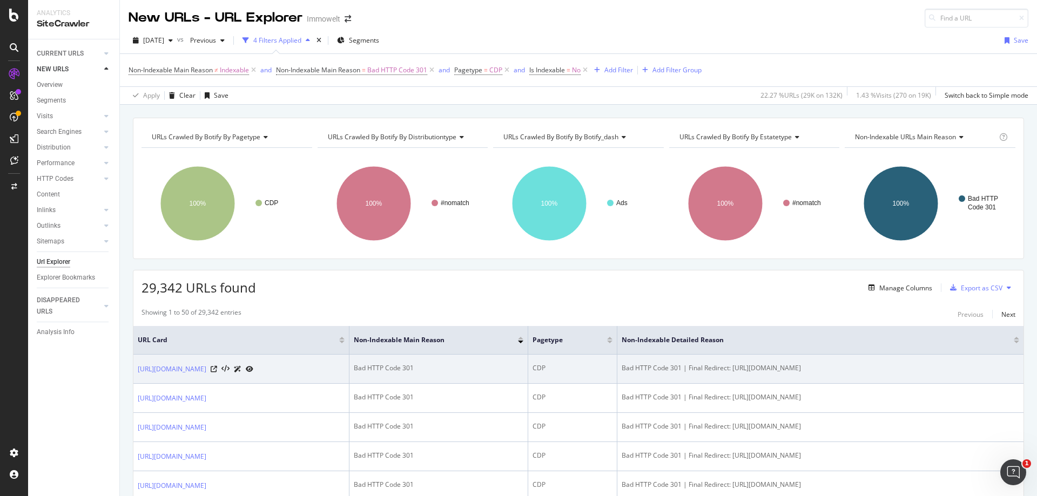
click at [253, 368] on icon at bounding box center [250, 369] width 8 height 6
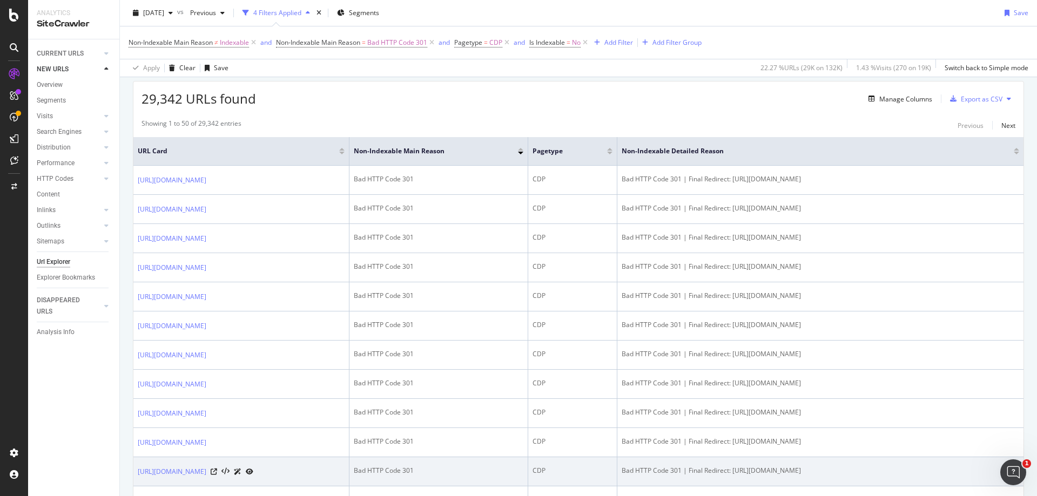
scroll to position [324, 0]
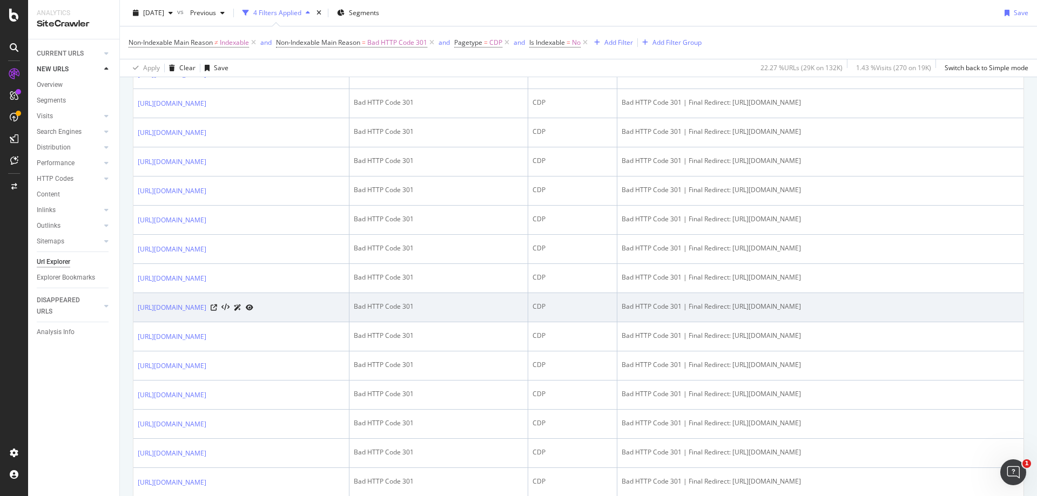
click at [253, 307] on icon at bounding box center [250, 308] width 8 height 6
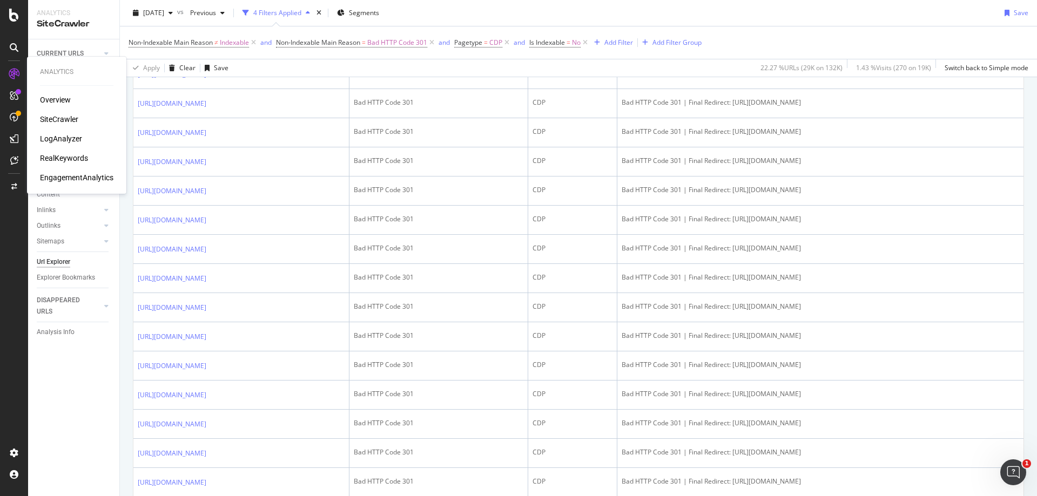
click at [65, 117] on div "SiteCrawler" at bounding box center [59, 119] width 38 height 11
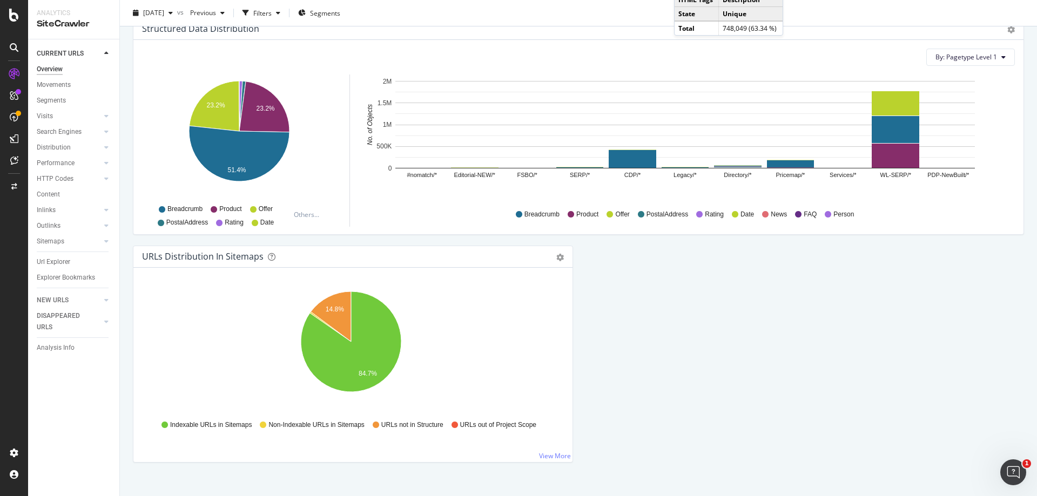
scroll to position [1071, 0]
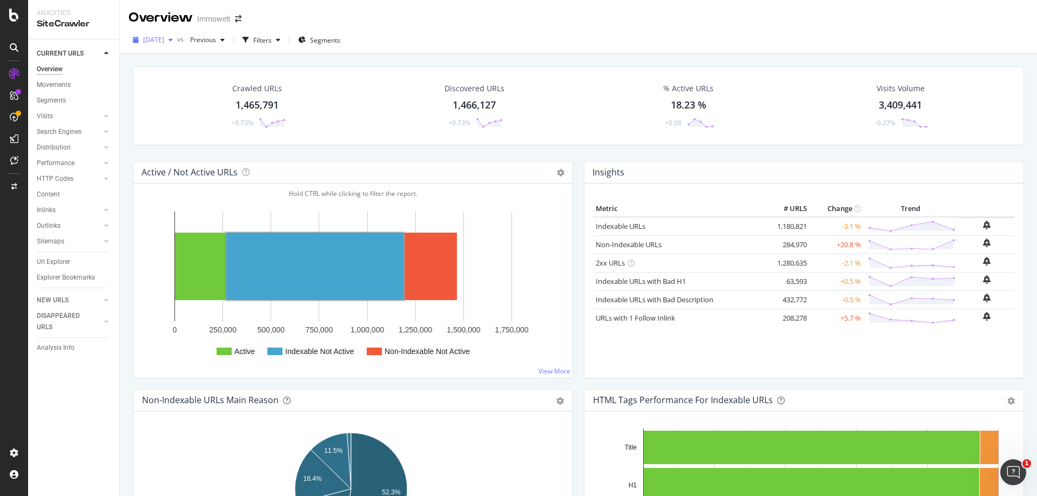
click at [173, 37] on icon "button" at bounding box center [171, 40] width 4 height 6
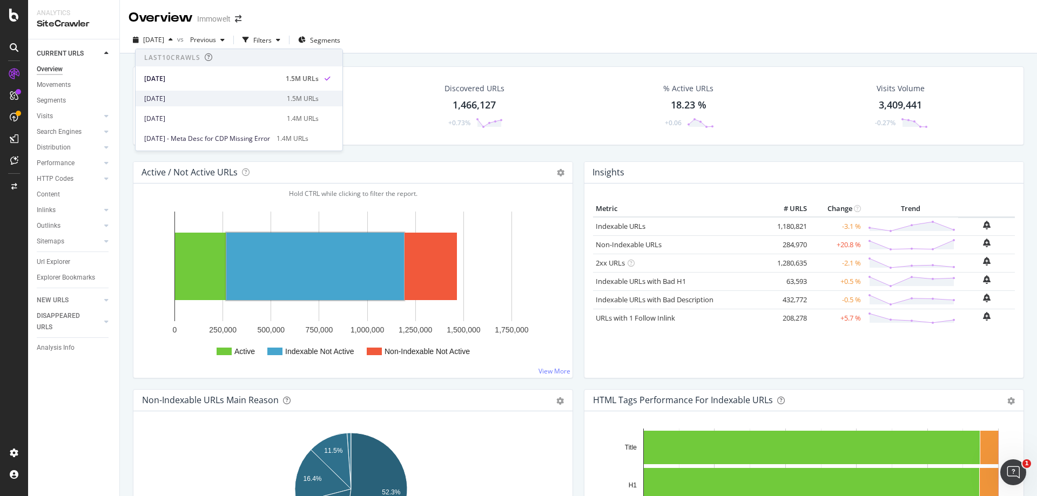
click at [177, 97] on div "[DATE]" at bounding box center [212, 99] width 136 height 10
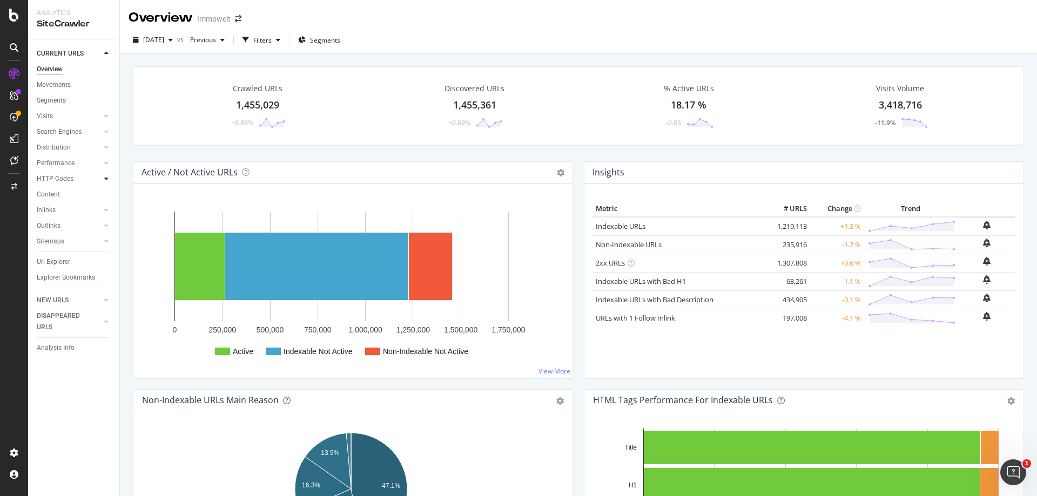
click at [109, 178] on div at bounding box center [106, 178] width 11 height 11
click at [60, 211] on div "Segments" at bounding box center [56, 210] width 29 height 11
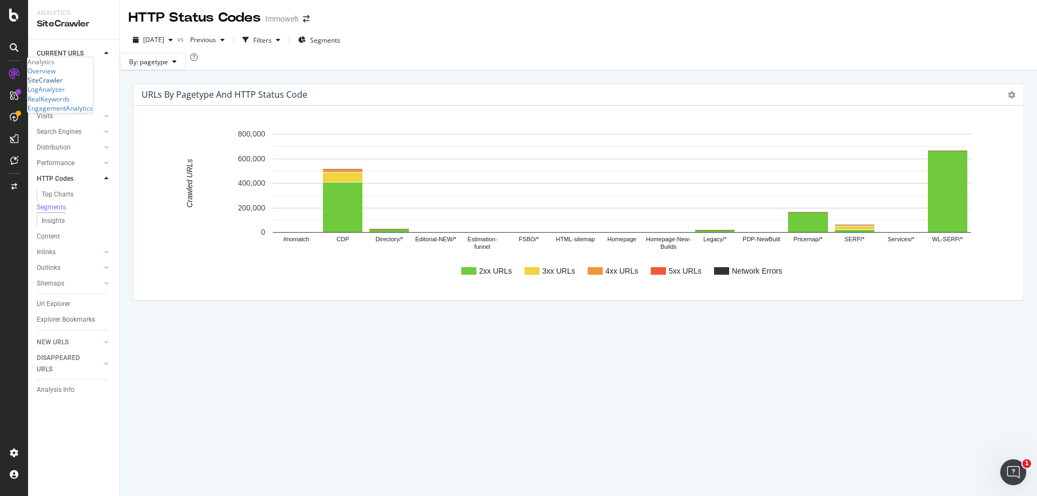
click at [63, 85] on div "SiteCrawler" at bounding box center [45, 80] width 35 height 9
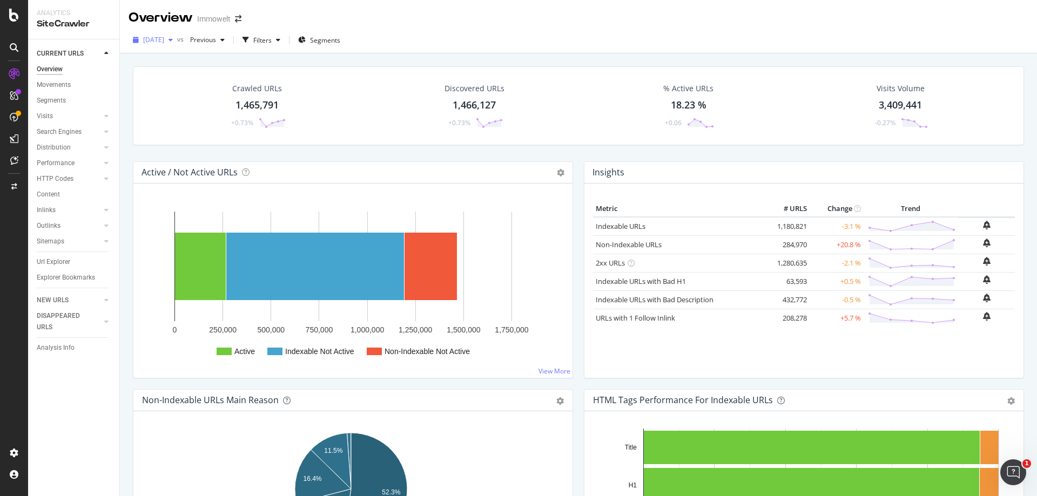
click at [173, 43] on icon "button" at bounding box center [171, 40] width 4 height 6
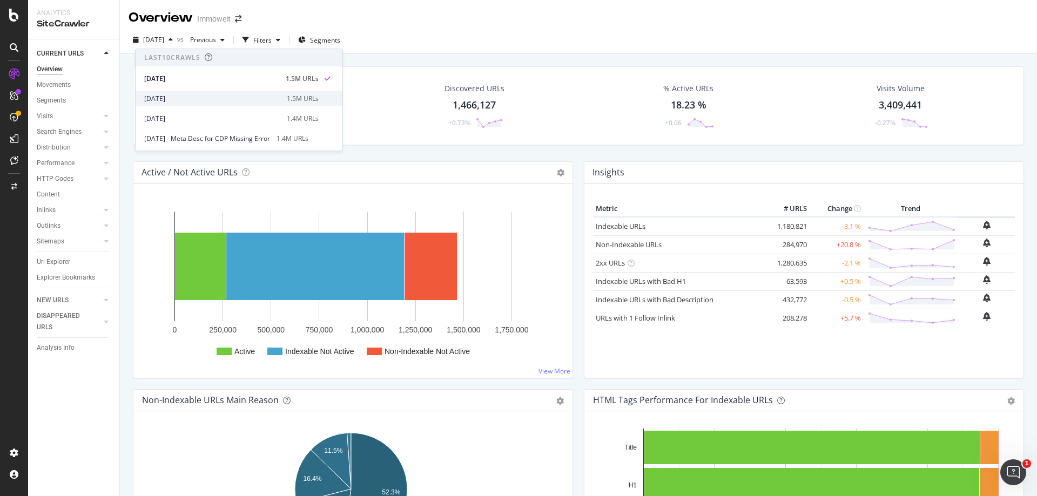
click at [190, 99] on div "[DATE]" at bounding box center [212, 99] width 136 height 10
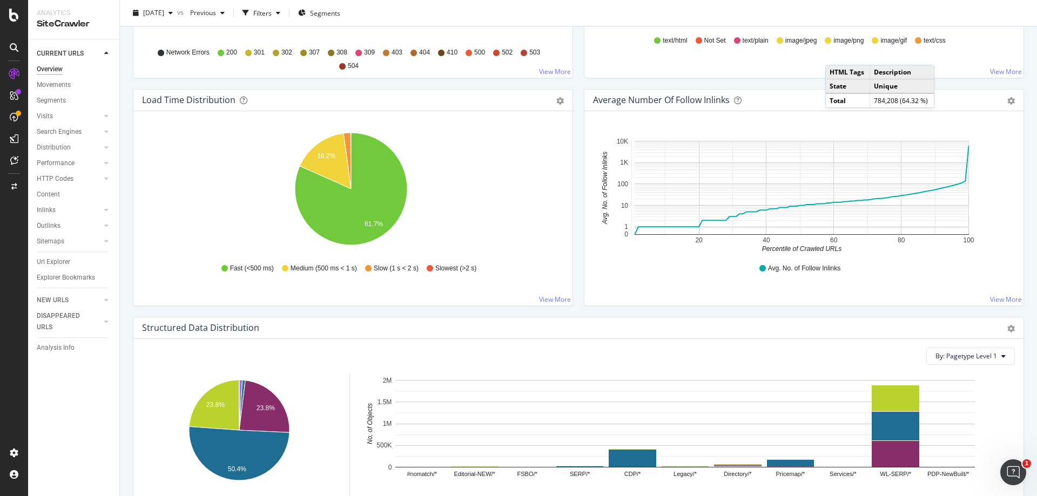
scroll to position [1026, 0]
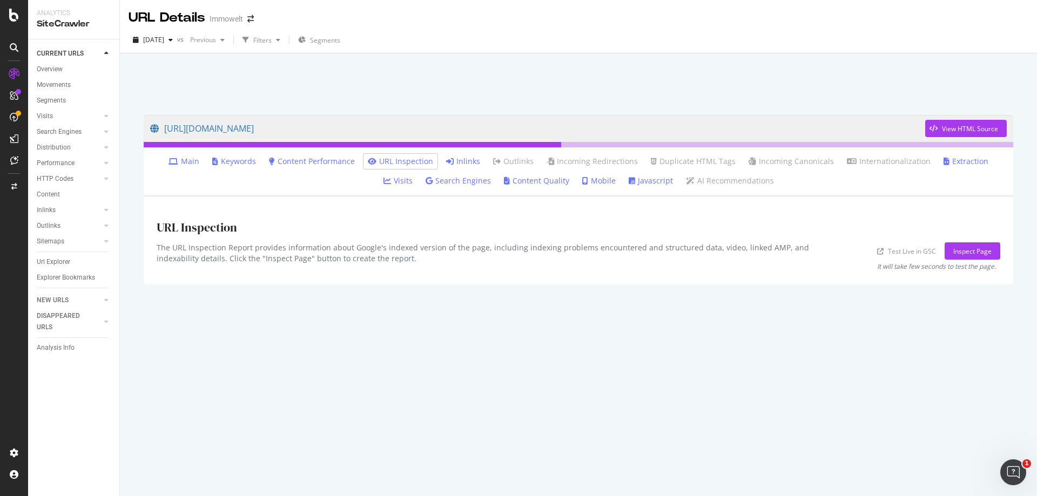
click at [448, 162] on link "Inlinks" at bounding box center [463, 161] width 34 height 11
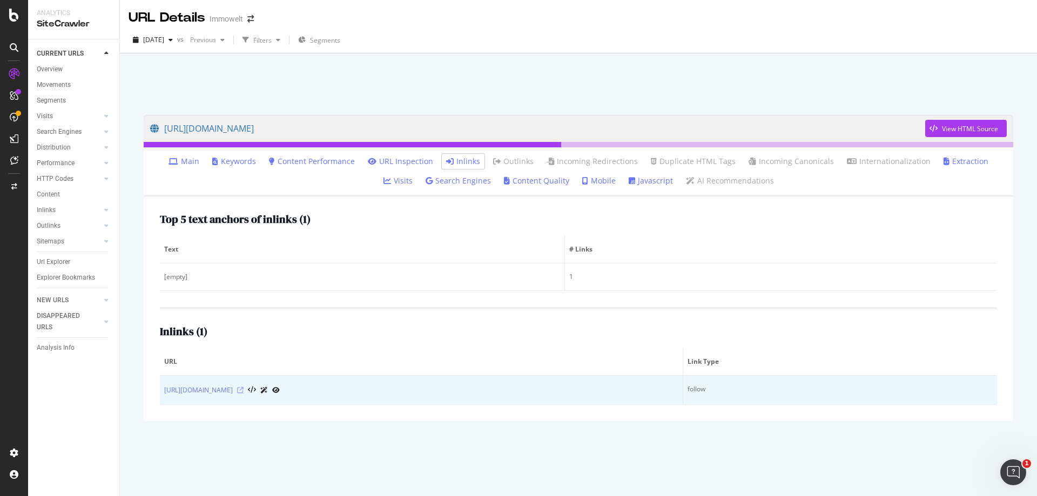
click at [244, 390] on icon at bounding box center [240, 390] width 6 height 6
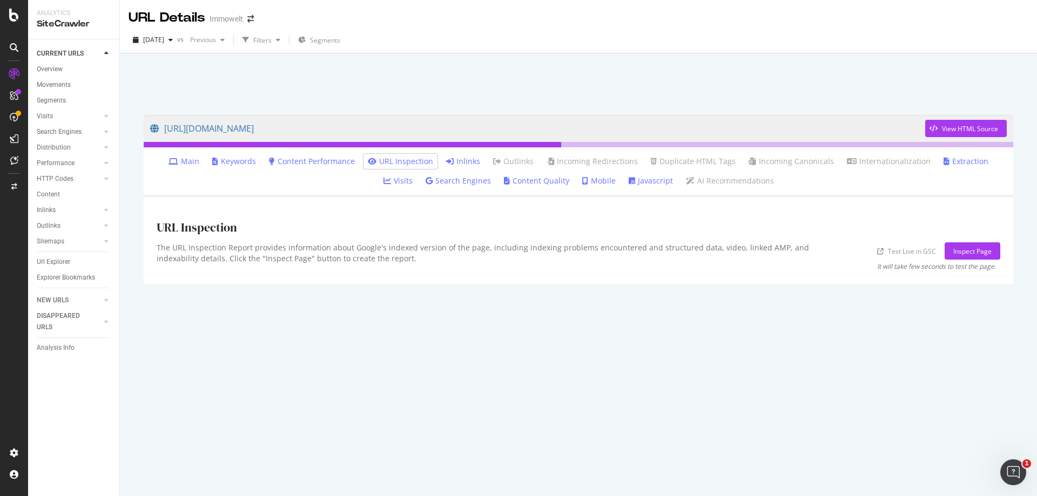
click at [461, 163] on link "Inlinks" at bounding box center [463, 161] width 34 height 11
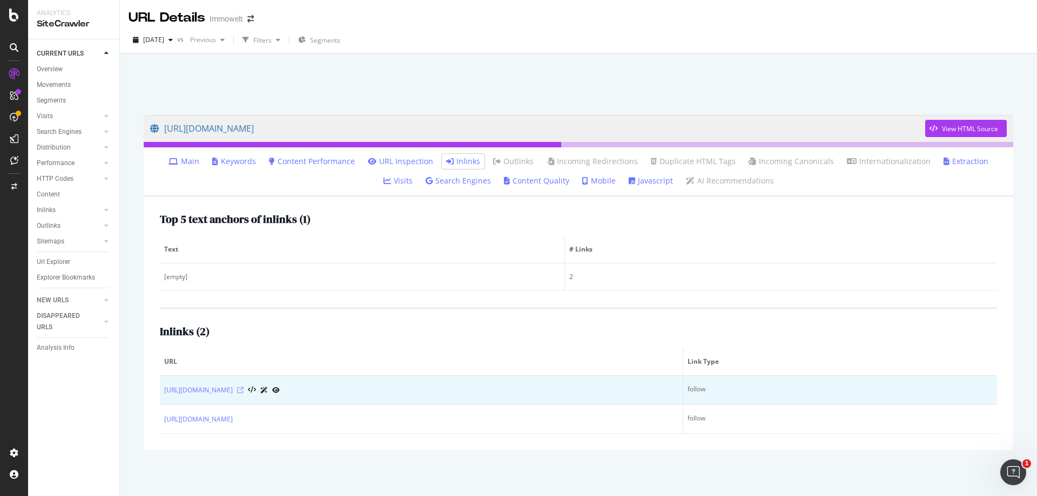
click at [244, 390] on icon at bounding box center [240, 390] width 6 height 6
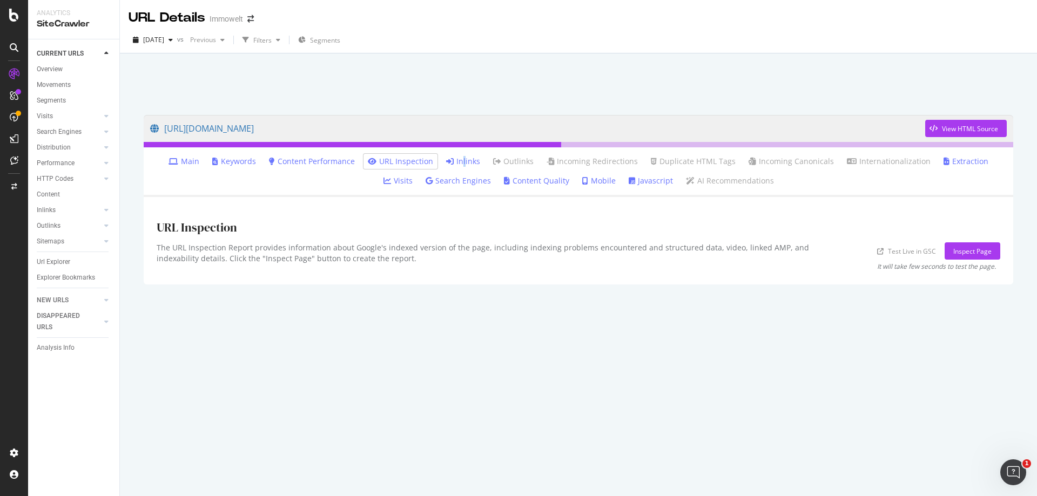
click at [448, 159] on link "Inlinks" at bounding box center [463, 161] width 34 height 11
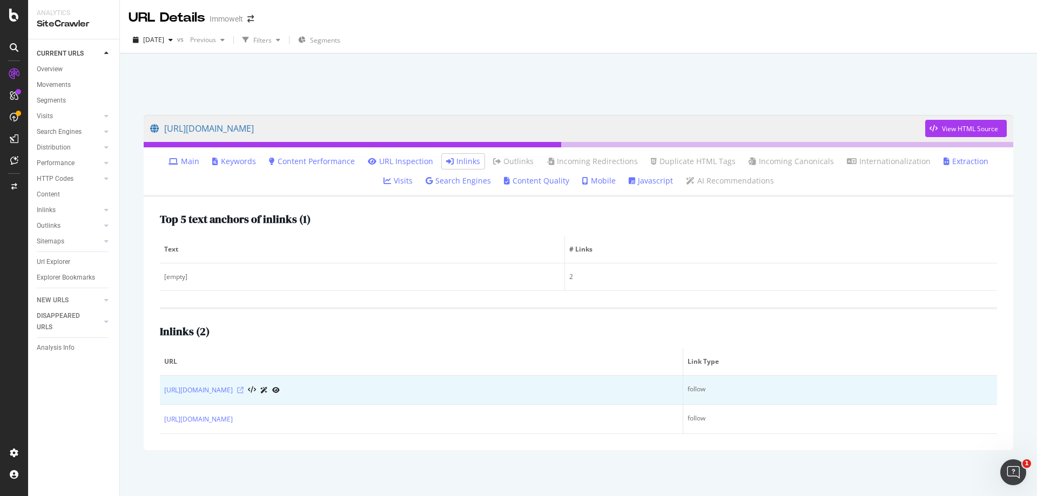
click at [244, 390] on icon at bounding box center [240, 390] width 6 height 6
